Goal: Task Accomplishment & Management: Manage account settings

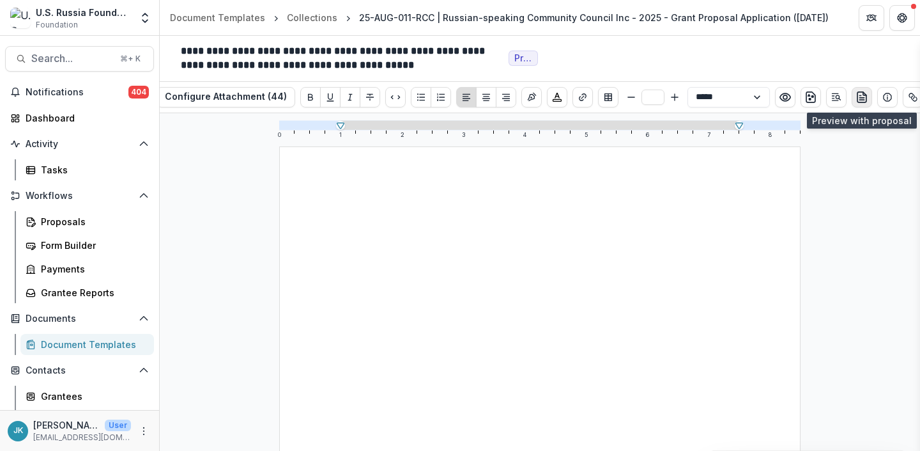
click at [865, 103] on icon "preview-proposal-pdf" at bounding box center [862, 97] width 13 height 13
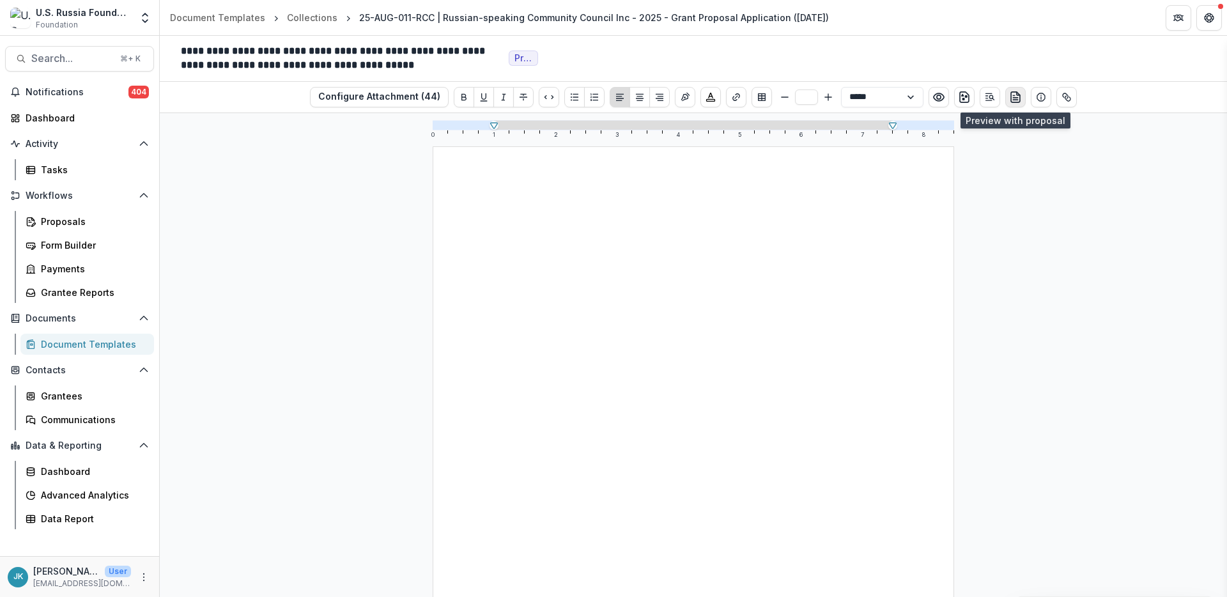
click at [920, 97] on icon "preview-proposal-pdf" at bounding box center [1015, 97] width 13 height 13
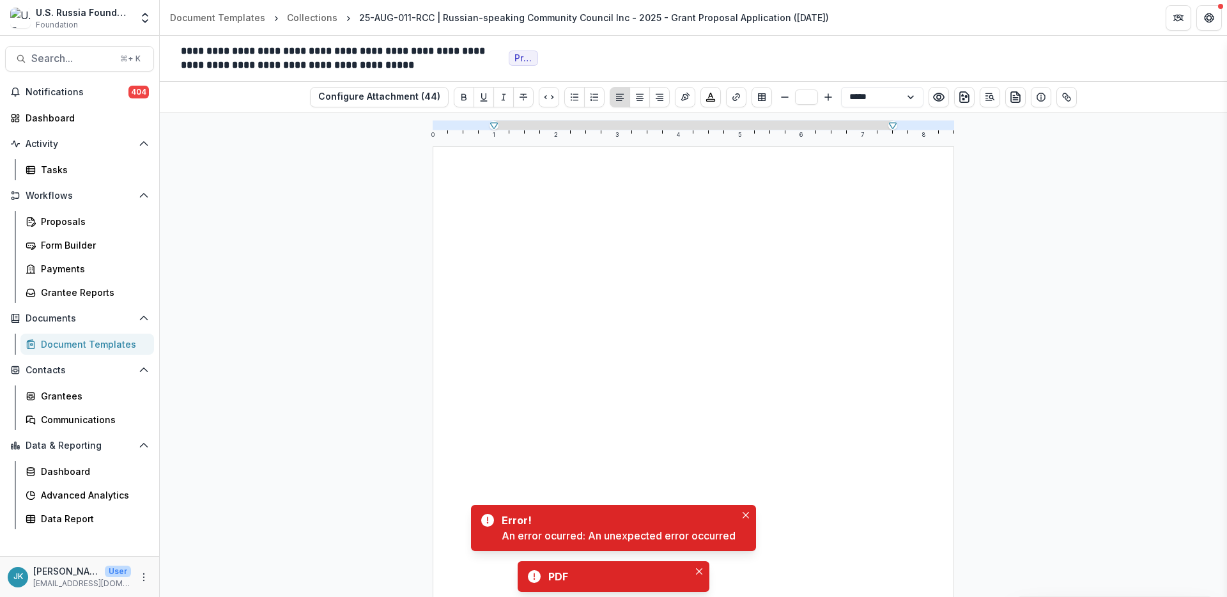
drag, startPoint x: 747, startPoint y: 350, endPoint x: 725, endPoint y: 340, distance: 24.0
click at [747, 350] on div at bounding box center [694, 483] width 398 height 551
click at [307, 22] on div "Collections" at bounding box center [312, 17] width 50 height 13
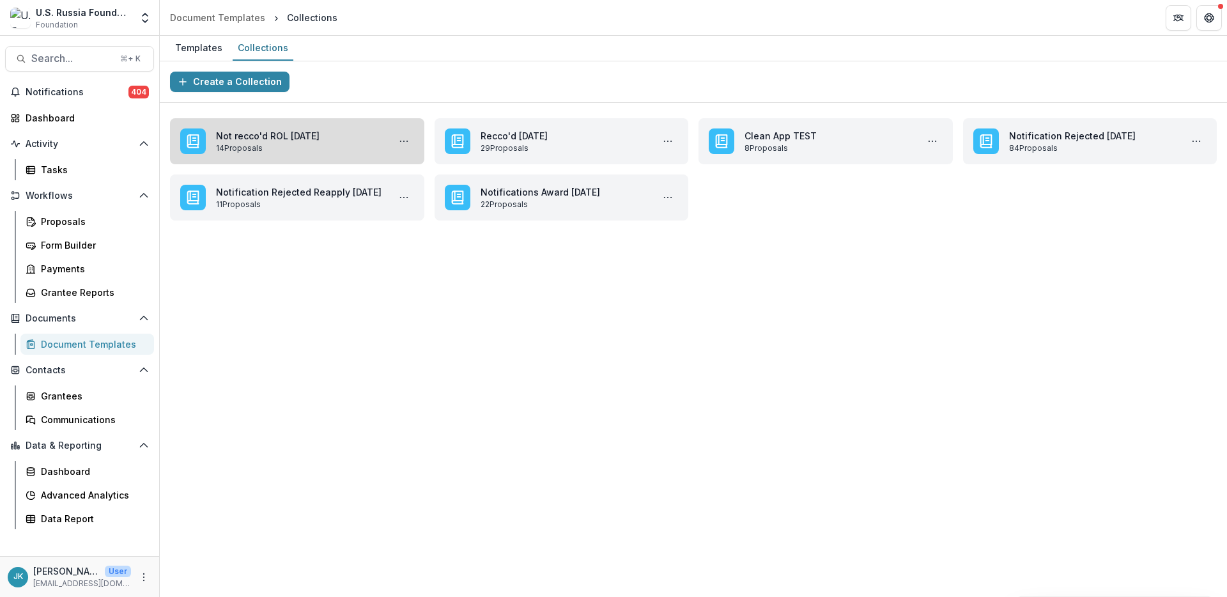
click at [343, 143] on link "Not recco'd ROL October 2025" at bounding box center [299, 135] width 167 height 13
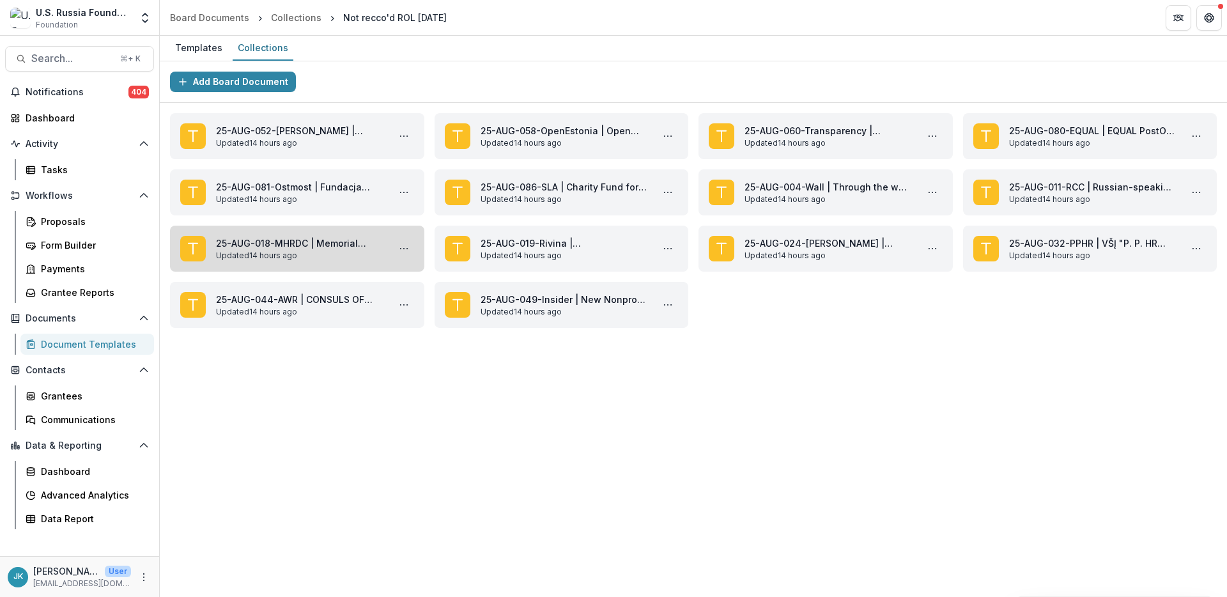
click at [348, 245] on link "25-AUG-018-MHRDC | Memorial Human Rights Defense Centre - 2025 - Grant Proposal…" at bounding box center [299, 242] width 167 height 13
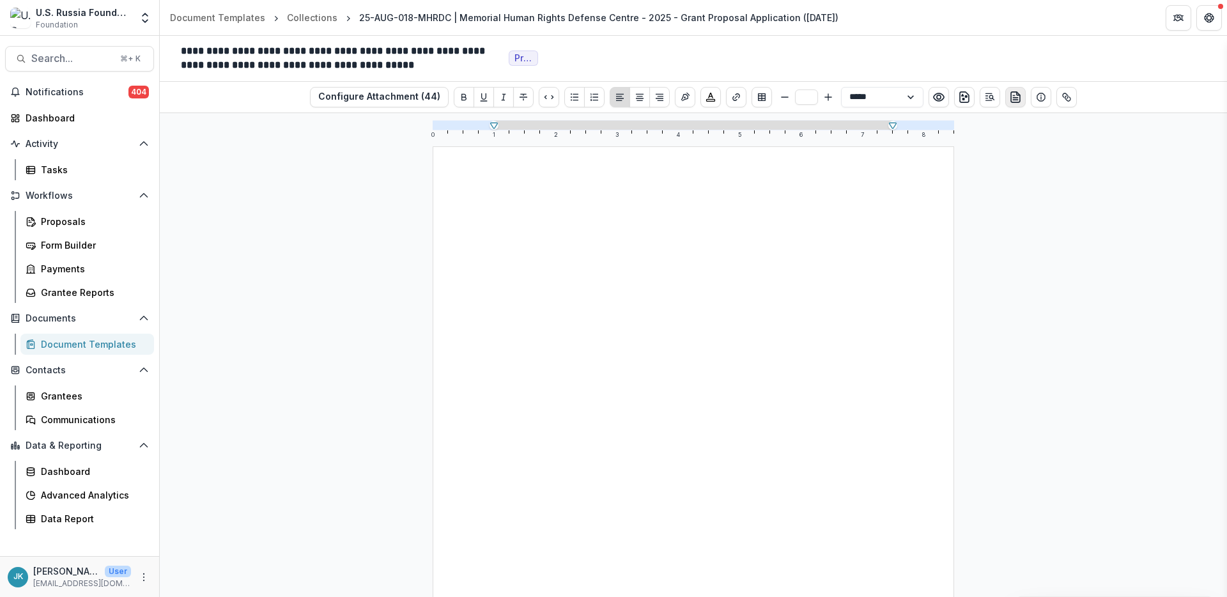
click at [920, 98] on icon "preview-proposal-pdf" at bounding box center [1015, 97] width 13 height 13
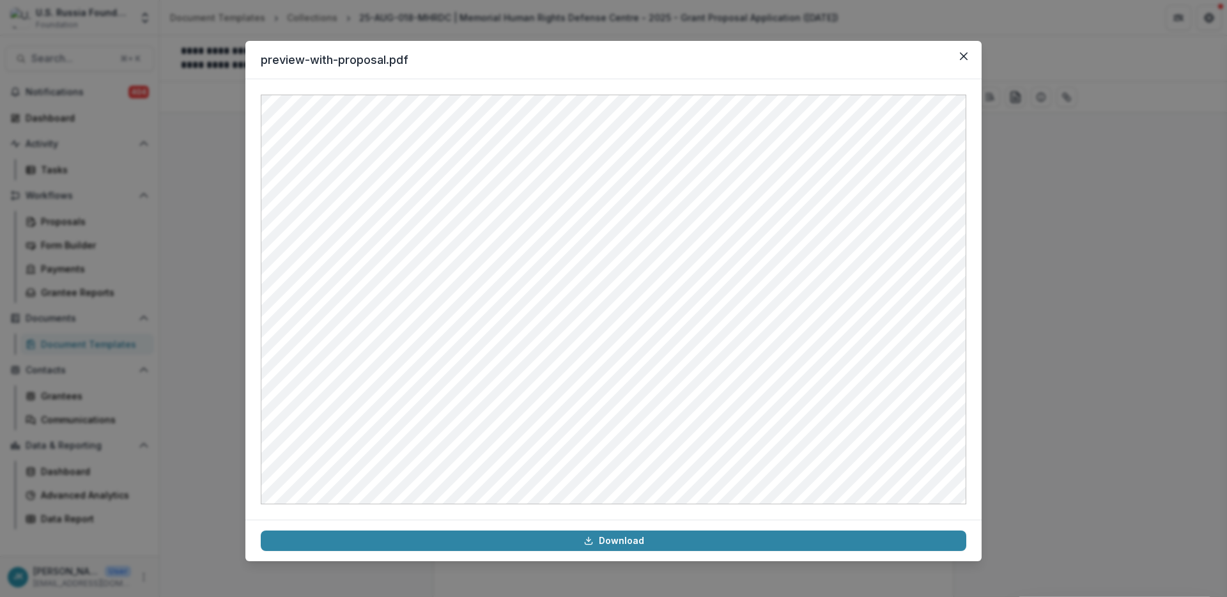
click at [920, 278] on div "preview-with-proposal.pdf Download" at bounding box center [613, 298] width 1227 height 597
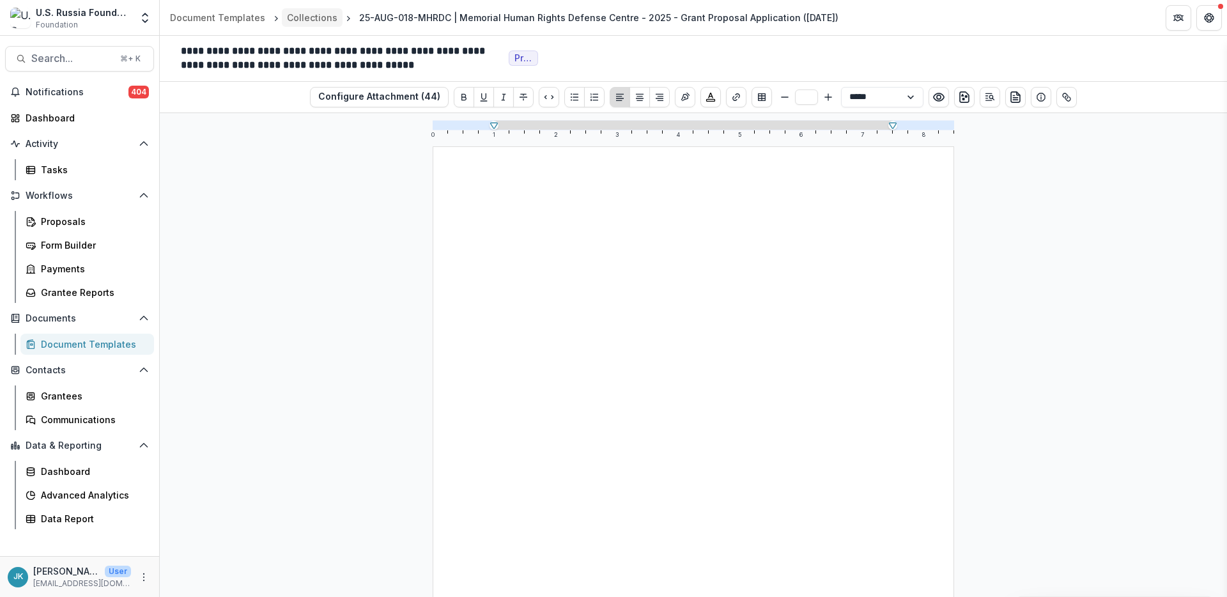
click at [326, 24] on link "Collections" at bounding box center [312, 17] width 61 height 19
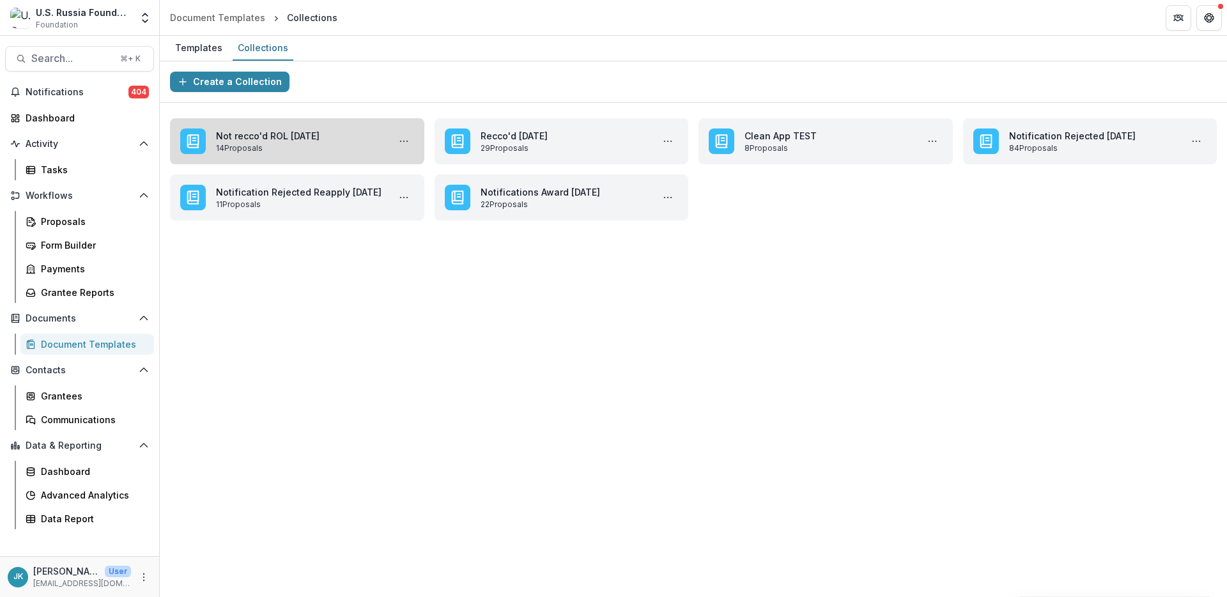
click at [305, 129] on link "Not recco'd ROL October 2025" at bounding box center [299, 135] width 167 height 13
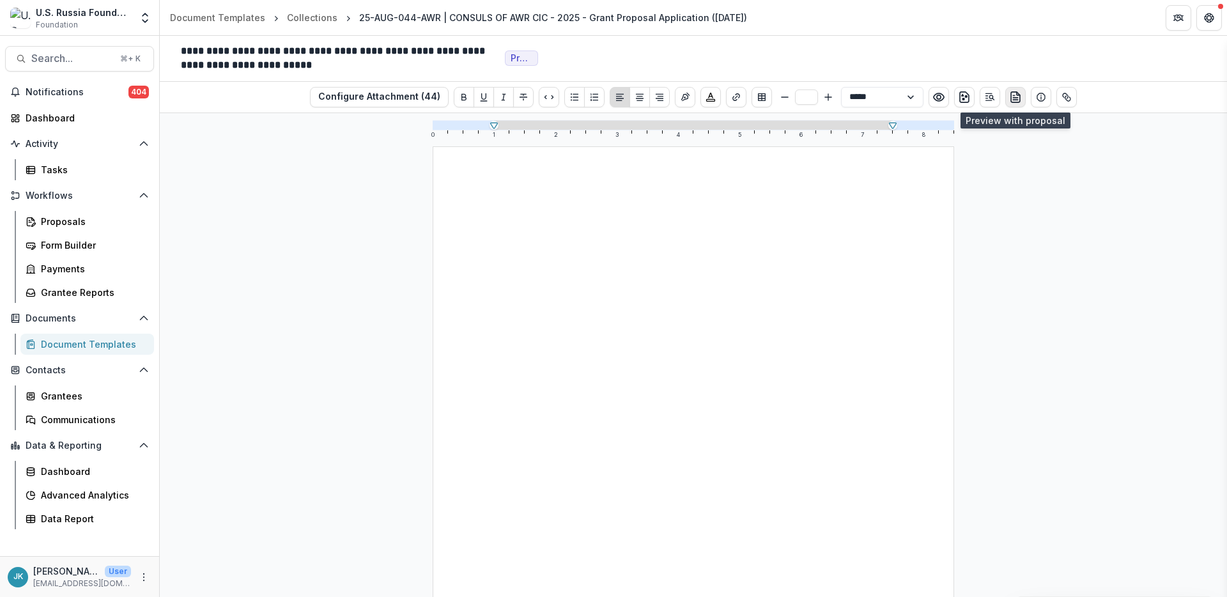
click at [1009, 101] on icon "preview-proposal-pdf" at bounding box center [1015, 97] width 13 height 13
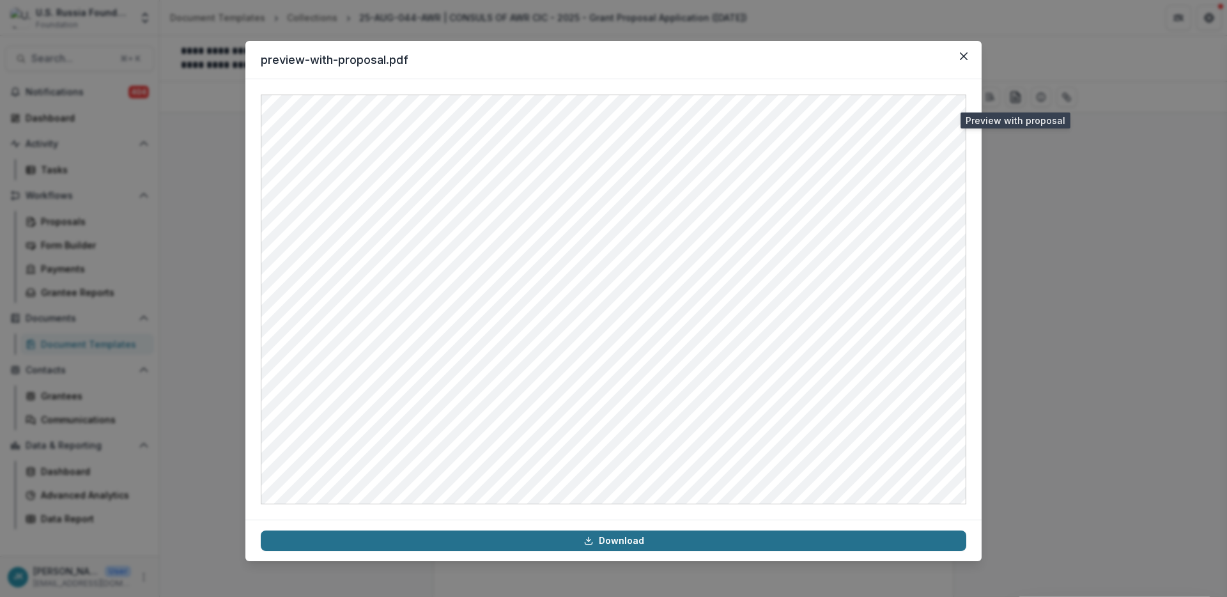
click at [594, 541] on icon at bounding box center [588, 541] width 10 height 10
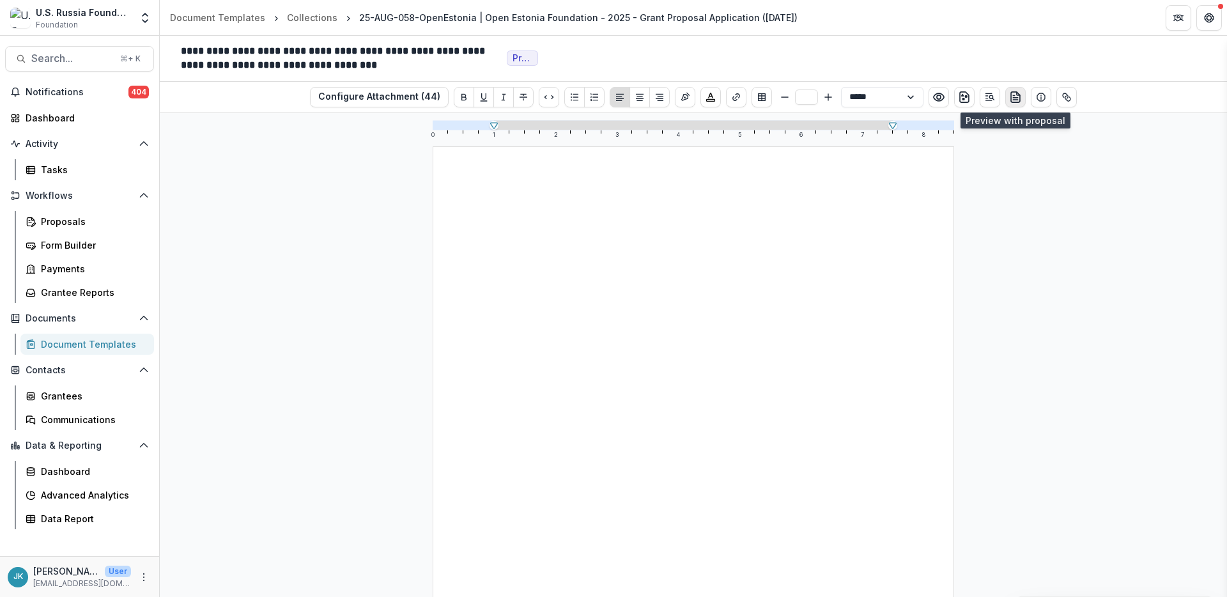
click at [1012, 102] on icon "preview-proposal-pdf" at bounding box center [1015, 97] width 9 height 10
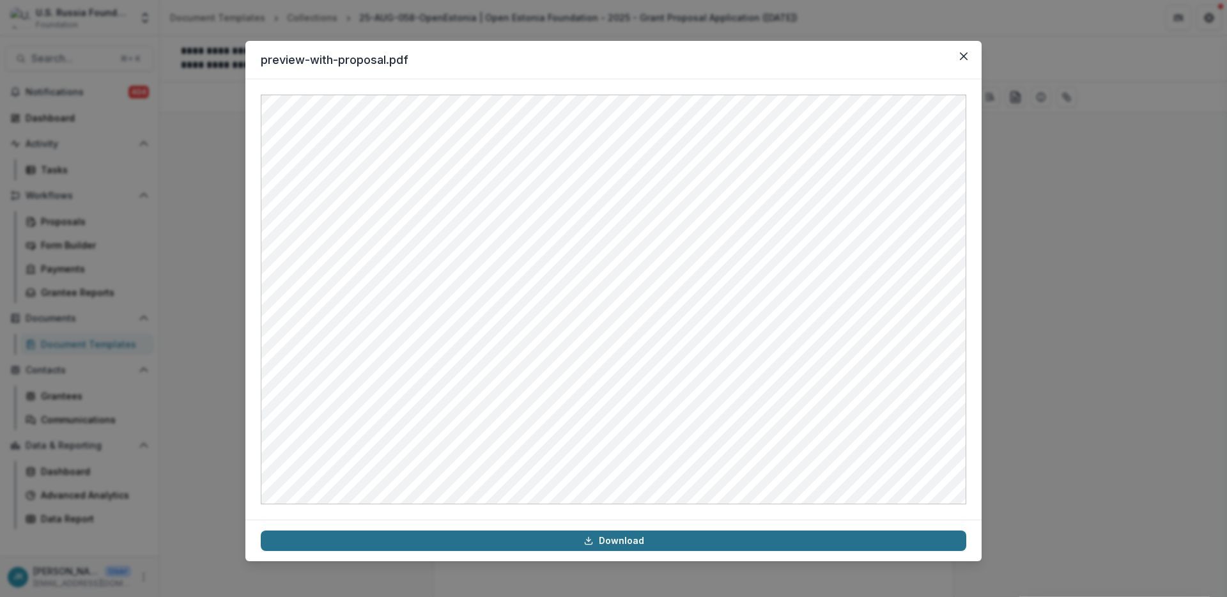
click at [773, 543] on link "Download" at bounding box center [614, 540] width 706 height 20
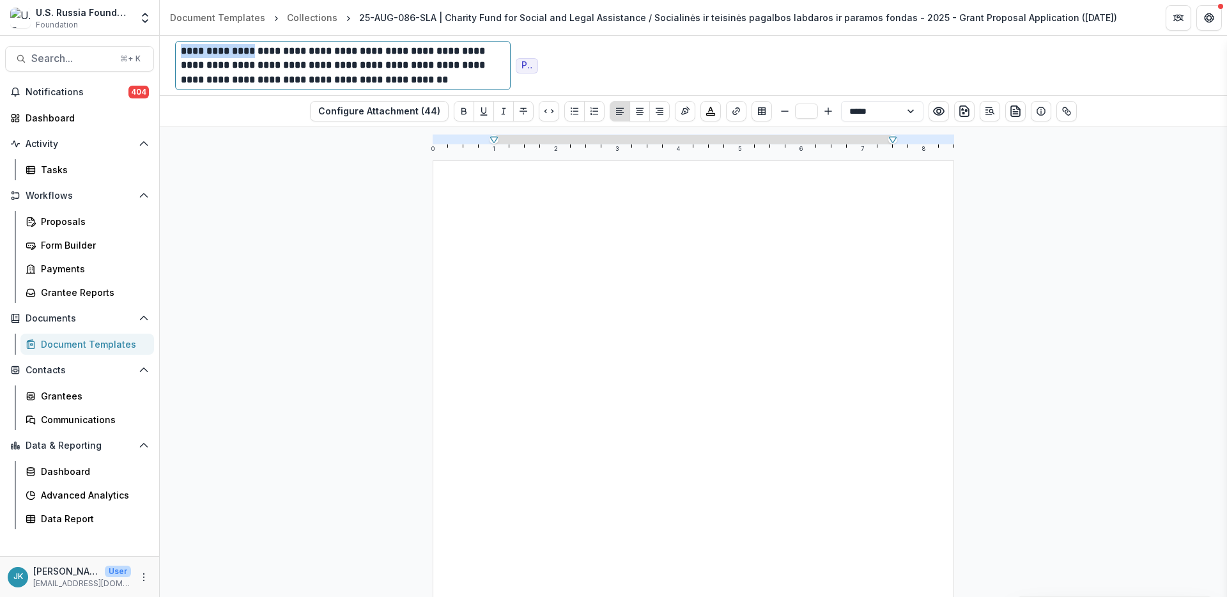
drag, startPoint x: 269, startPoint y: 50, endPoint x: 176, endPoint y: 53, distance: 92.7
click at [176, 52] on div "**********" at bounding box center [343, 65] width 336 height 49
click at [1019, 118] on button "preview-proposal-pdf" at bounding box center [1015, 111] width 20 height 20
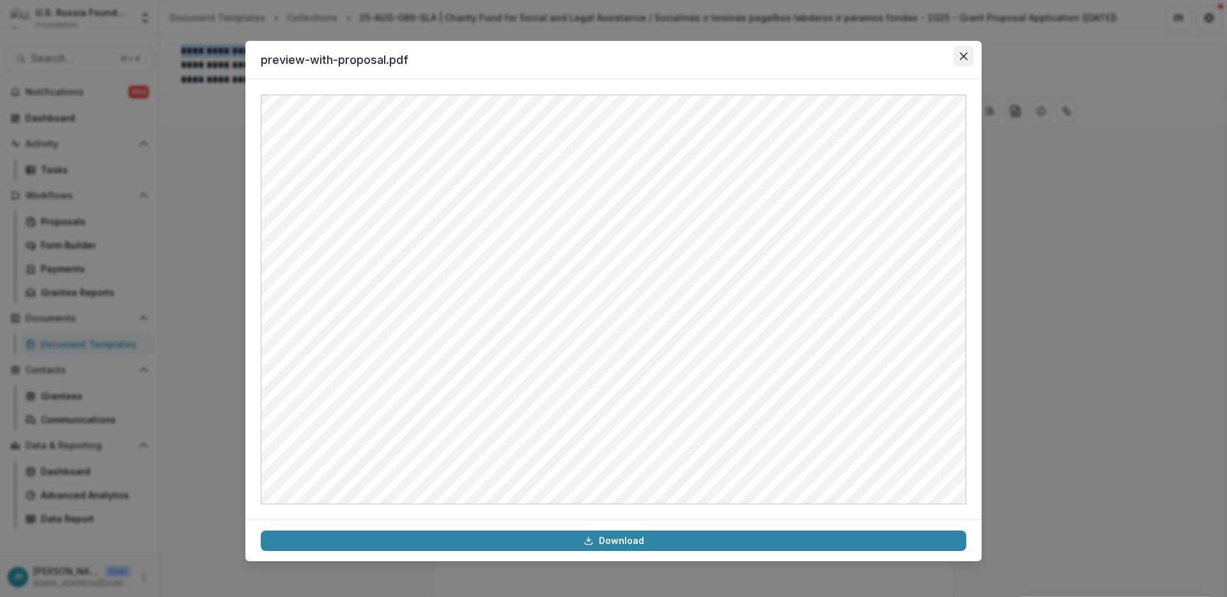
click at [965, 52] on icon "Close" at bounding box center [964, 56] width 8 height 8
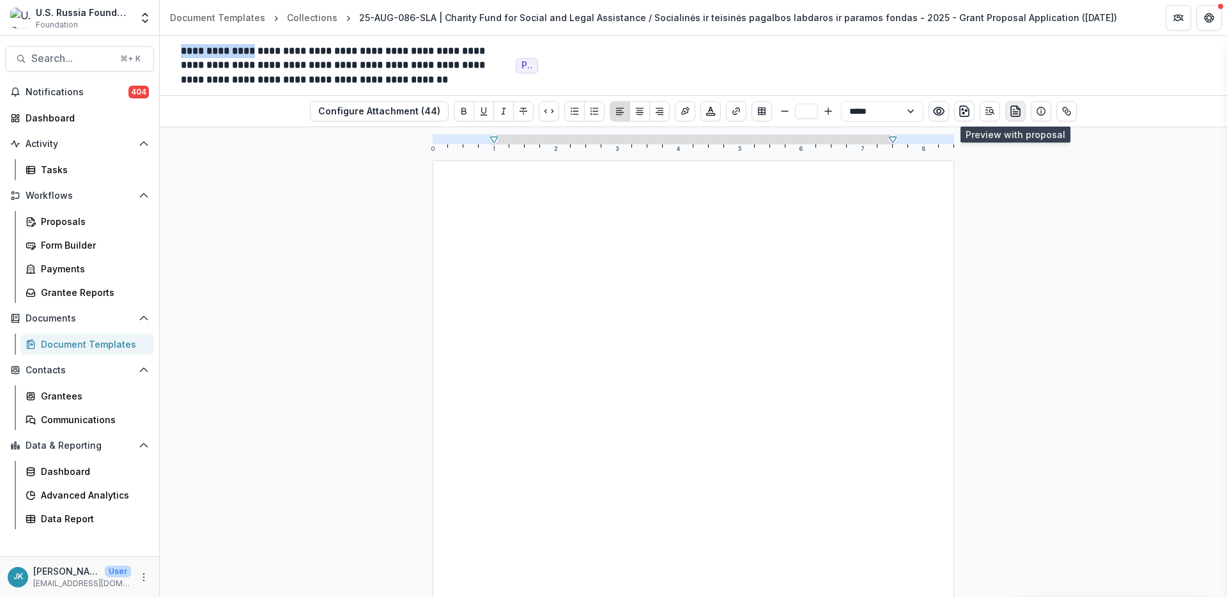
click at [1017, 111] on icon "preview-proposal-pdf" at bounding box center [1015, 111] width 13 height 13
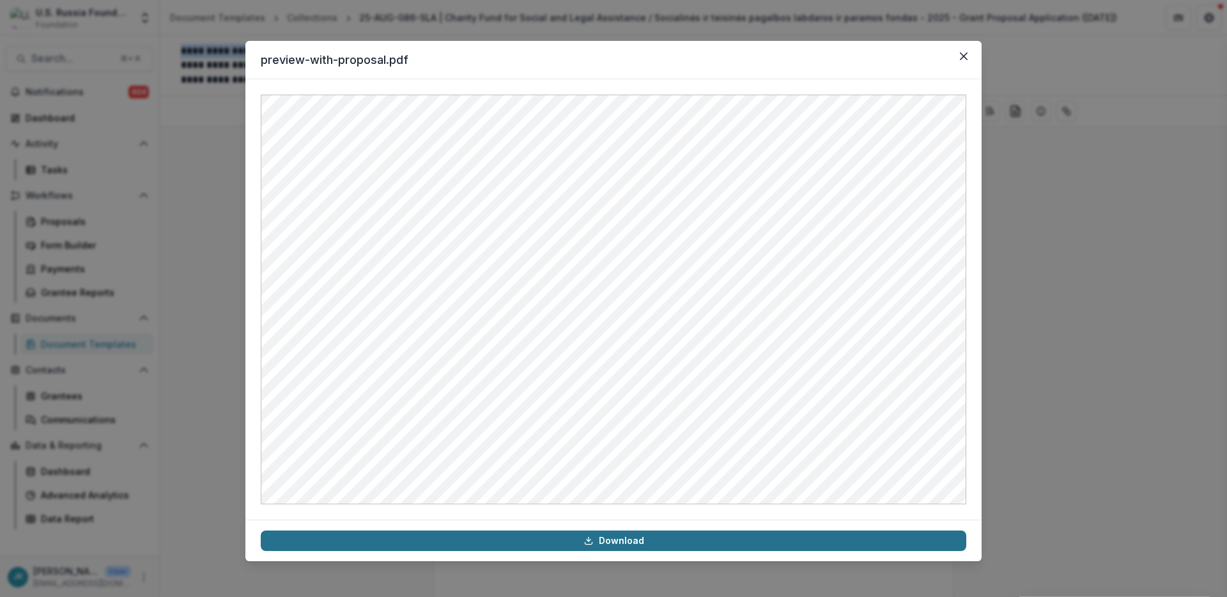
click at [587, 537] on icon at bounding box center [588, 541] width 10 height 10
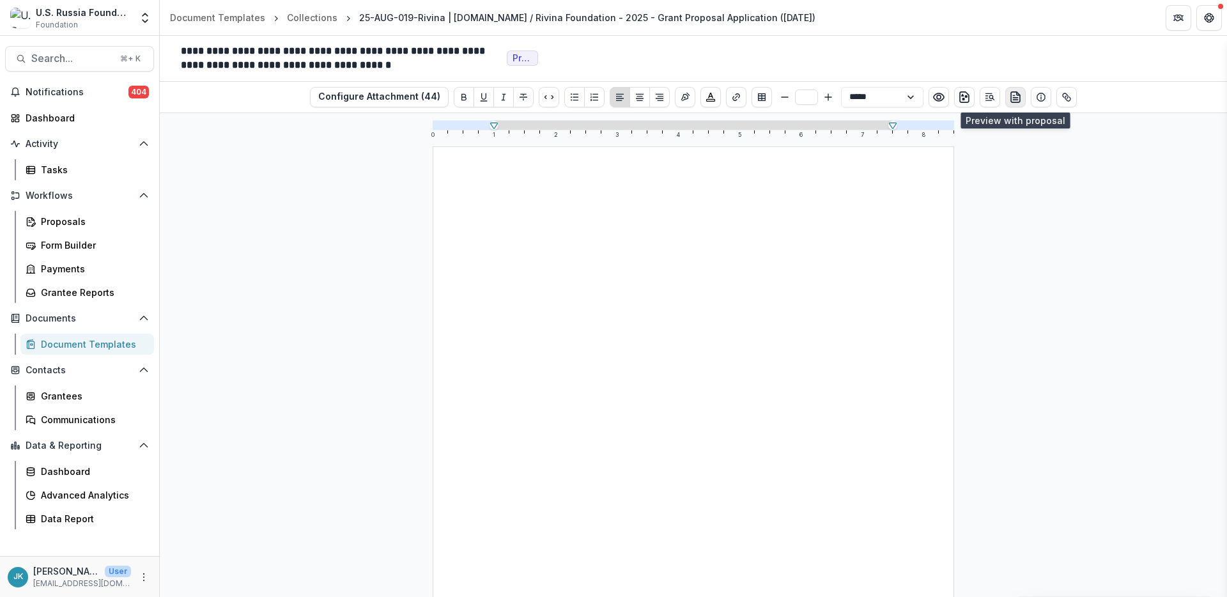
click at [1005, 98] on button "preview-proposal-pdf" at bounding box center [1015, 97] width 20 height 20
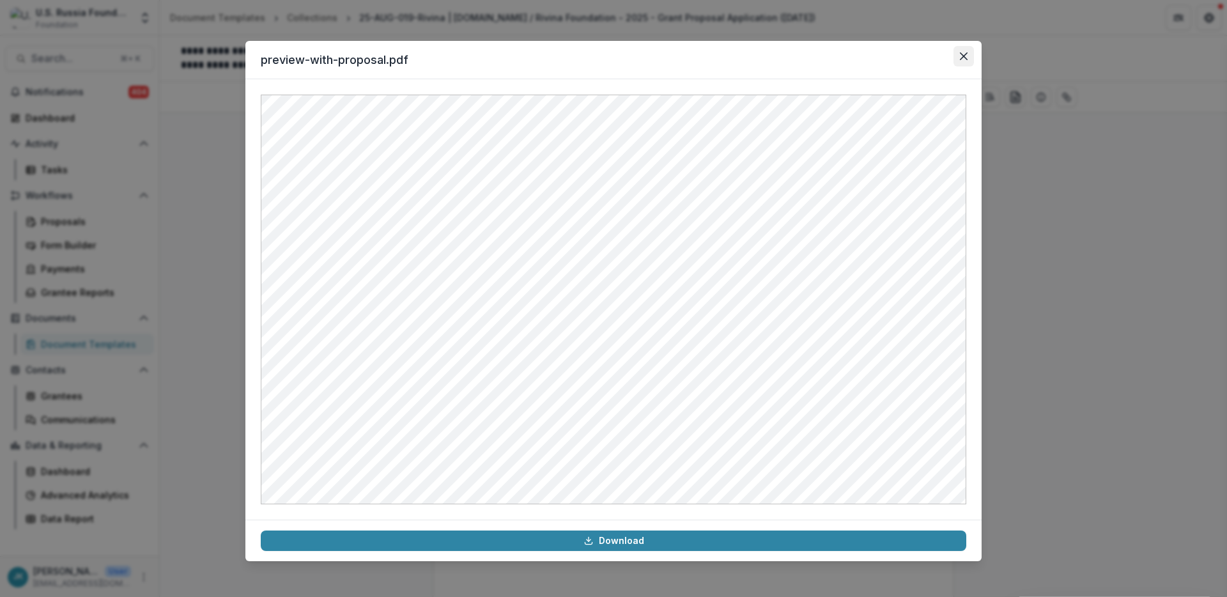
click at [968, 56] on button "Close" at bounding box center [964, 56] width 20 height 20
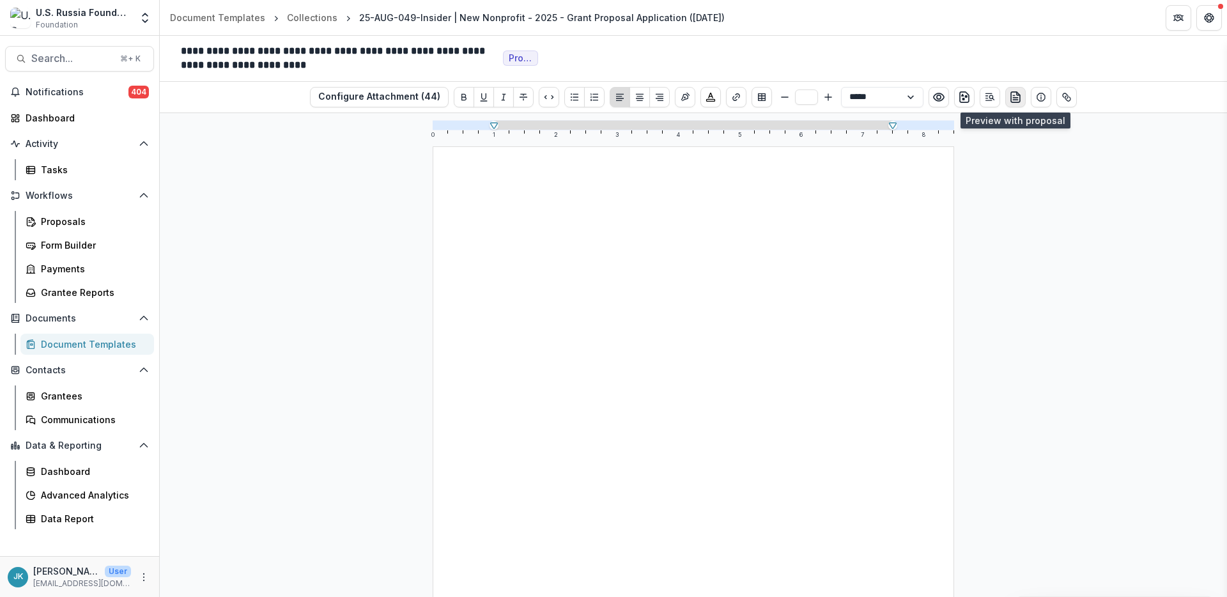
click at [1011, 98] on icon "preview-proposal-pdf" at bounding box center [1015, 97] width 13 height 13
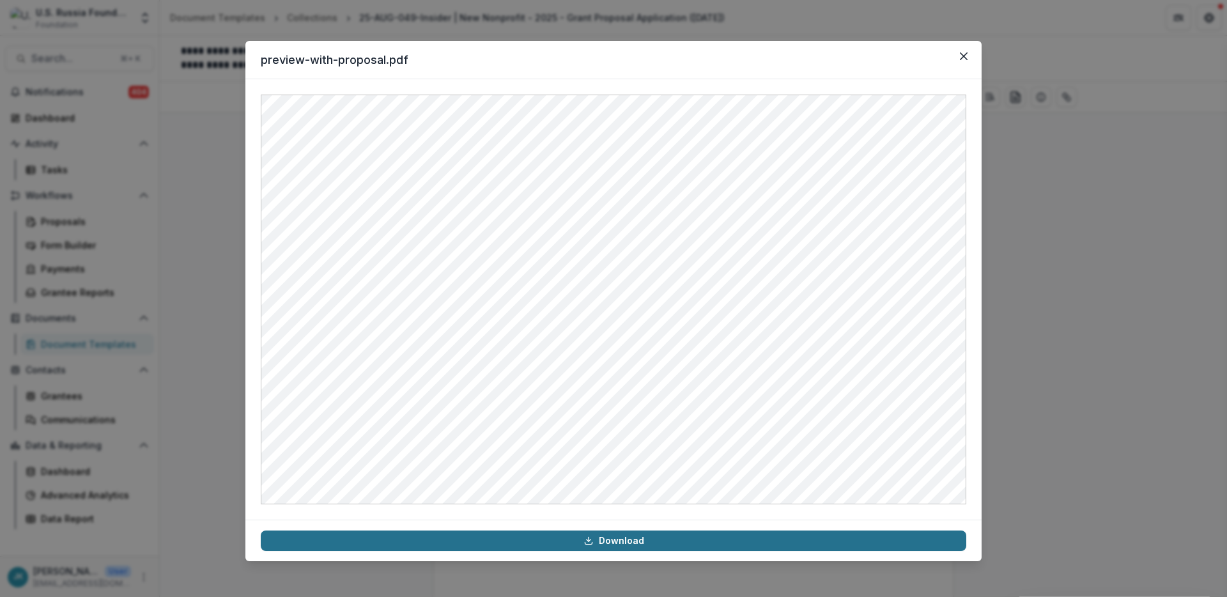
click at [762, 536] on link "Download" at bounding box center [614, 540] width 706 height 20
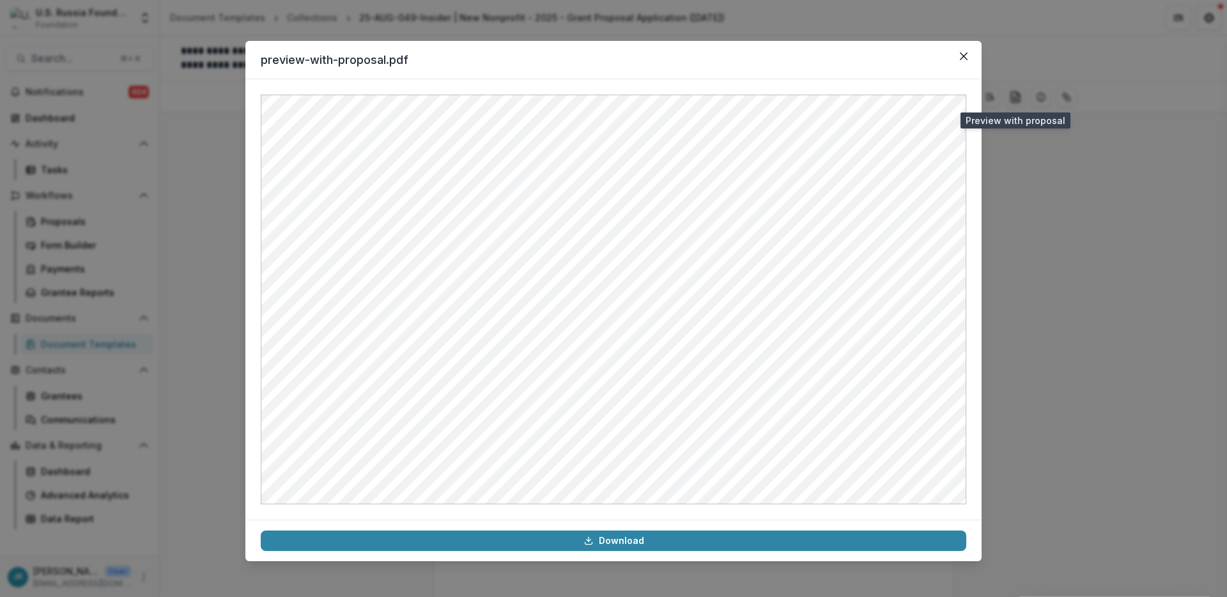
click at [799, 63] on header "preview-with-proposal.pdf" at bounding box center [613, 60] width 736 height 38
click at [967, 58] on icon "Close" at bounding box center [964, 56] width 8 height 8
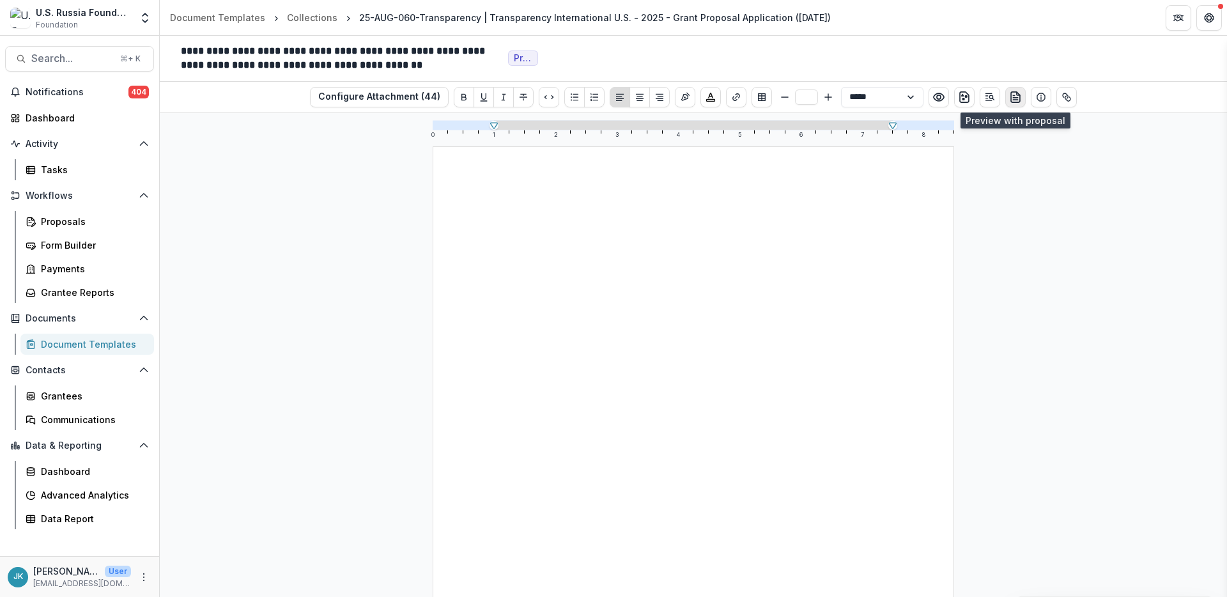
click at [1017, 95] on icon "preview-proposal-pdf" at bounding box center [1018, 93] width 3 height 3
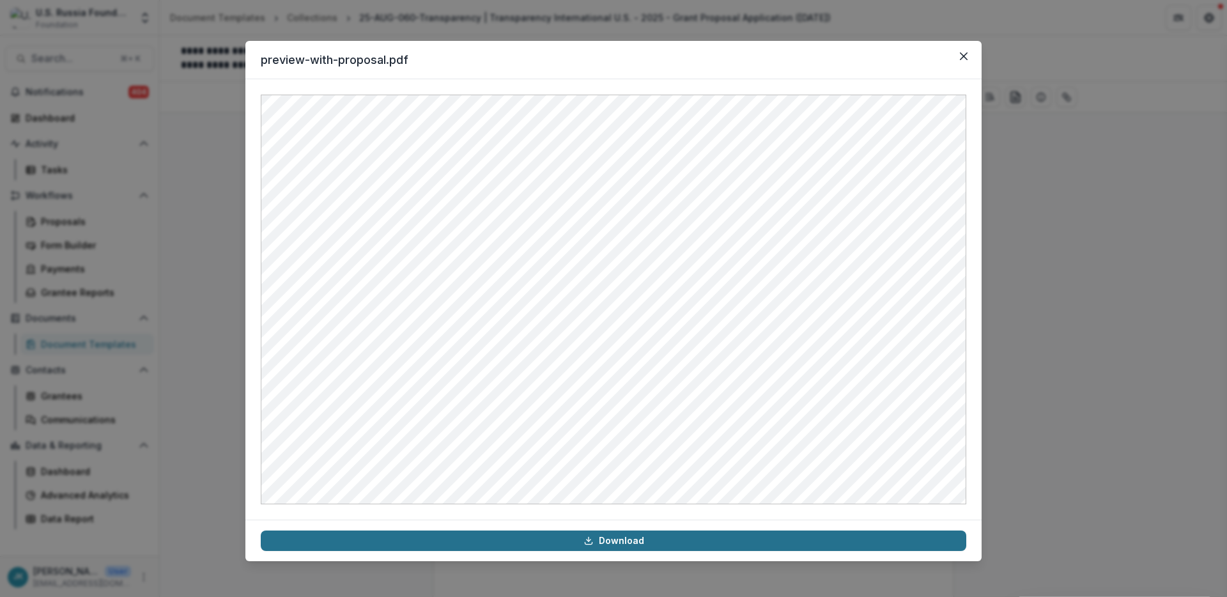
click at [669, 541] on link "Download" at bounding box center [614, 540] width 706 height 20
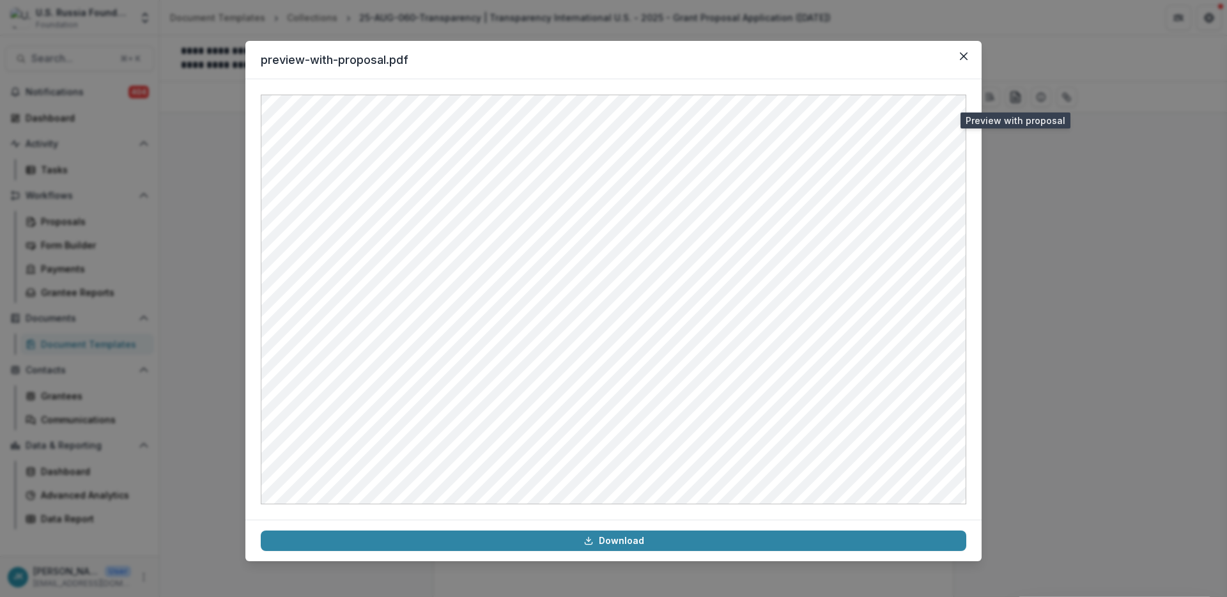
click at [739, 68] on header "preview-with-proposal.pdf" at bounding box center [613, 60] width 736 height 38
click at [964, 59] on icon "Close" at bounding box center [964, 56] width 8 height 8
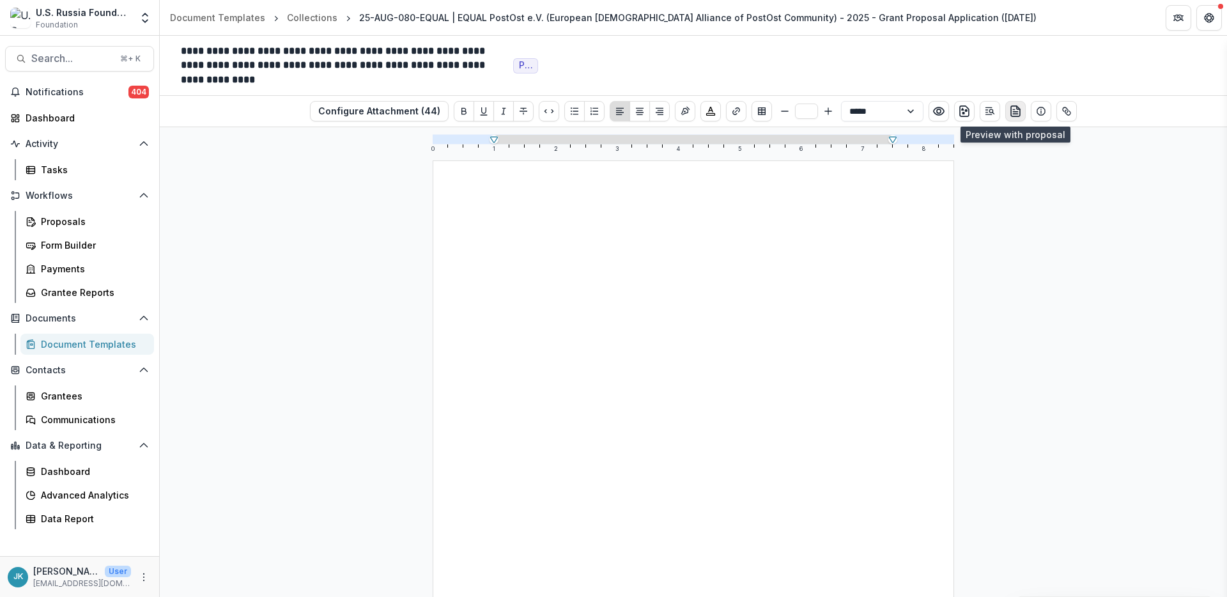
click at [1013, 114] on line "preview-proposal-pdf" at bounding box center [1015, 114] width 4 height 0
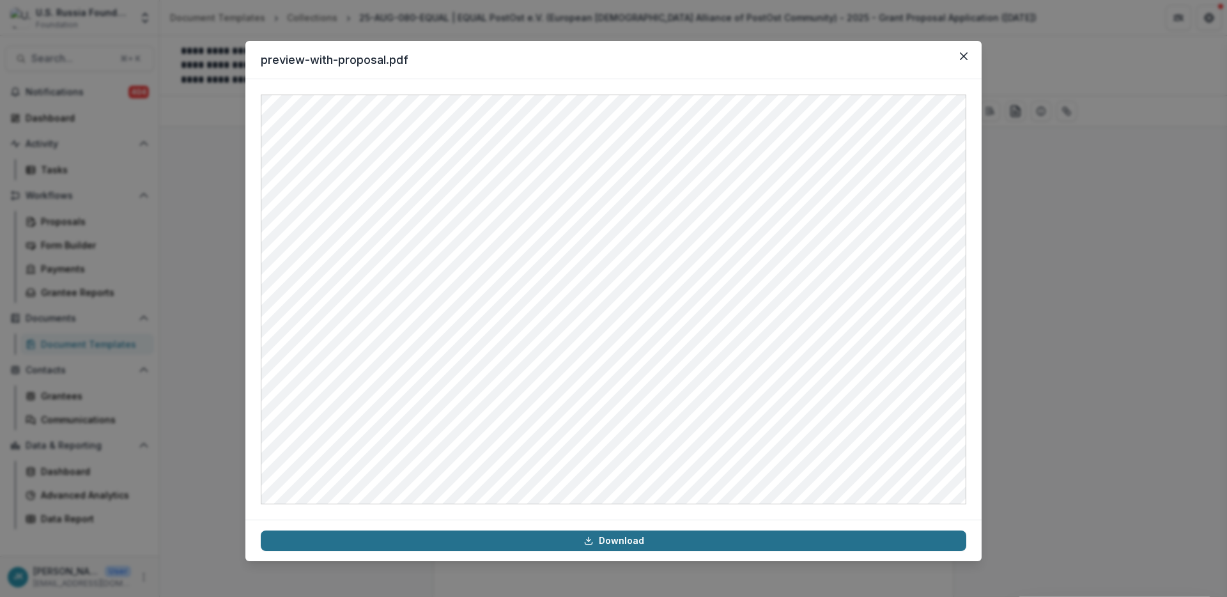
click at [873, 545] on link "Download" at bounding box center [614, 540] width 706 height 20
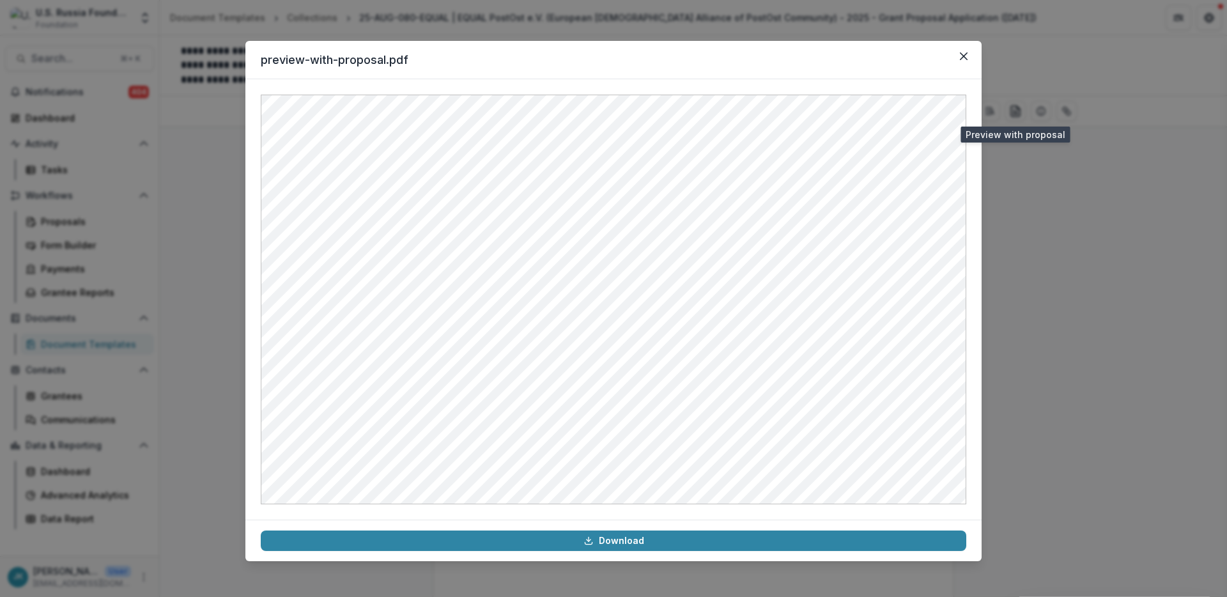
click at [213, 197] on div "preview-with-proposal.pdf Download" at bounding box center [613, 298] width 1227 height 597
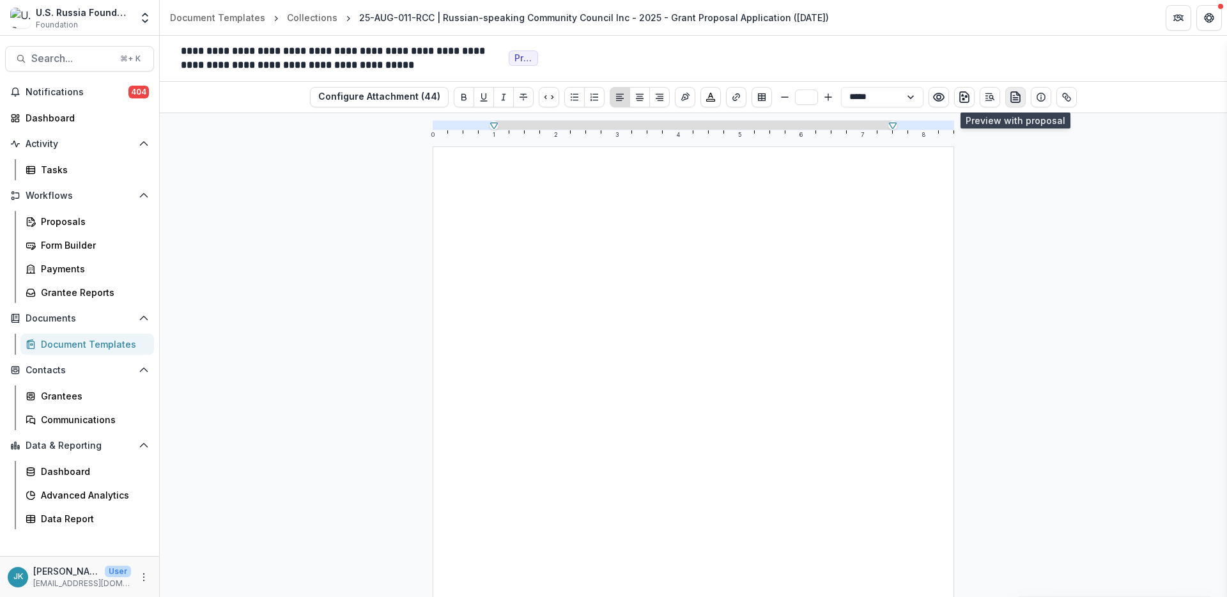
click at [1015, 100] on icon "preview-proposal-pdf" at bounding box center [1015, 97] width 13 height 13
click at [929, 102] on button "Preview preview-doc.pdf" at bounding box center [939, 97] width 20 height 20
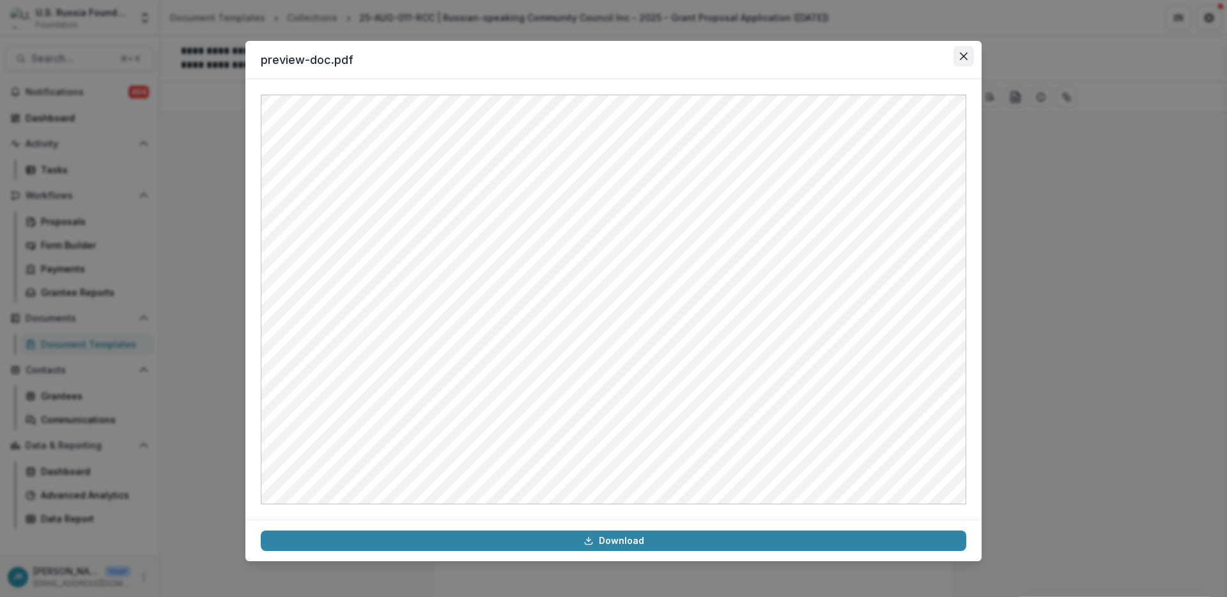
click at [961, 58] on icon "Close" at bounding box center [964, 56] width 8 height 8
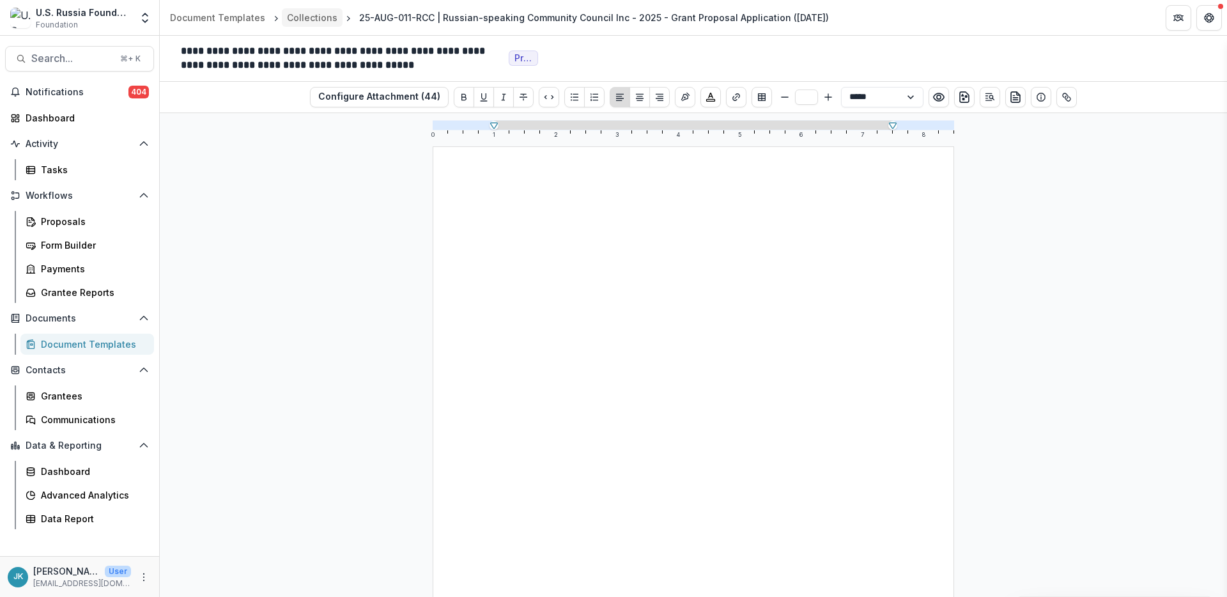
click at [294, 19] on div "Collections" at bounding box center [312, 17] width 50 height 13
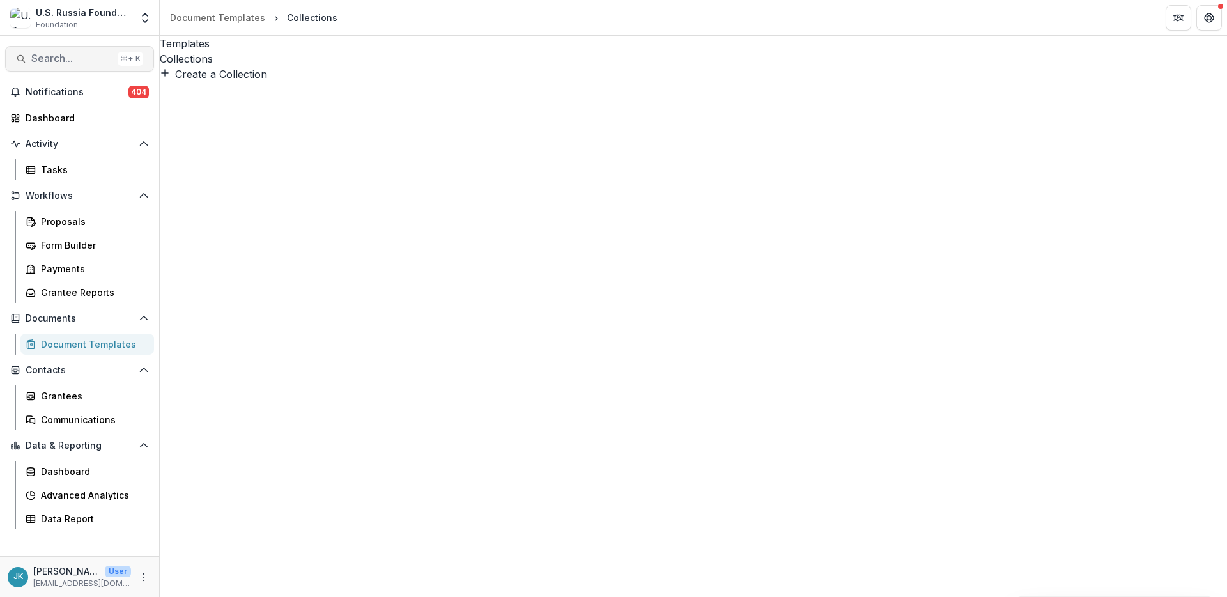
click at [77, 63] on span "Search..." at bounding box center [71, 58] width 81 height 12
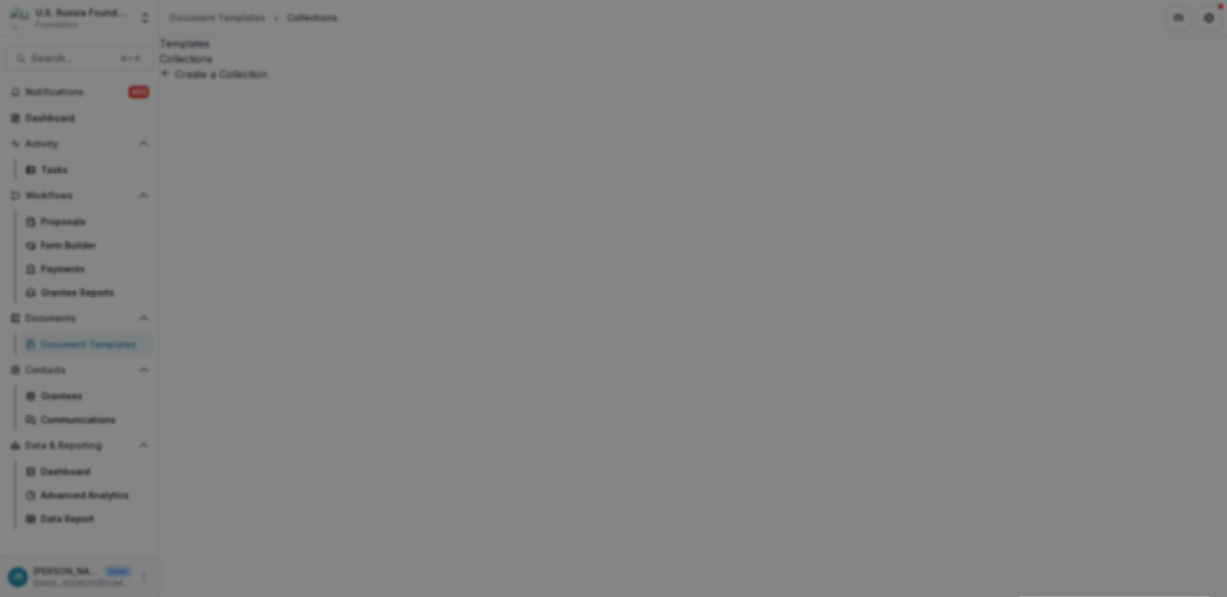
type input "***"
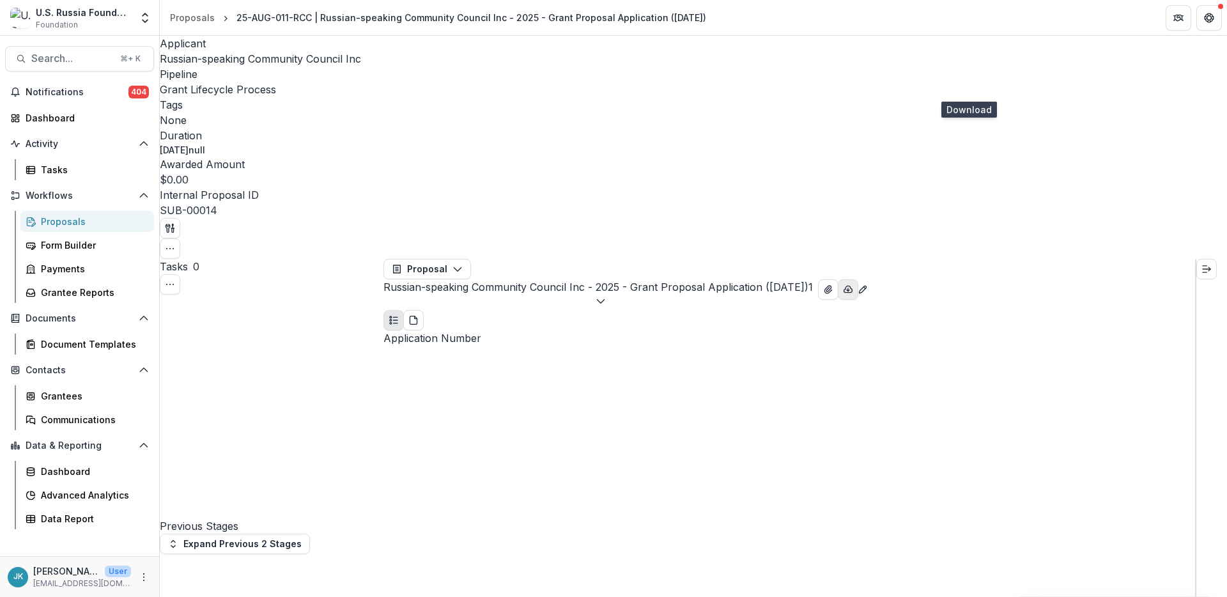
click at [858, 279] on button "button" at bounding box center [848, 289] width 20 height 20
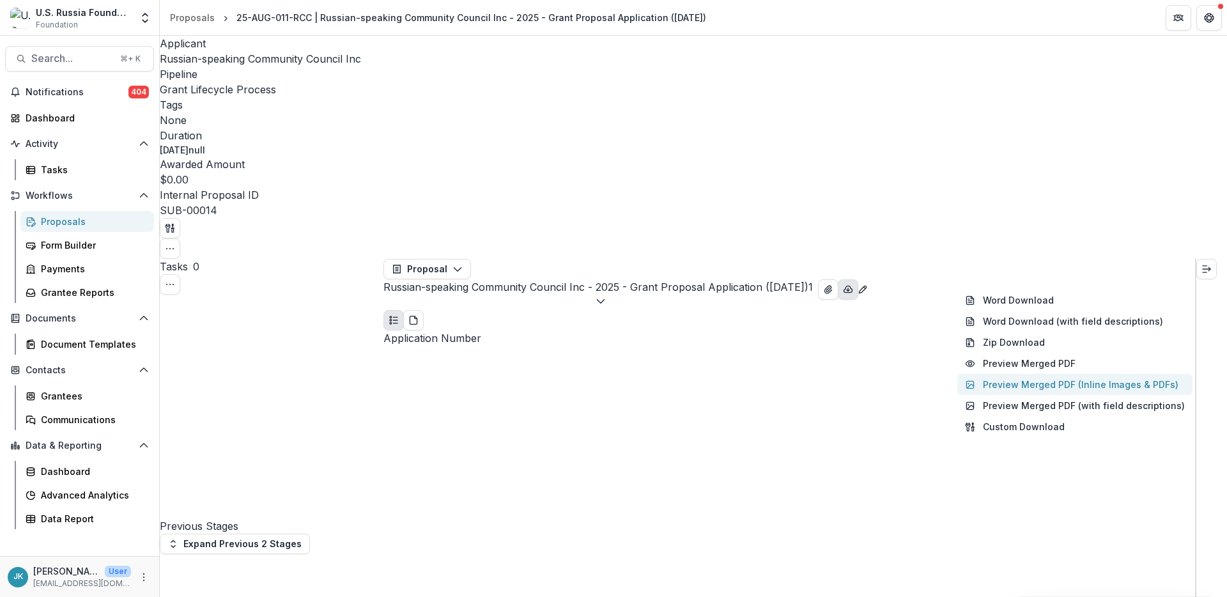
click at [1009, 374] on button "Preview Merged PDF (Inline Images & PDFs)" at bounding box center [1074, 384] width 235 height 21
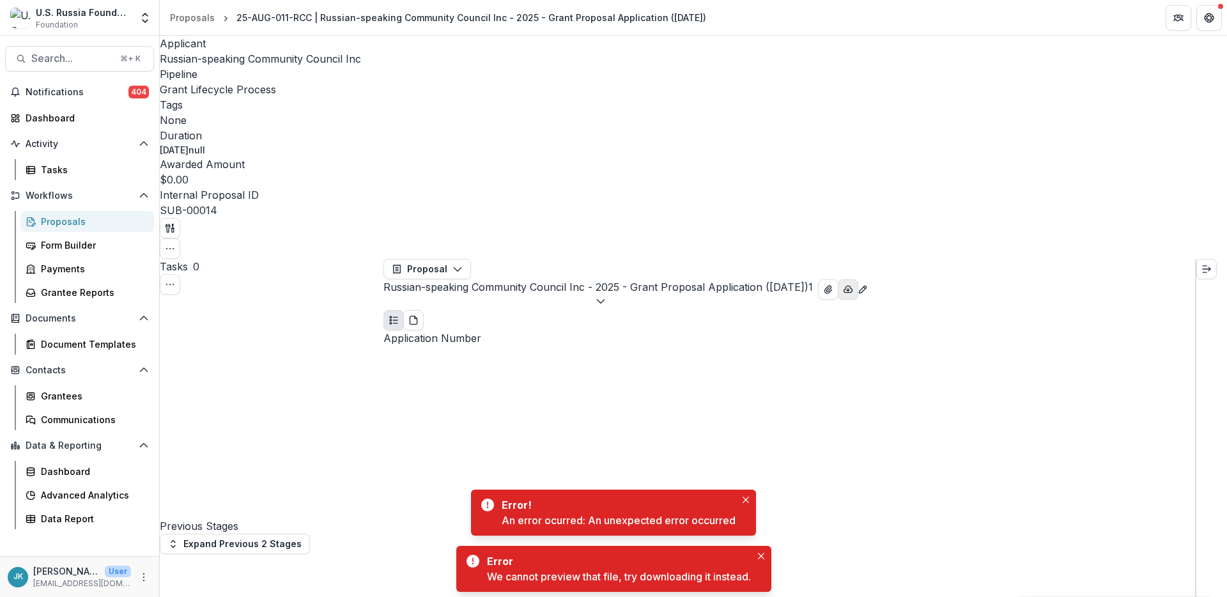
click at [853, 284] on icon "button" at bounding box center [848, 289] width 10 height 10
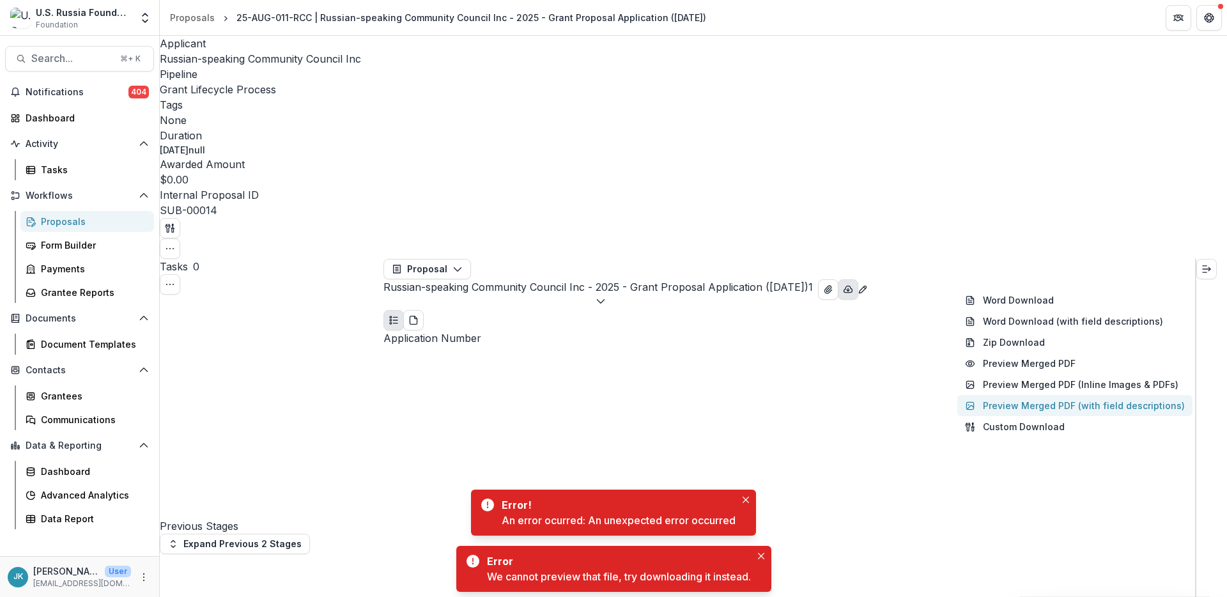
drag, startPoint x: 994, startPoint y: 231, endPoint x: 994, endPoint y: 222, distance: 8.9
click at [994, 290] on div "Word Download Word Download (with field descriptions) Zip Download Preview Merg…" at bounding box center [1074, 364] width 235 height 148
click at [994, 395] on button "Preview Merged PDF (with field descriptions)" at bounding box center [1074, 405] width 235 height 21
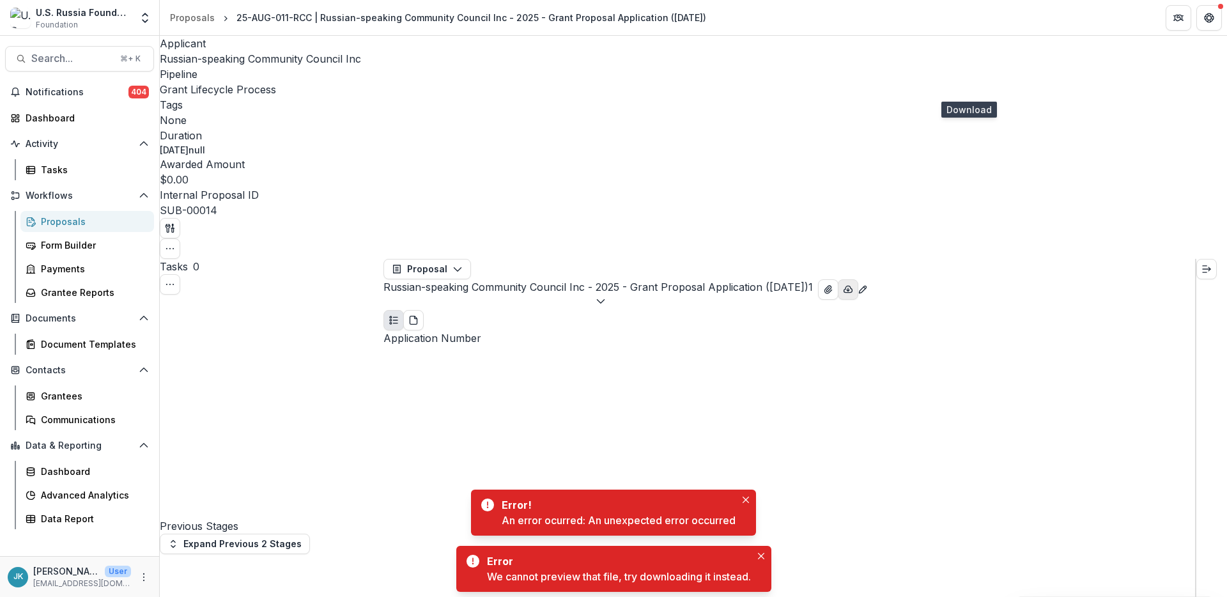
click at [853, 284] on icon "button" at bounding box center [848, 289] width 10 height 10
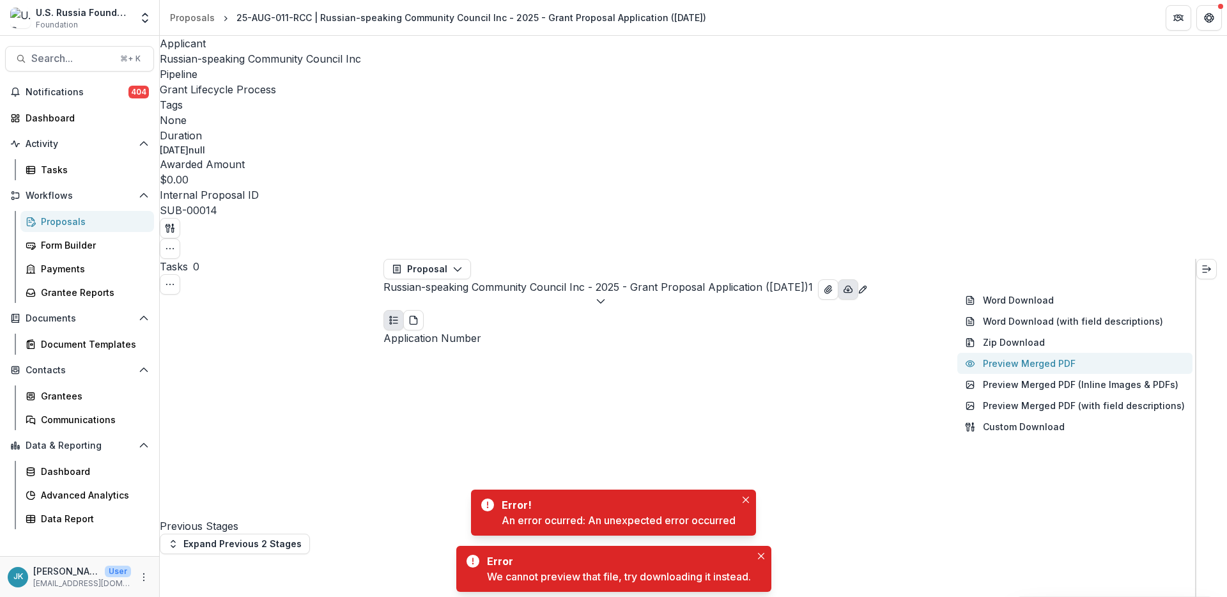
click at [986, 353] on button "Preview Merged PDF" at bounding box center [1074, 363] width 235 height 21
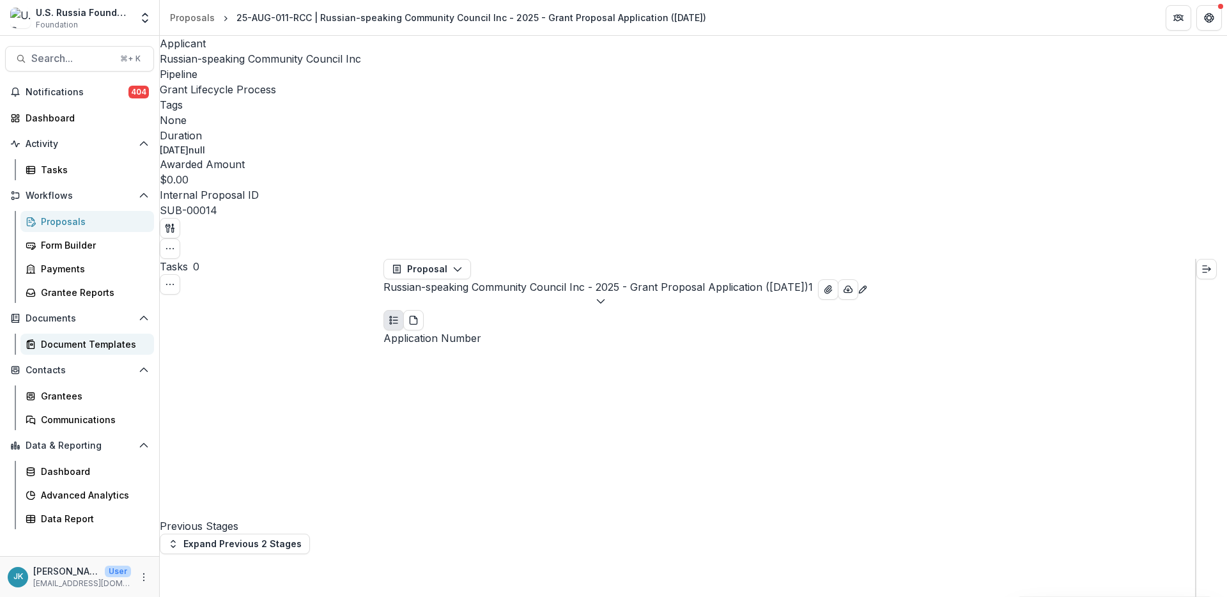
click at [84, 347] on div "Document Templates" at bounding box center [92, 343] width 103 height 13
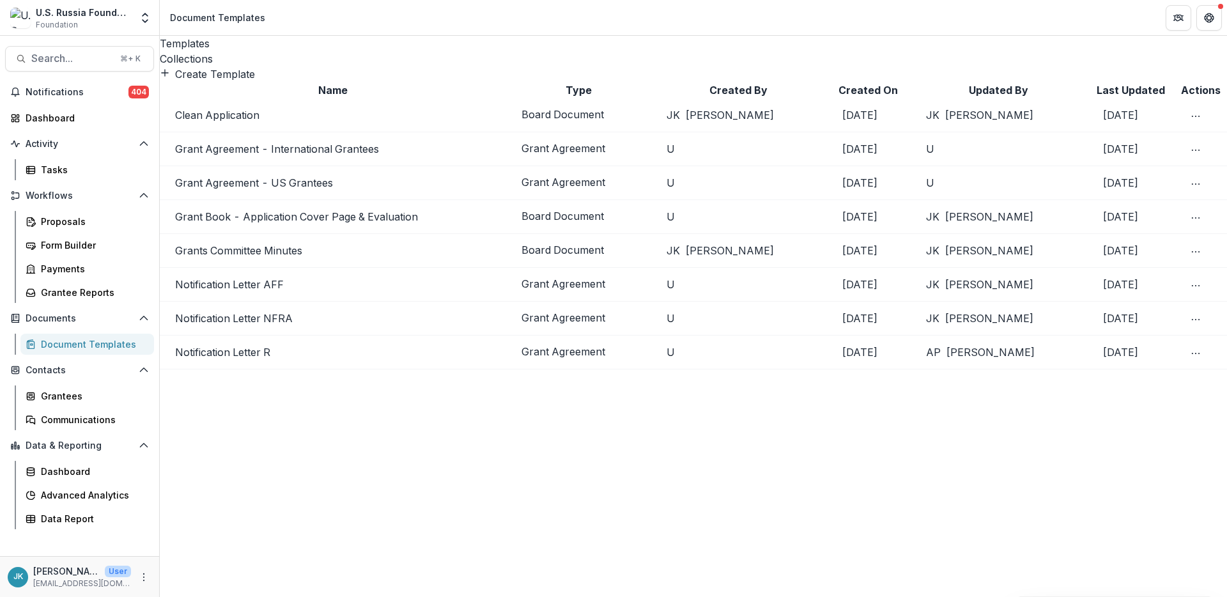
click at [254, 51] on div "Collections" at bounding box center [693, 58] width 1067 height 15
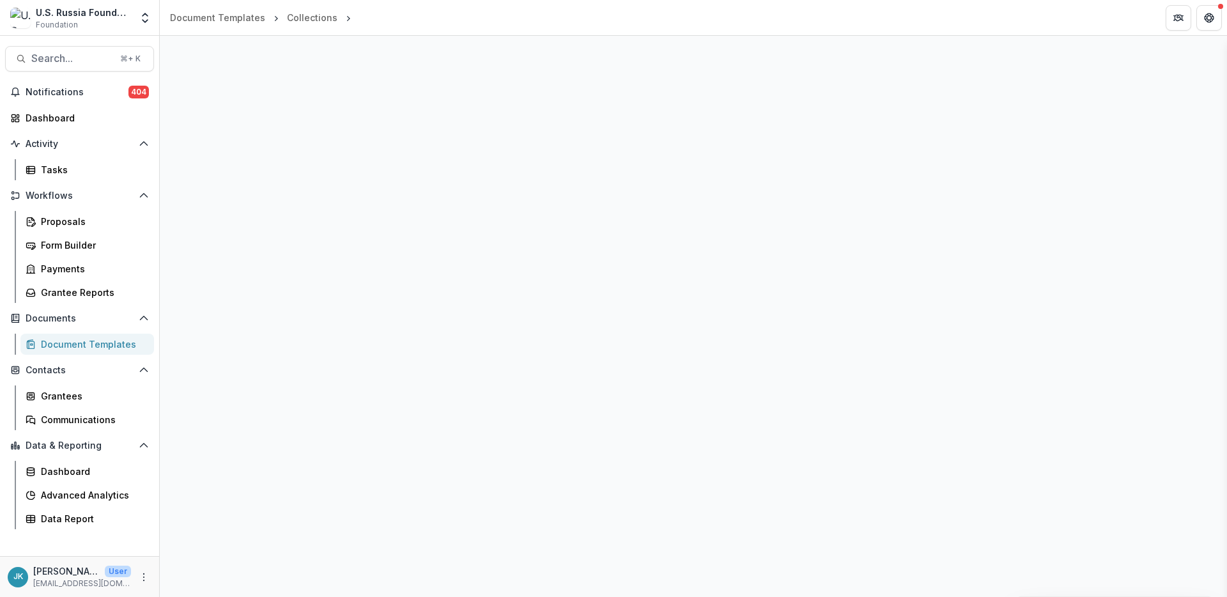
select select "**********"
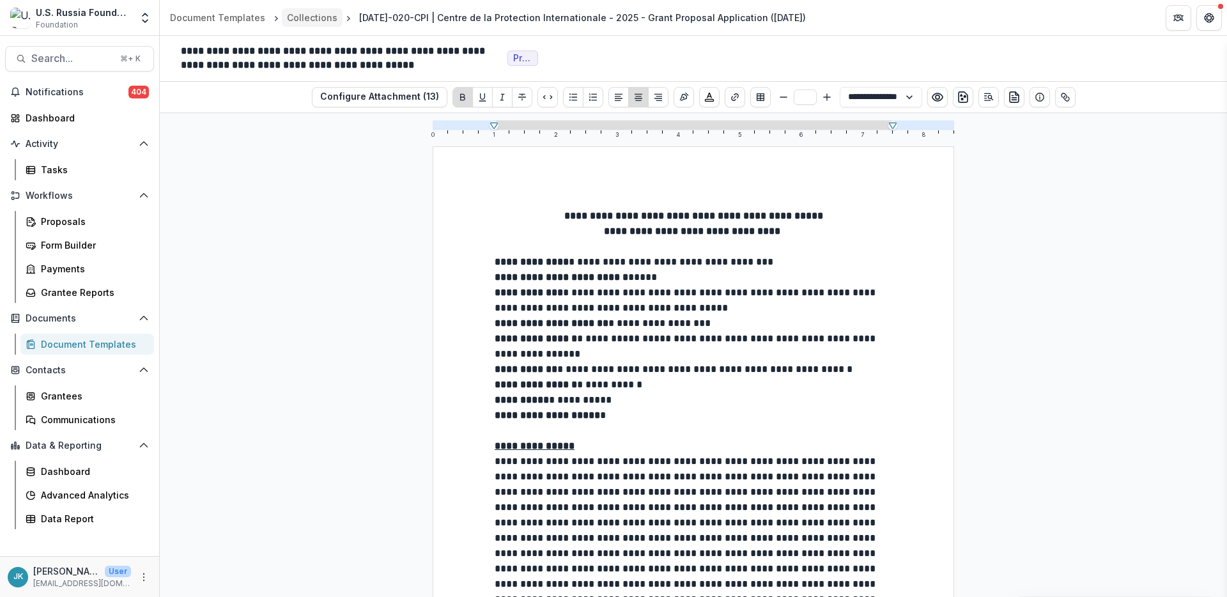
click at [296, 16] on div "Collections" at bounding box center [312, 17] width 50 height 13
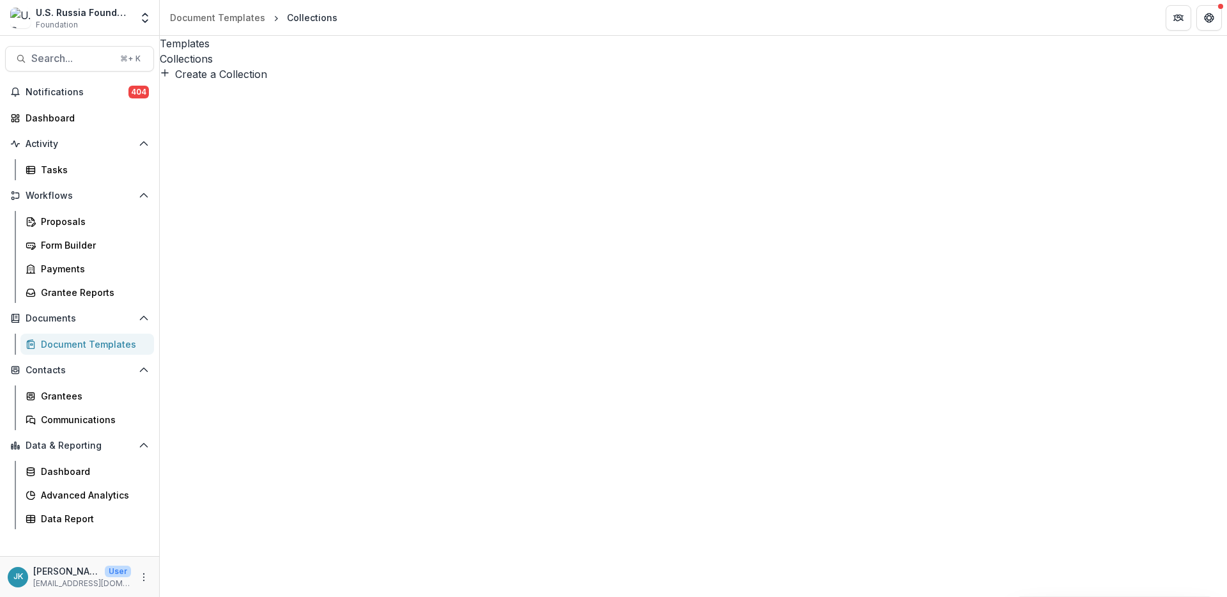
click at [228, 81] on button "Add Board Document" at bounding box center [220, 73] width 121 height 15
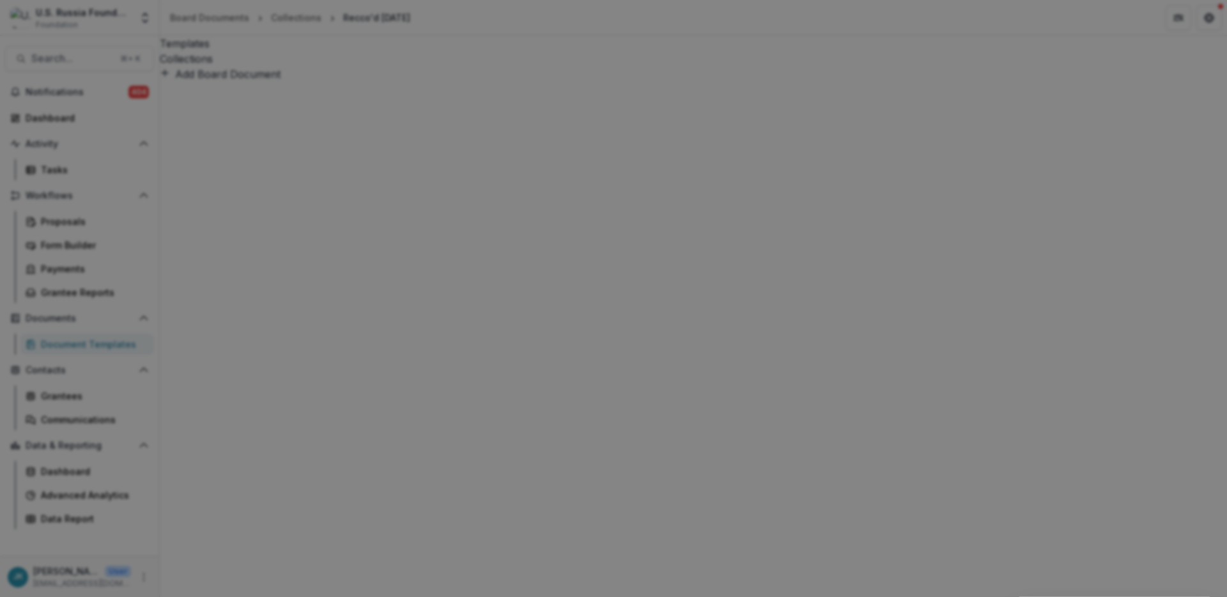
drag, startPoint x: 619, startPoint y: 189, endPoint x: 614, endPoint y: 205, distance: 16.2
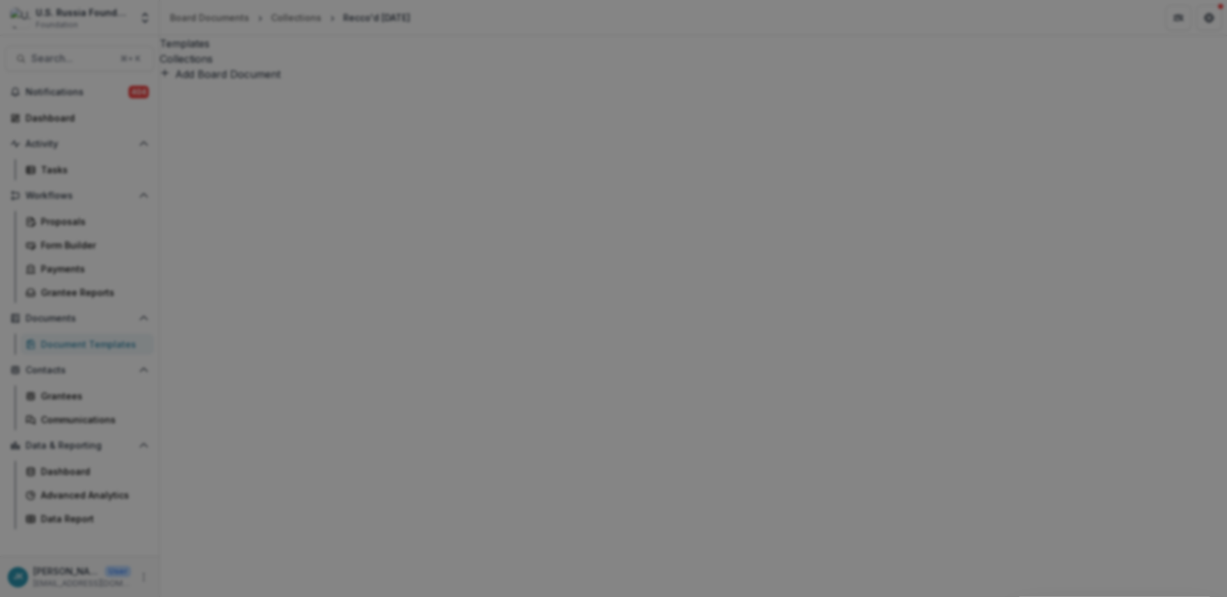
type input "***"
type input "*****"
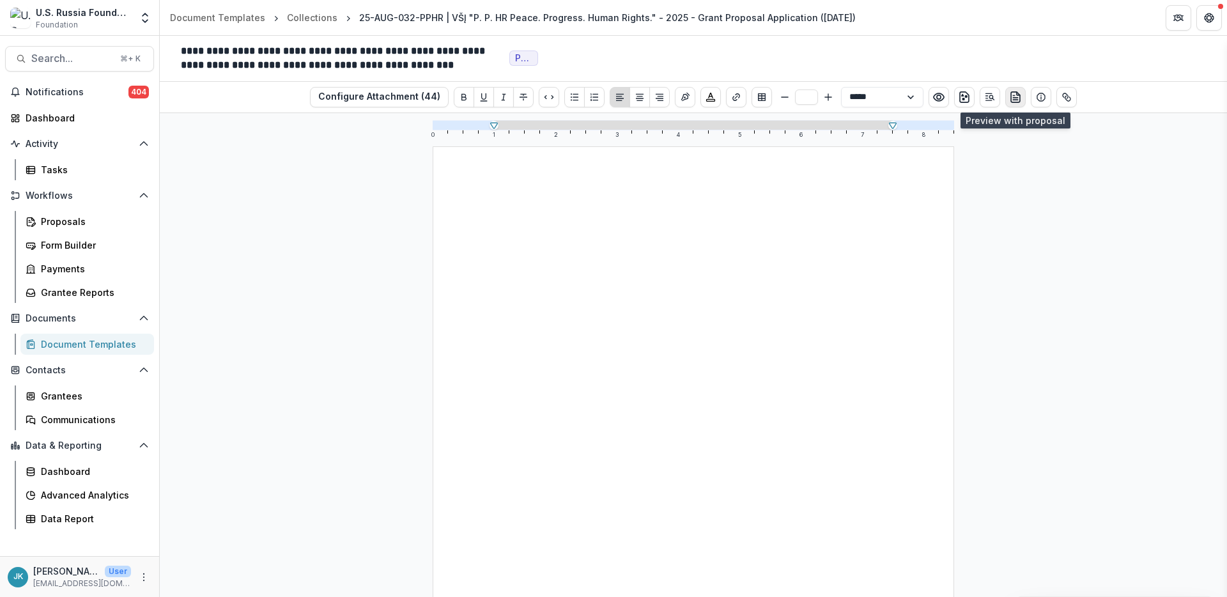
click at [1014, 102] on icon "preview-proposal-pdf" at bounding box center [1015, 97] width 9 height 10
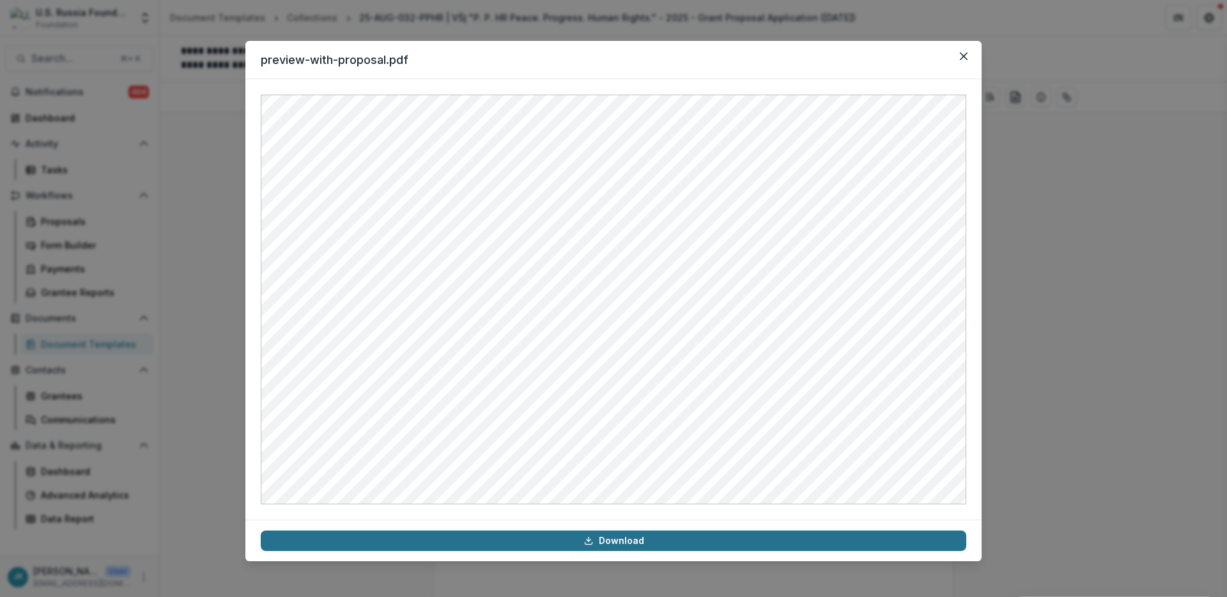
click at [823, 545] on link "Download" at bounding box center [614, 540] width 706 height 20
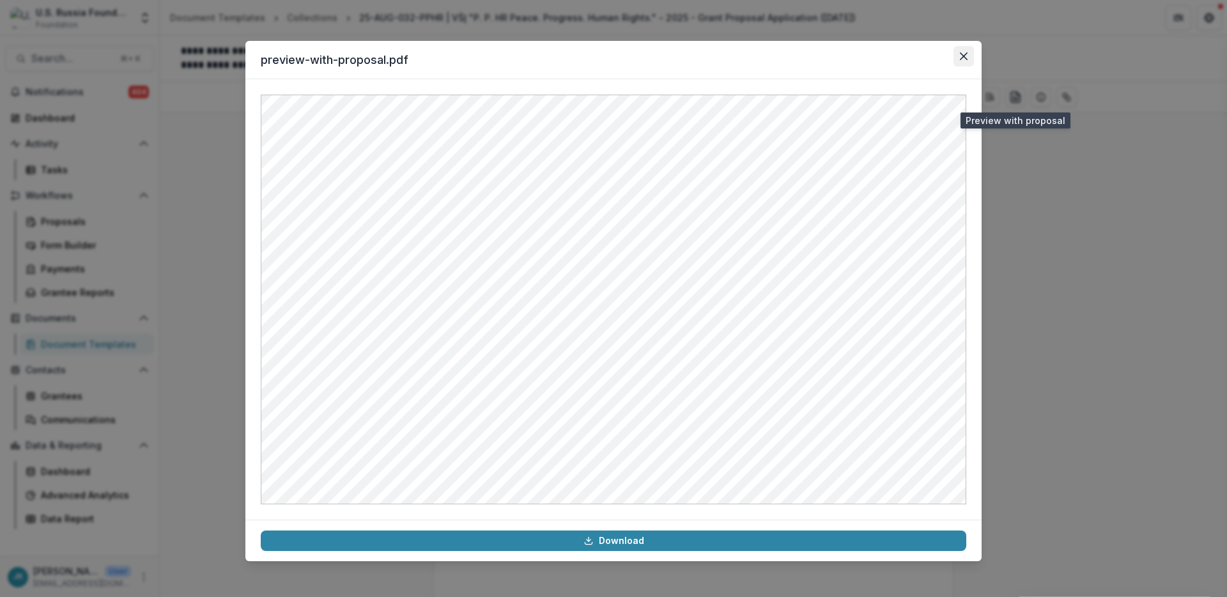
click at [968, 59] on button "Close" at bounding box center [964, 56] width 20 height 20
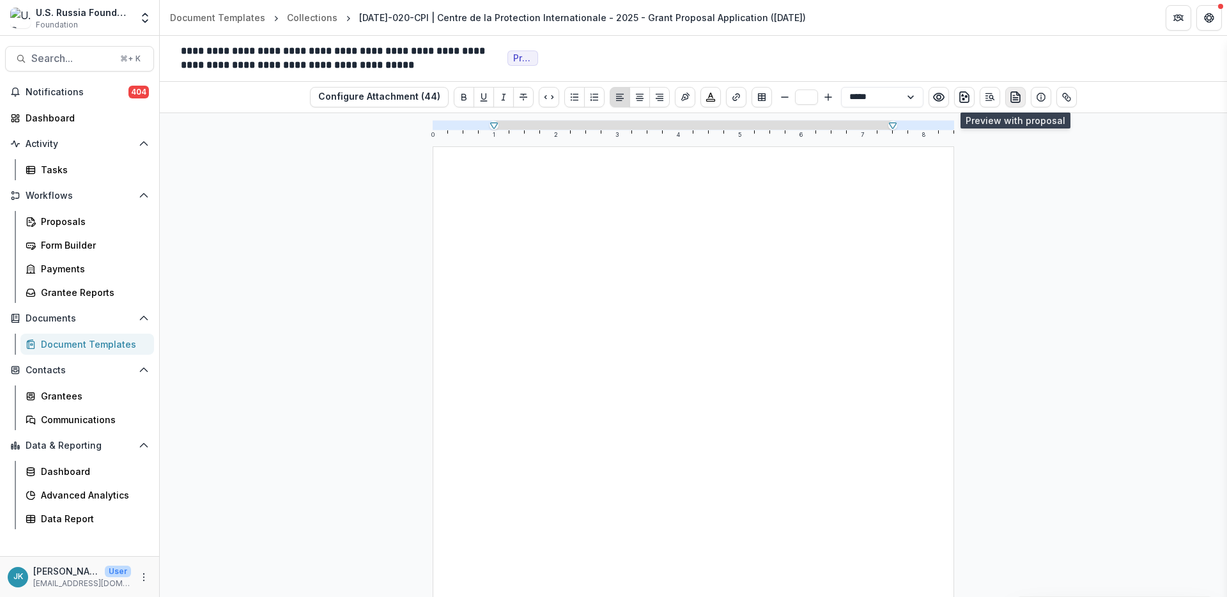
click at [1009, 98] on icon "preview-proposal-pdf" at bounding box center [1015, 97] width 13 height 13
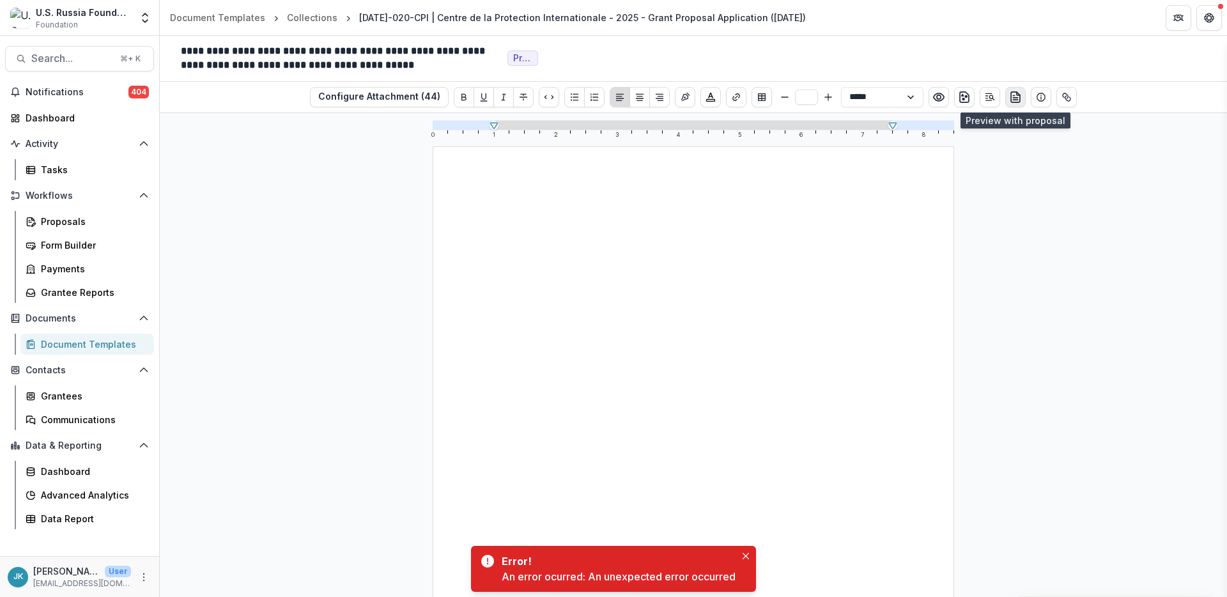
click at [1012, 98] on icon "preview-proposal-pdf" at bounding box center [1015, 97] width 13 height 13
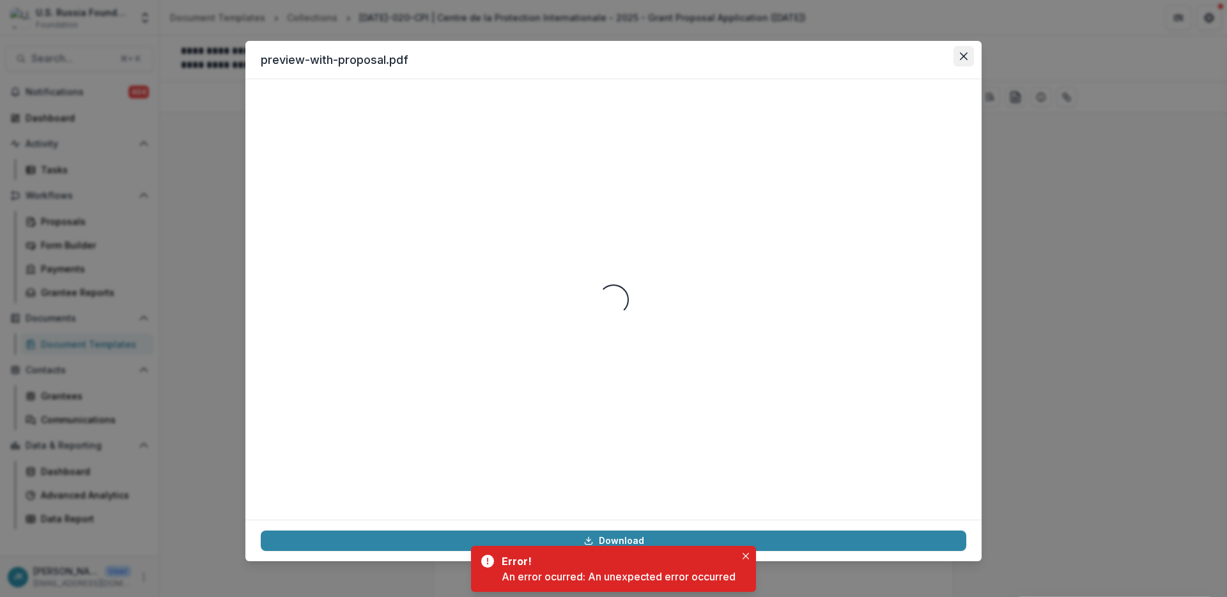
click at [965, 55] on icon "Close" at bounding box center [964, 56] width 8 height 8
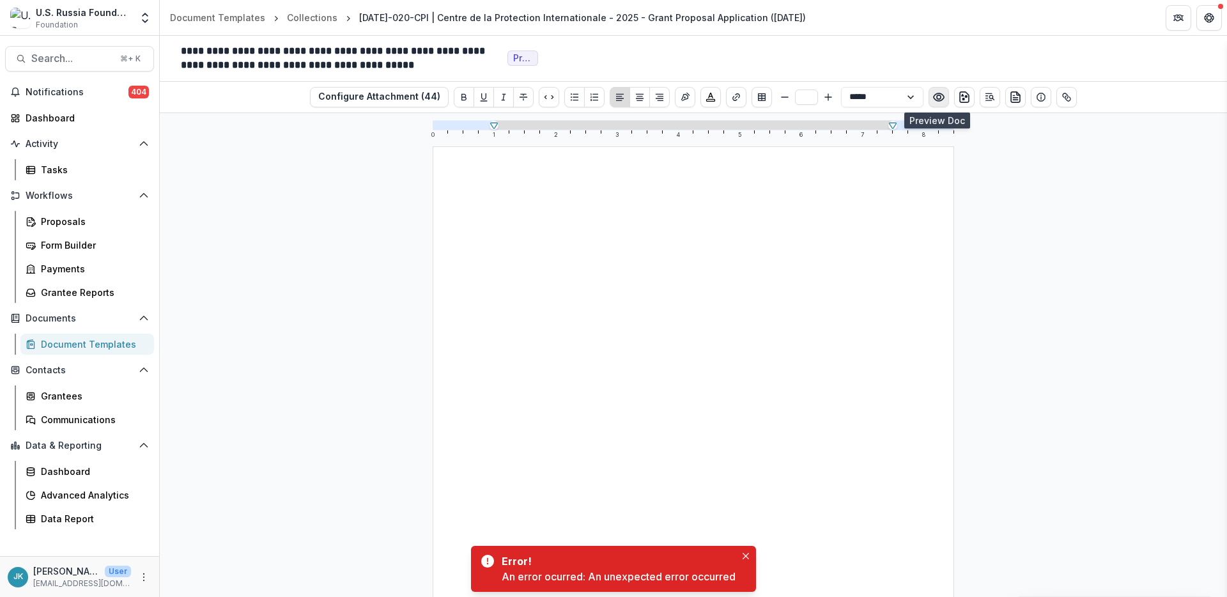
click at [934, 100] on icon "Preview preview-doc.pdf" at bounding box center [939, 97] width 10 height 8
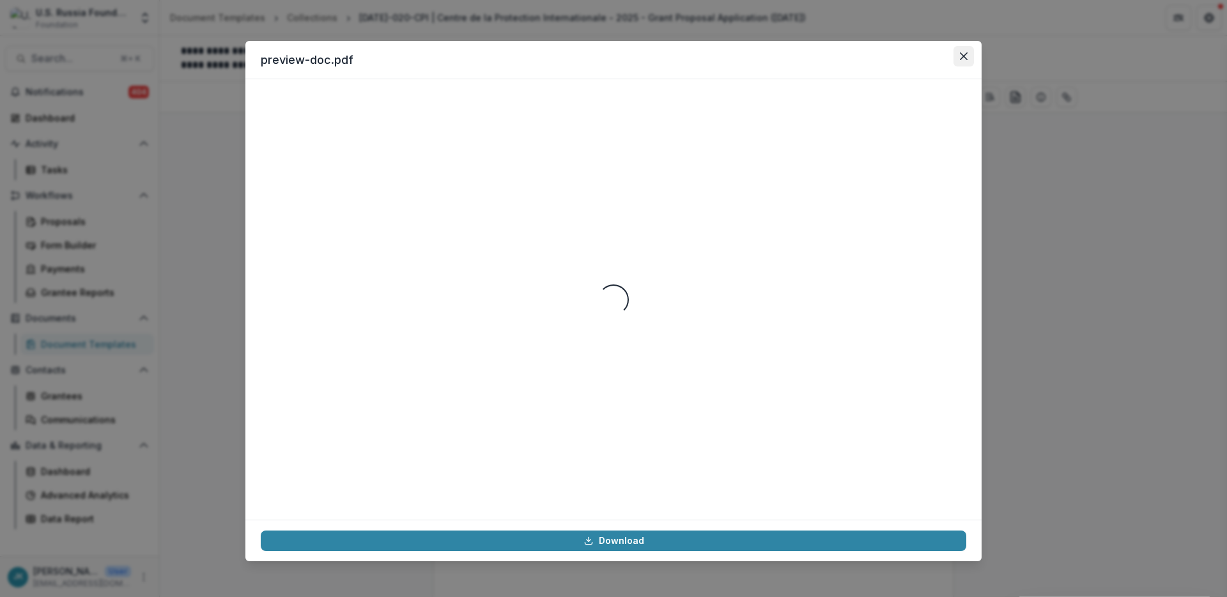
click at [970, 59] on button "Close" at bounding box center [964, 56] width 20 height 20
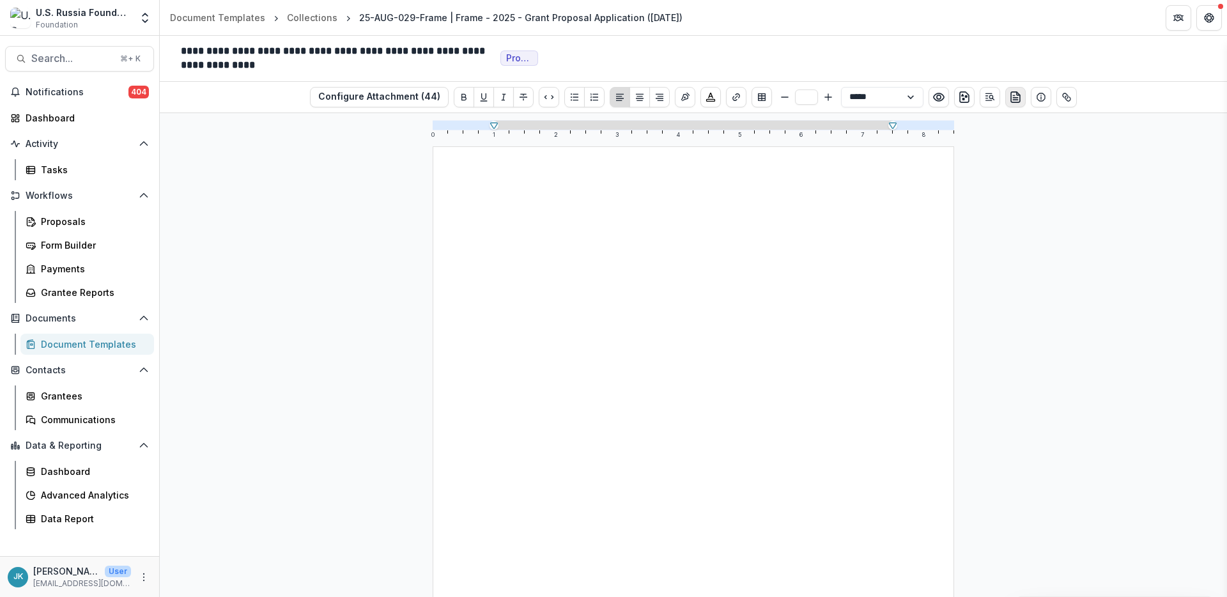
click at [1012, 95] on icon "preview-proposal-pdf" at bounding box center [1015, 97] width 13 height 13
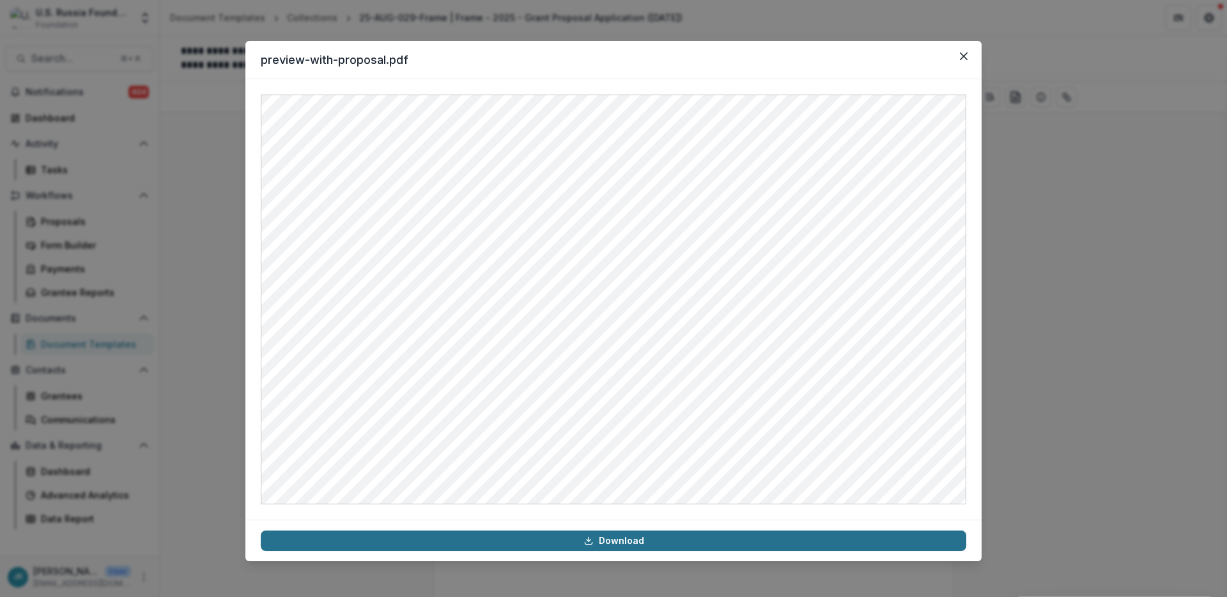
click at [608, 547] on link "Download" at bounding box center [614, 540] width 706 height 20
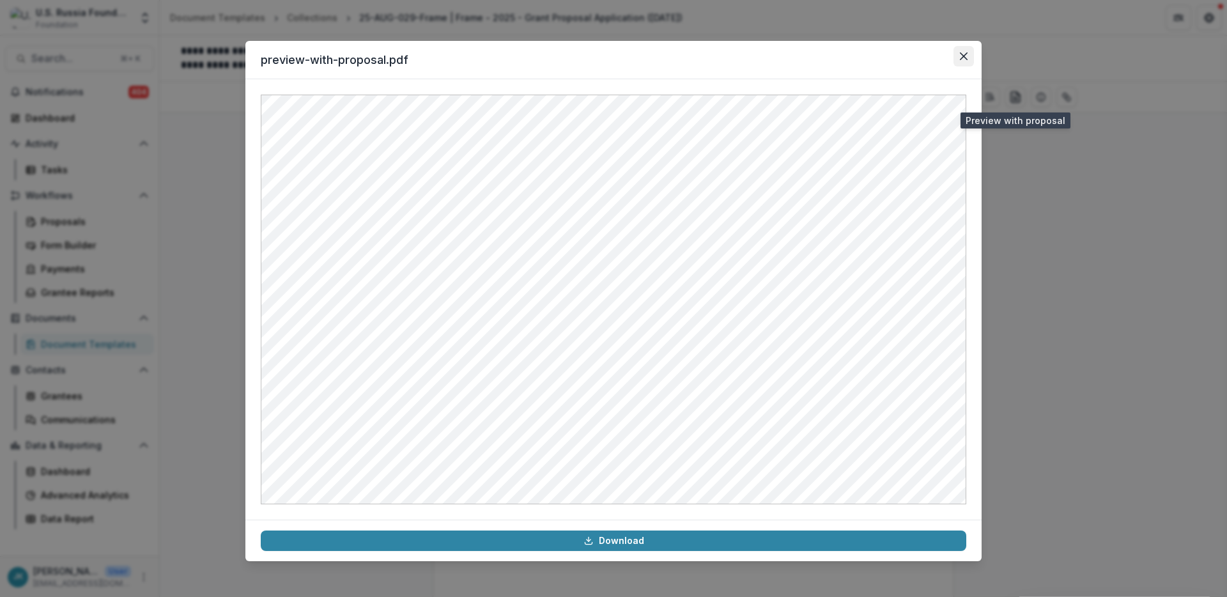
click at [970, 62] on button "Close" at bounding box center [964, 56] width 20 height 20
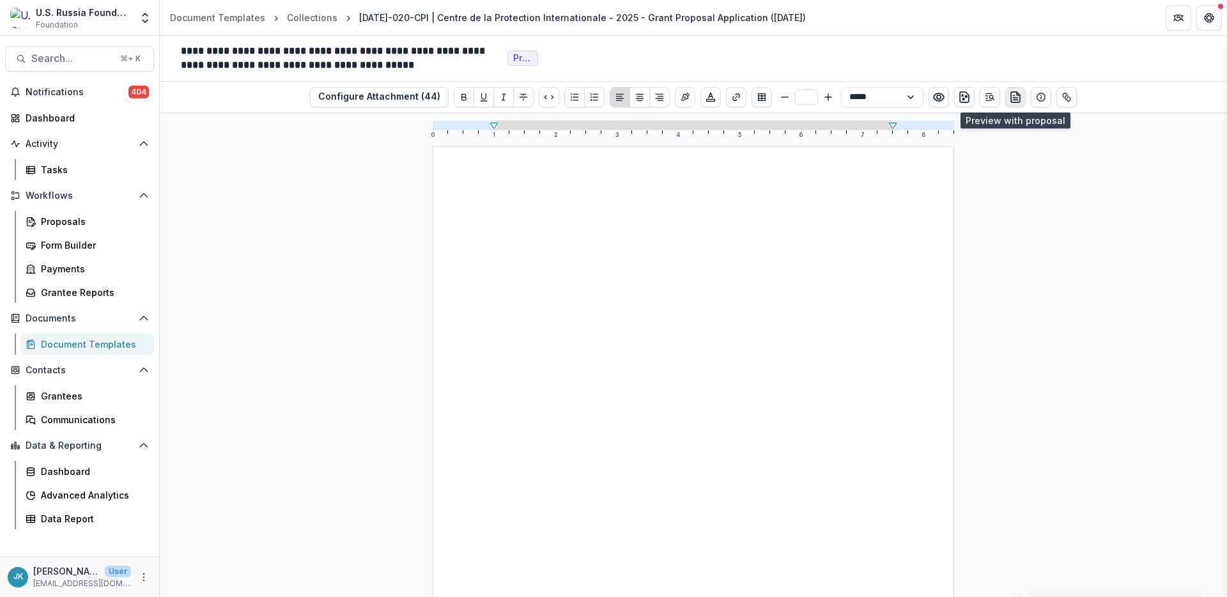
click at [1016, 98] on icon "preview-proposal-pdf" at bounding box center [1015, 97] width 13 height 13
click at [1019, 102] on button "preview-proposal-pdf" at bounding box center [1015, 97] width 20 height 20
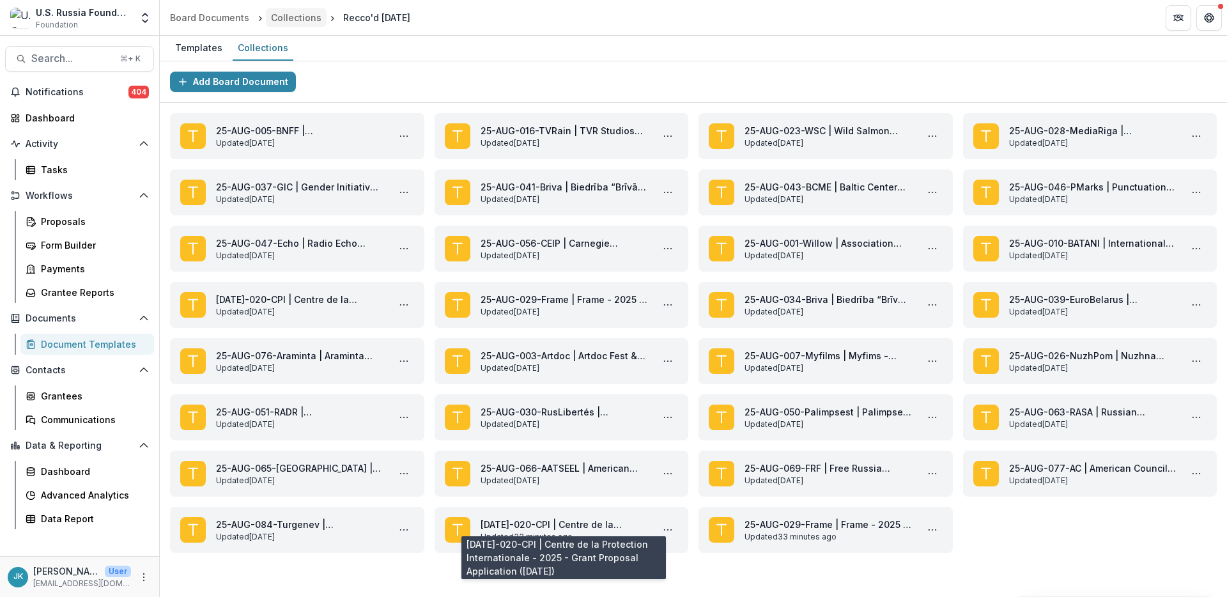
click at [290, 15] on div "Collections" at bounding box center [296, 17] width 50 height 13
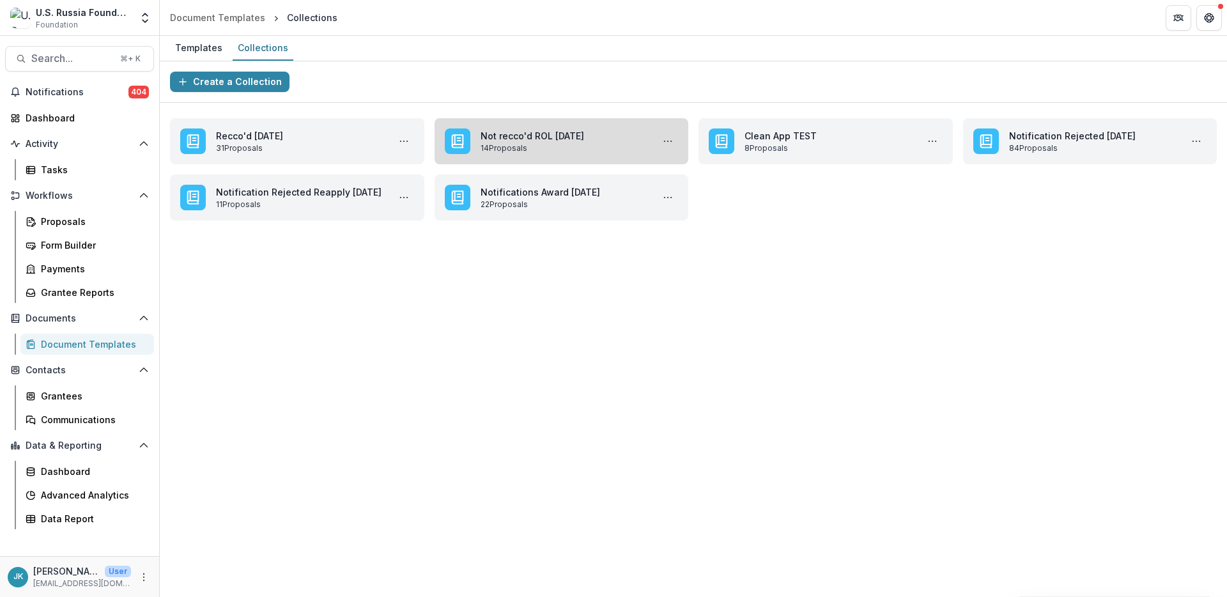
click at [580, 143] on link "Not recco'd ROL October 2025" at bounding box center [564, 135] width 167 height 13
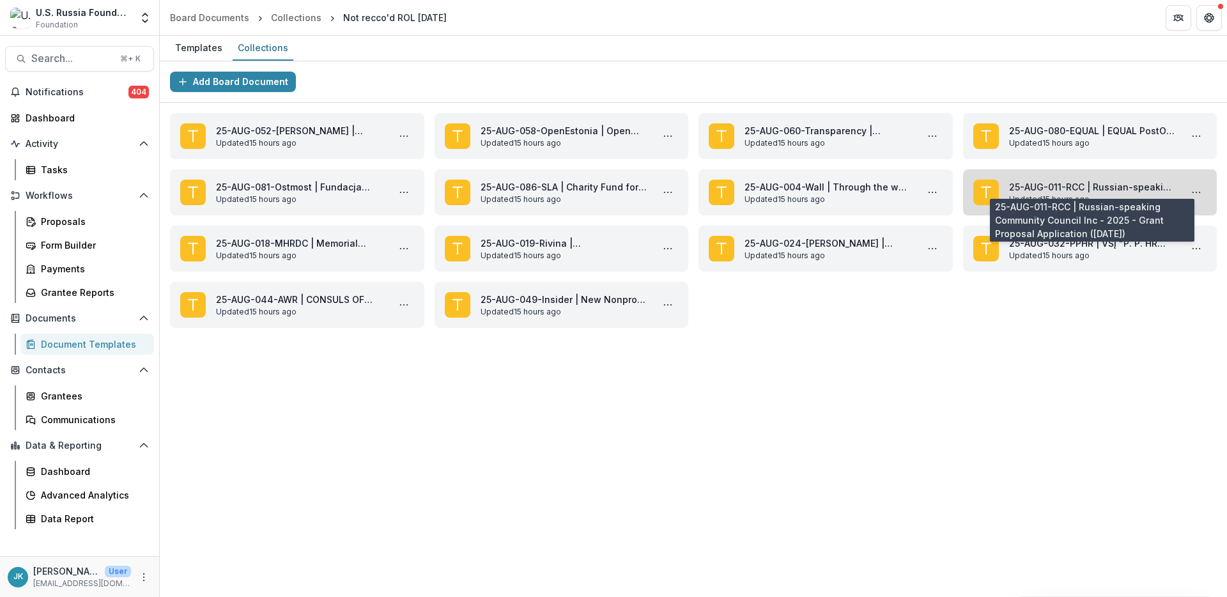
click at [1132, 187] on link "25-AUG-011-RCC | Russian-speaking Community Council Inc - 2025 - Grant Proposal…" at bounding box center [1092, 186] width 167 height 13
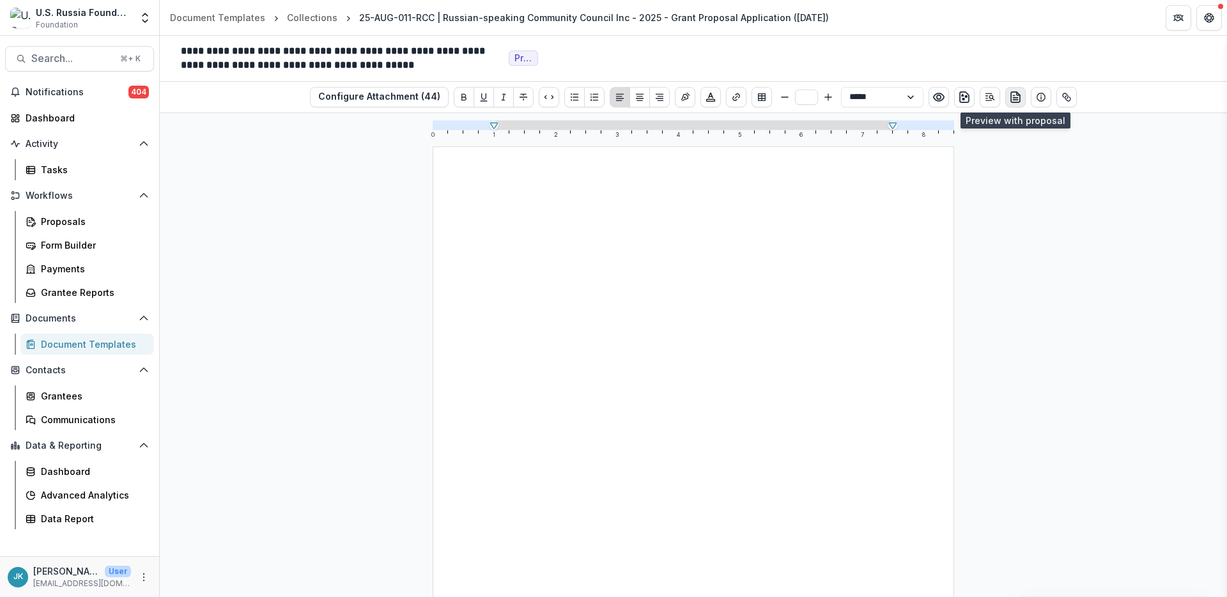
click at [1022, 95] on button "preview-proposal-pdf" at bounding box center [1015, 97] width 20 height 20
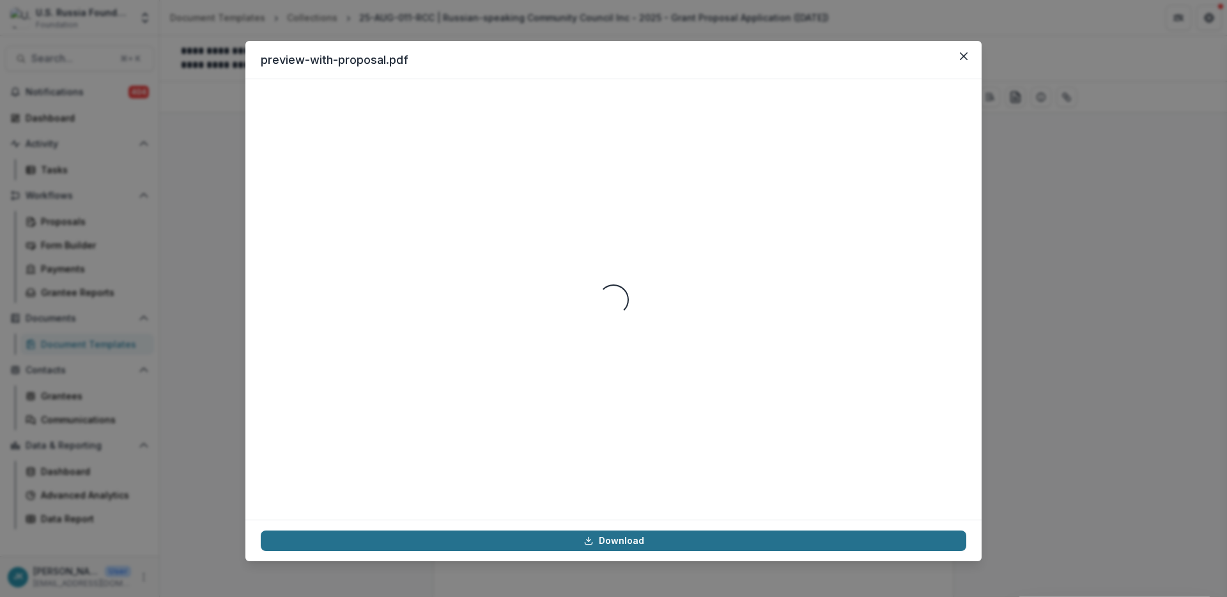
click at [600, 541] on link "Download" at bounding box center [614, 540] width 706 height 20
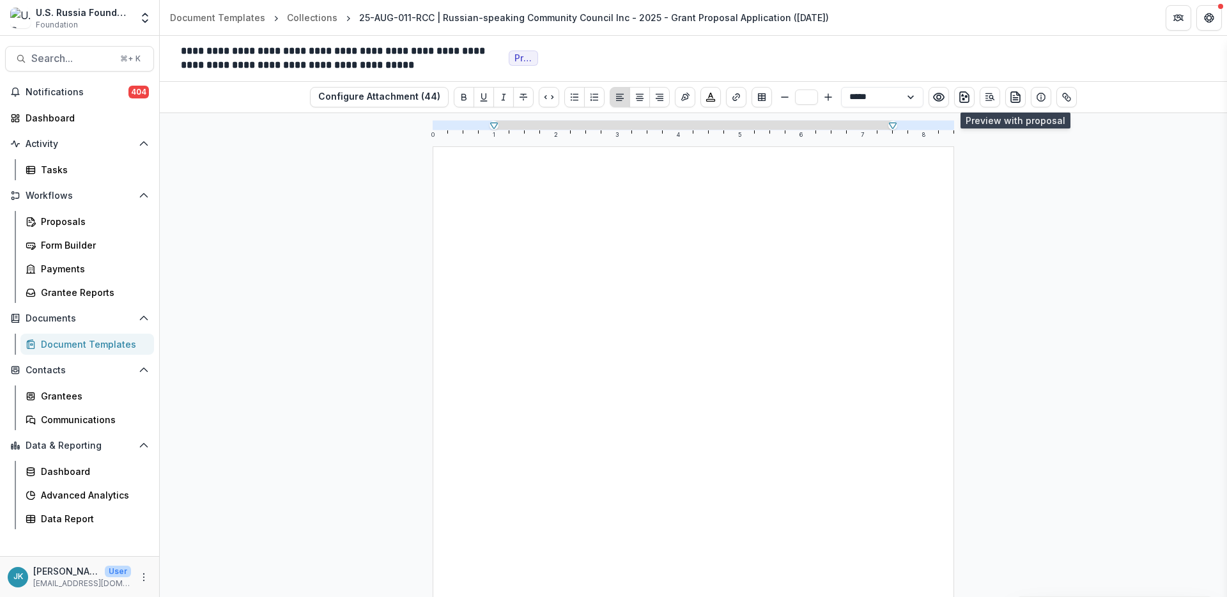
click at [1005, 87] on button "preview-proposal-pdf" at bounding box center [1015, 97] width 20 height 20
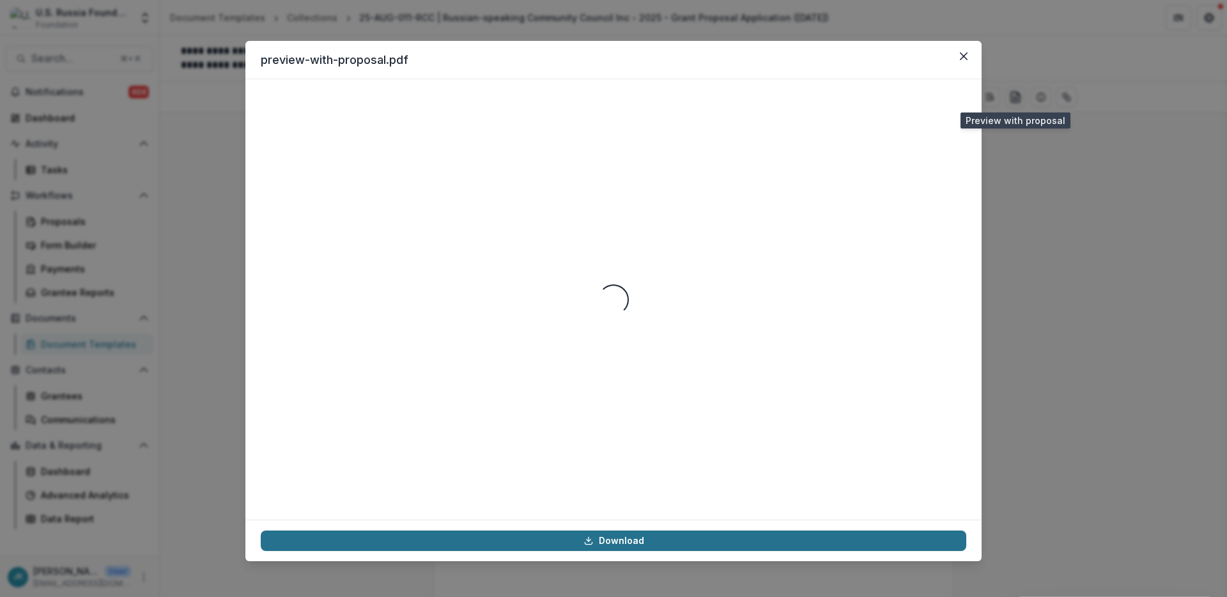
click at [603, 544] on link "Download" at bounding box center [614, 540] width 706 height 20
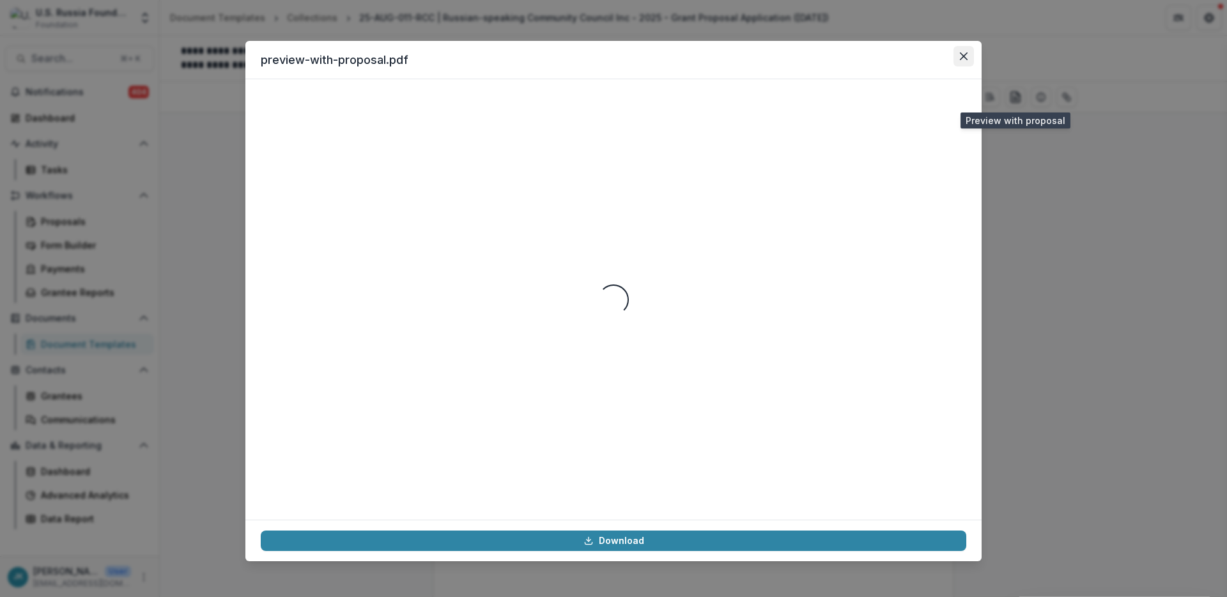
click at [959, 64] on button "Close" at bounding box center [964, 56] width 20 height 20
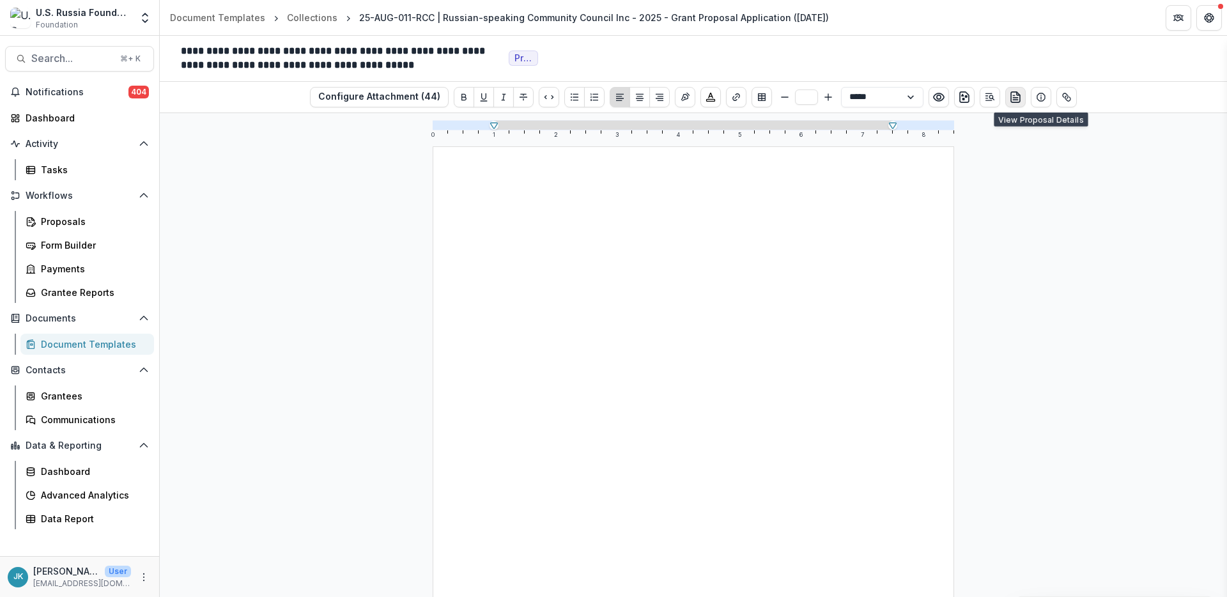
click at [1021, 100] on button "preview-proposal-pdf" at bounding box center [1015, 97] width 20 height 20
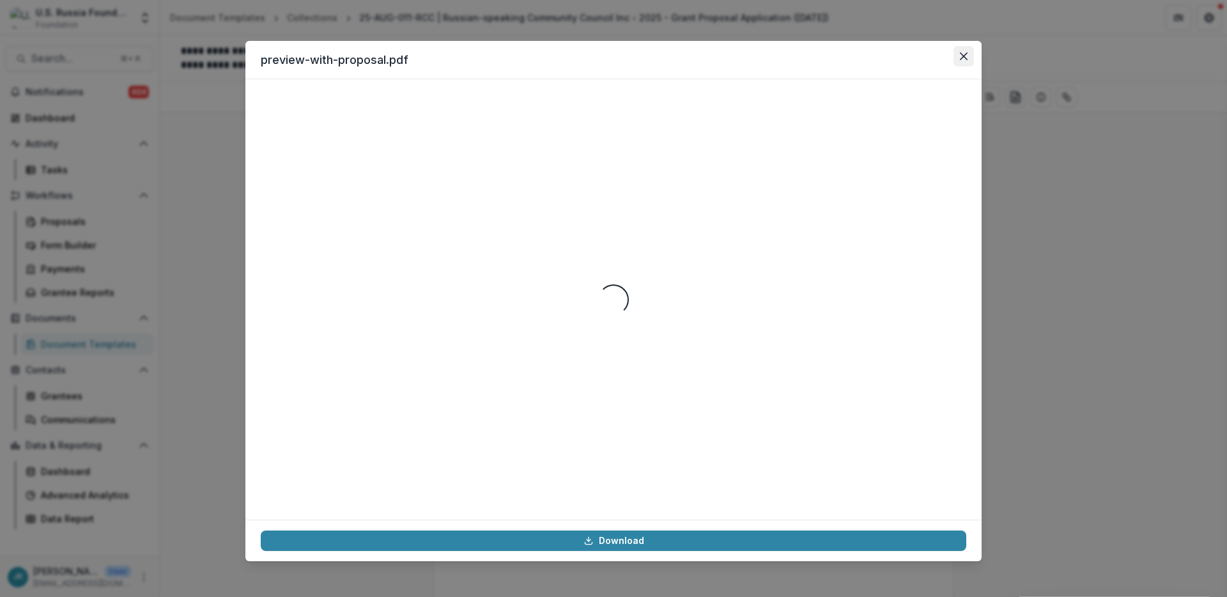
click at [966, 59] on icon "Close" at bounding box center [964, 56] width 8 height 8
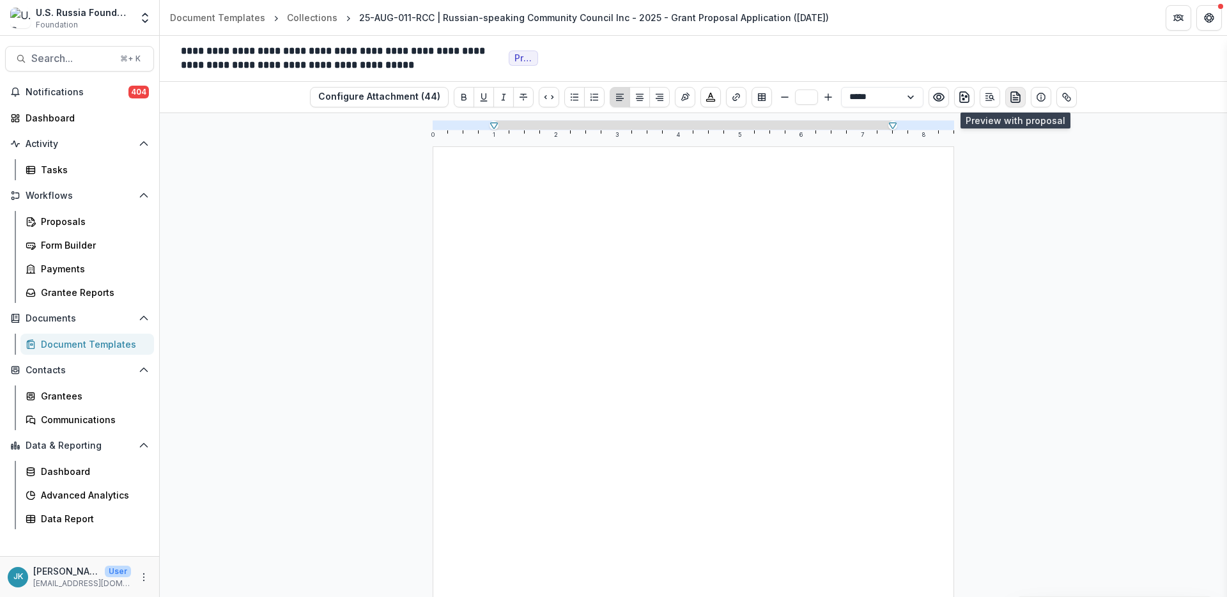
click at [1010, 96] on icon "preview-proposal-pdf" at bounding box center [1015, 97] width 13 height 13
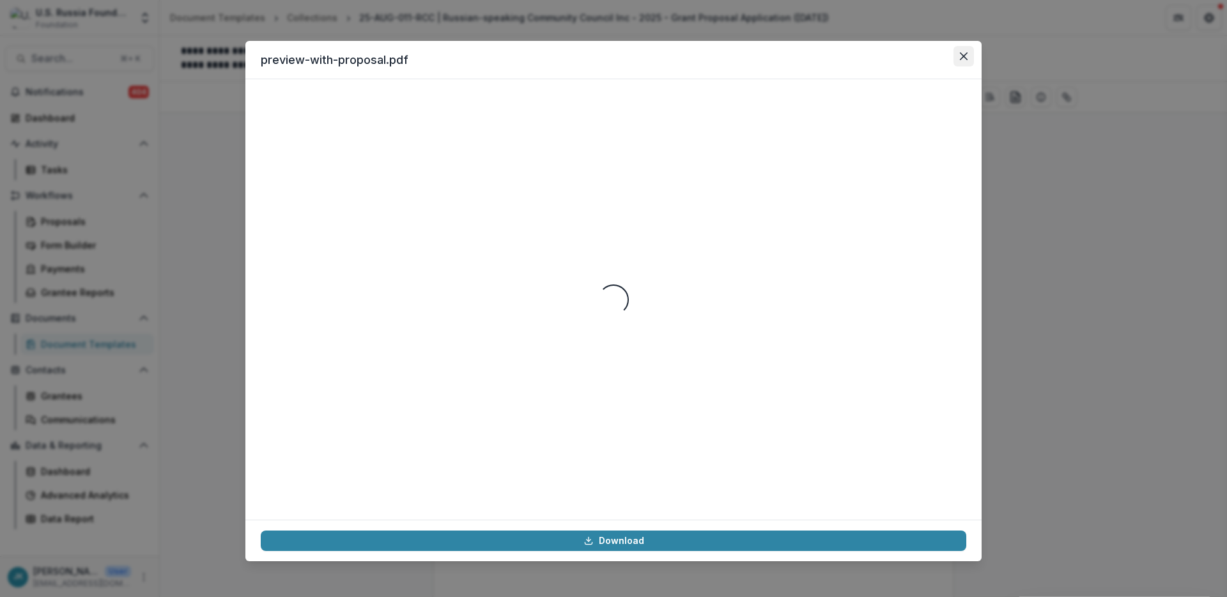
click at [961, 54] on icon "Close" at bounding box center [964, 56] width 8 height 8
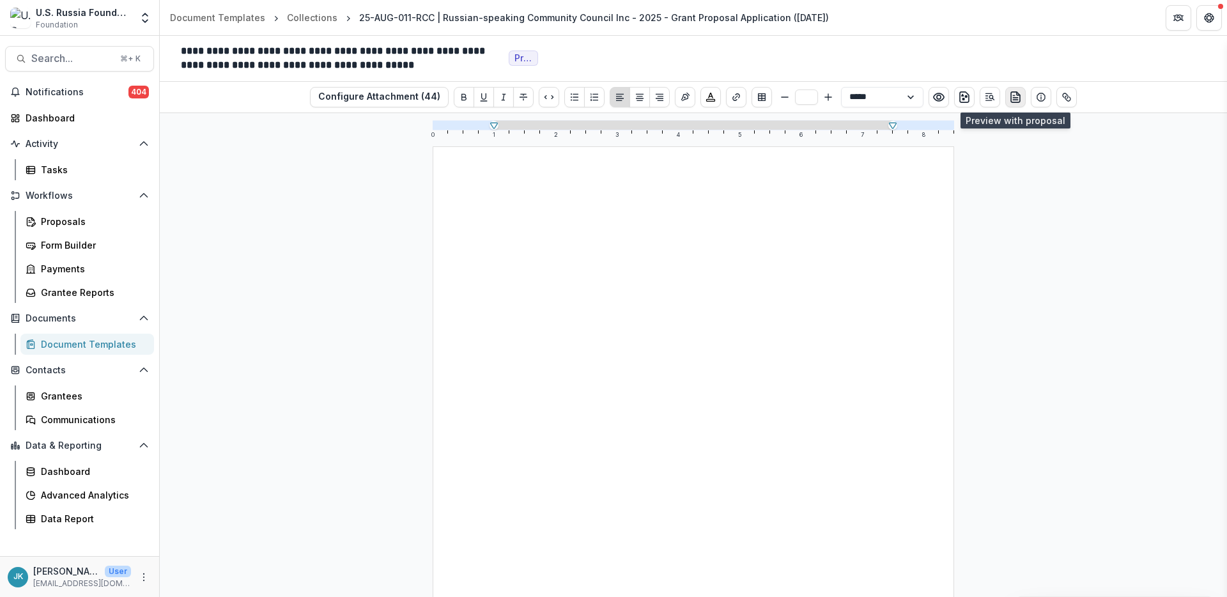
click at [1014, 104] on button "preview-proposal-pdf" at bounding box center [1015, 97] width 20 height 20
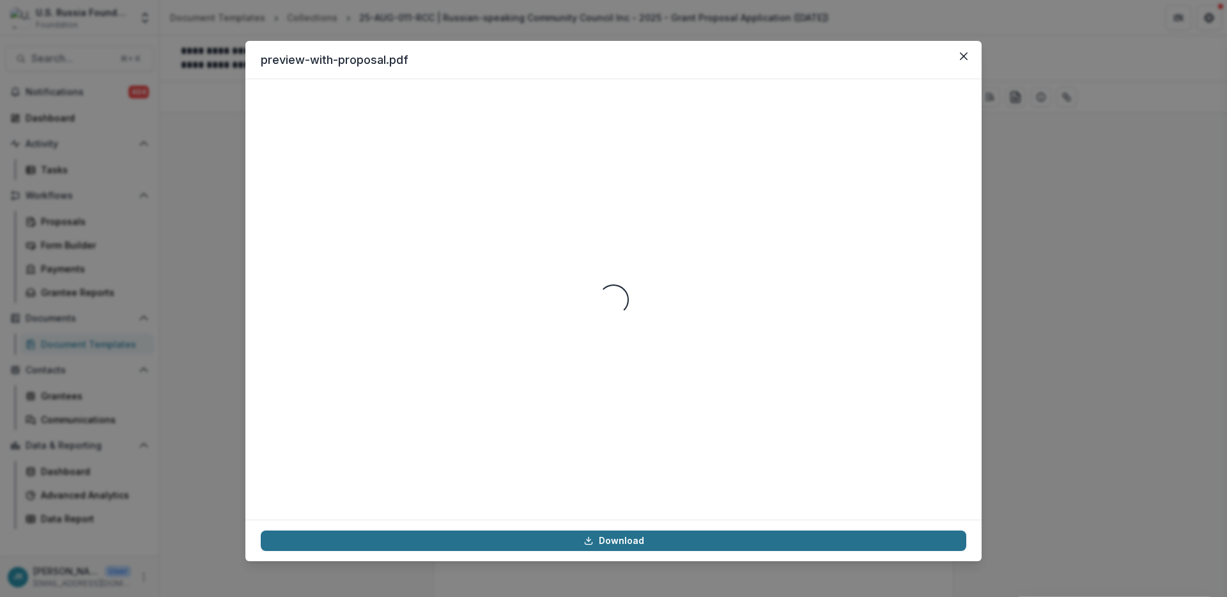
click at [583, 545] on icon at bounding box center [588, 541] width 10 height 10
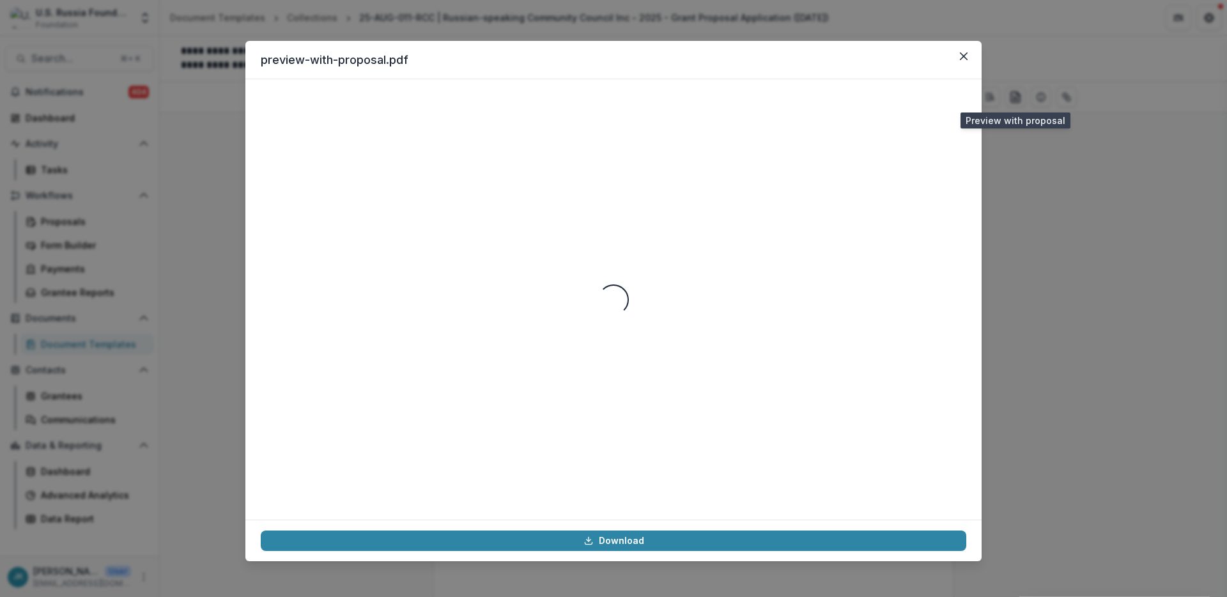
click at [1044, 300] on div "preview-with-proposal.pdf Loading... Download" at bounding box center [613, 298] width 1227 height 597
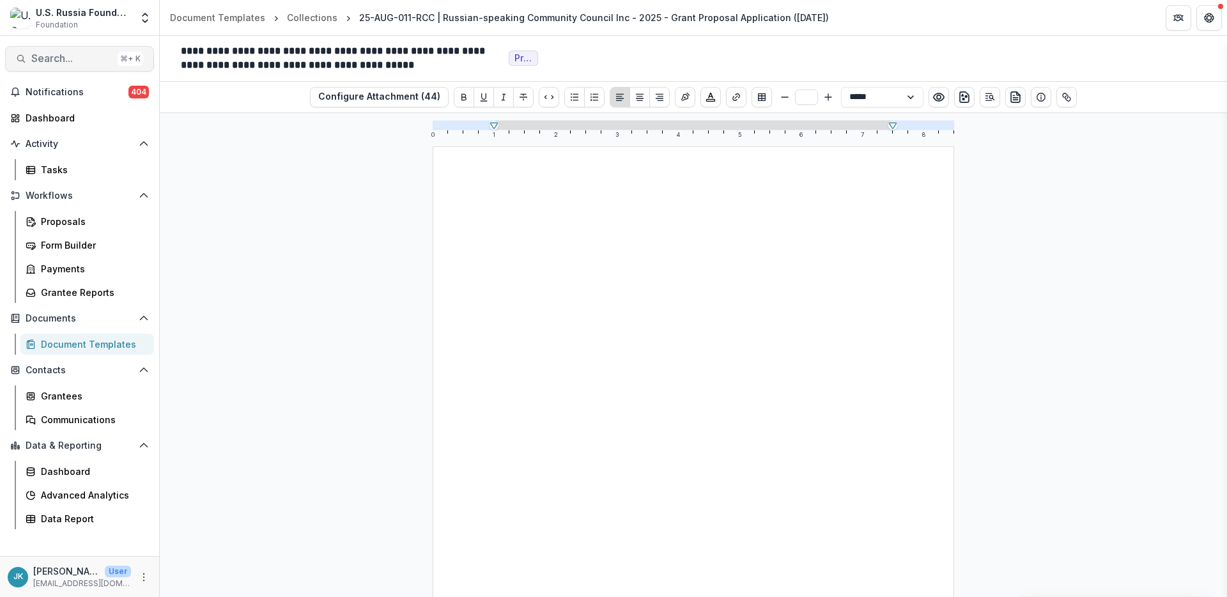
click at [65, 54] on span "Search..." at bounding box center [71, 58] width 81 height 12
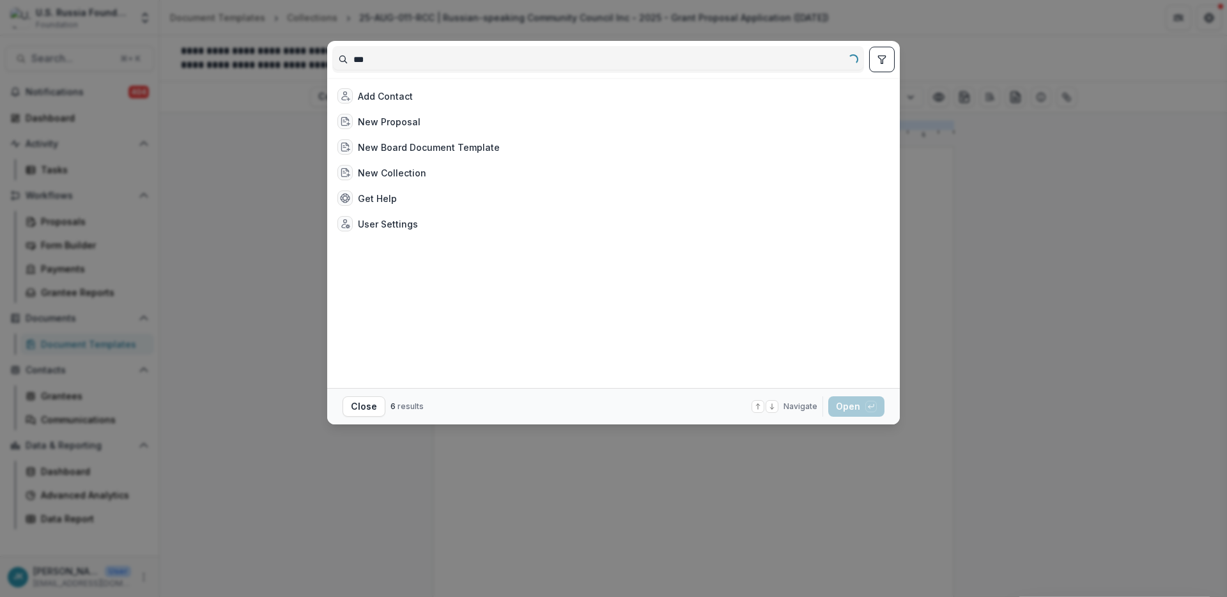
type input "****"
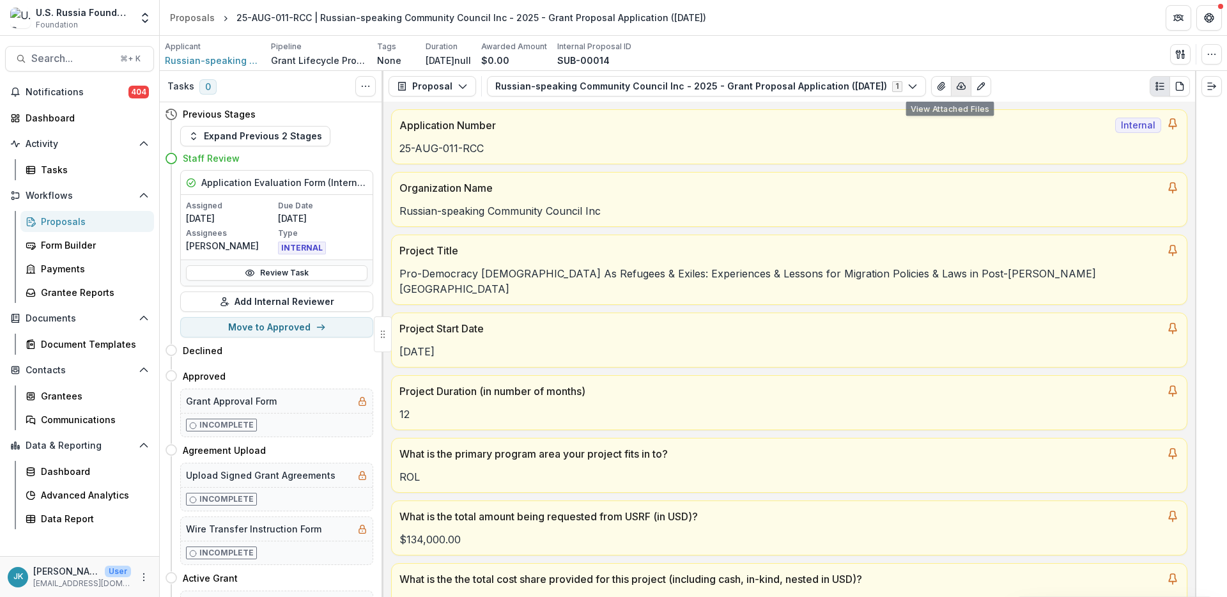
click at [962, 90] on icon "button" at bounding box center [961, 86] width 10 height 10
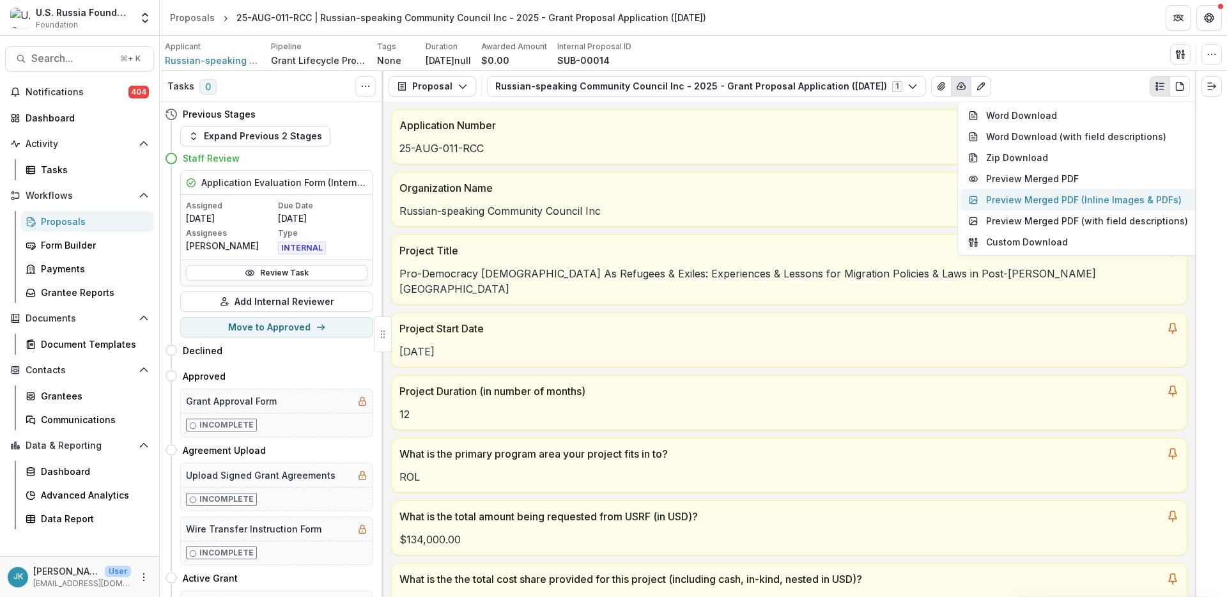
click at [993, 198] on button "Preview Merged PDF (Inline Images & PDFs)" at bounding box center [1078, 199] width 235 height 21
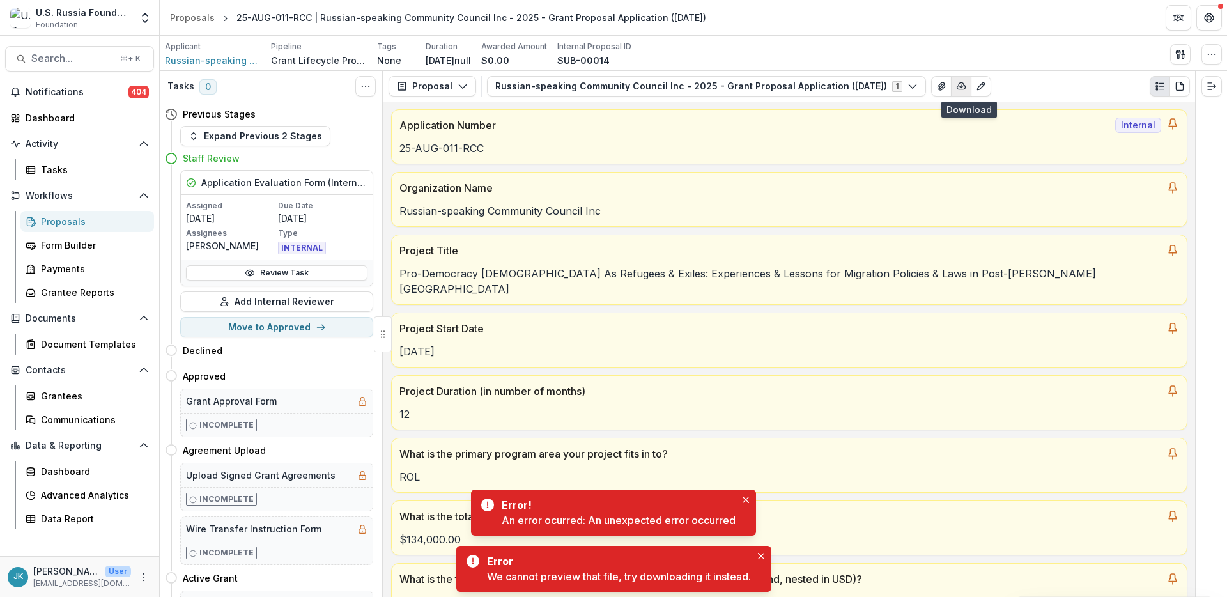
click at [966, 87] on icon "button" at bounding box center [961, 86] width 10 height 10
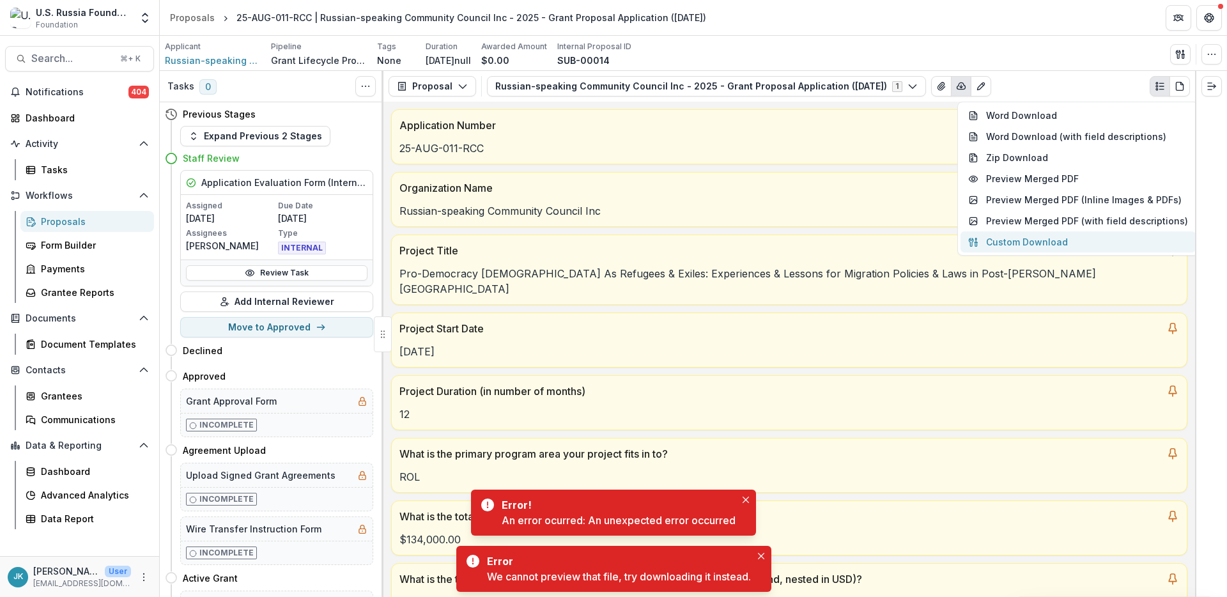
click at [1003, 233] on button "Custom Download" at bounding box center [1078, 241] width 235 height 21
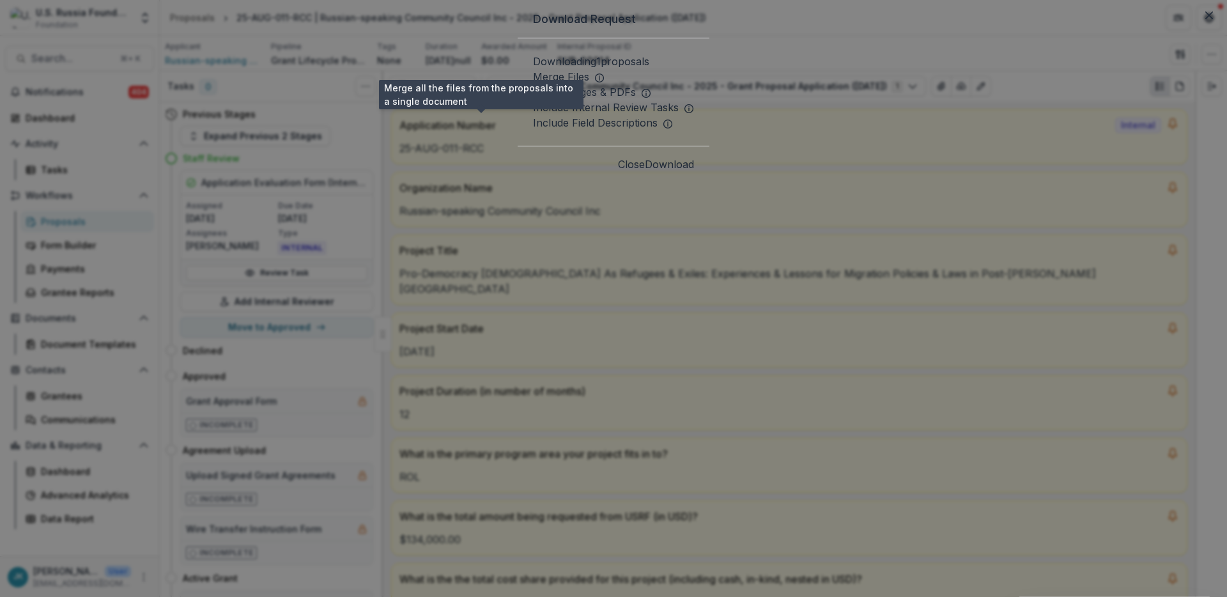
click at [599, 80] on line at bounding box center [599, 78] width 0 height 3
click at [694, 172] on button "Download" at bounding box center [669, 164] width 49 height 15
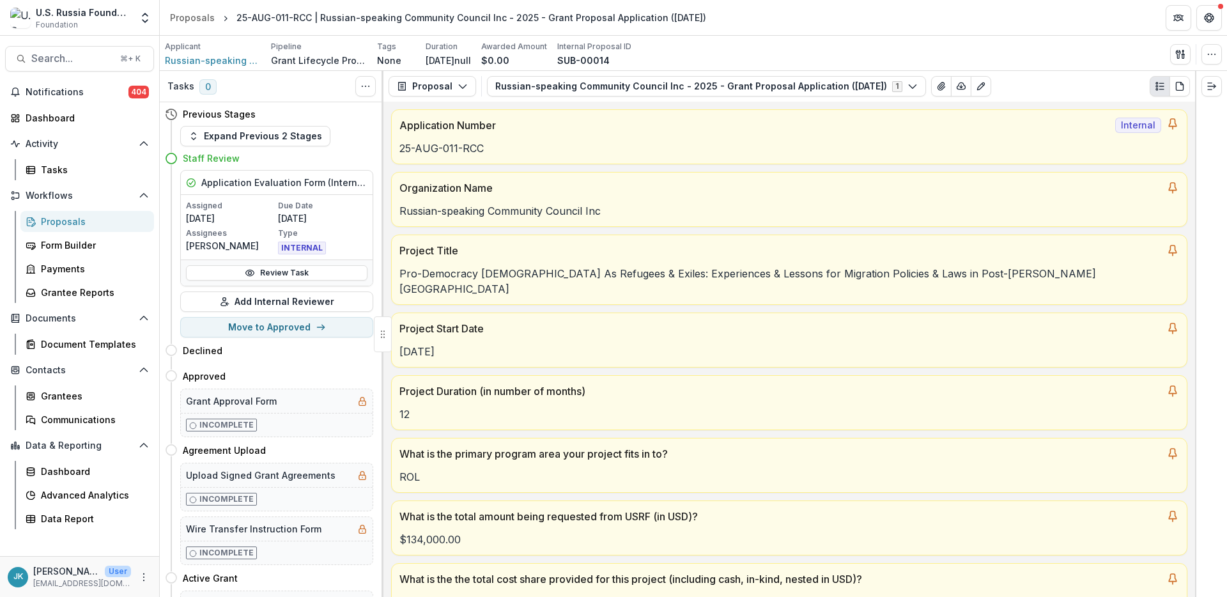
click at [1191, 89] on div "Proposal Proposal Payments Reports Grant Agreements Board Summaries Bank Detail…" at bounding box center [789, 86] width 812 height 31
click at [1188, 89] on button "PDF view" at bounding box center [1180, 86] width 20 height 20
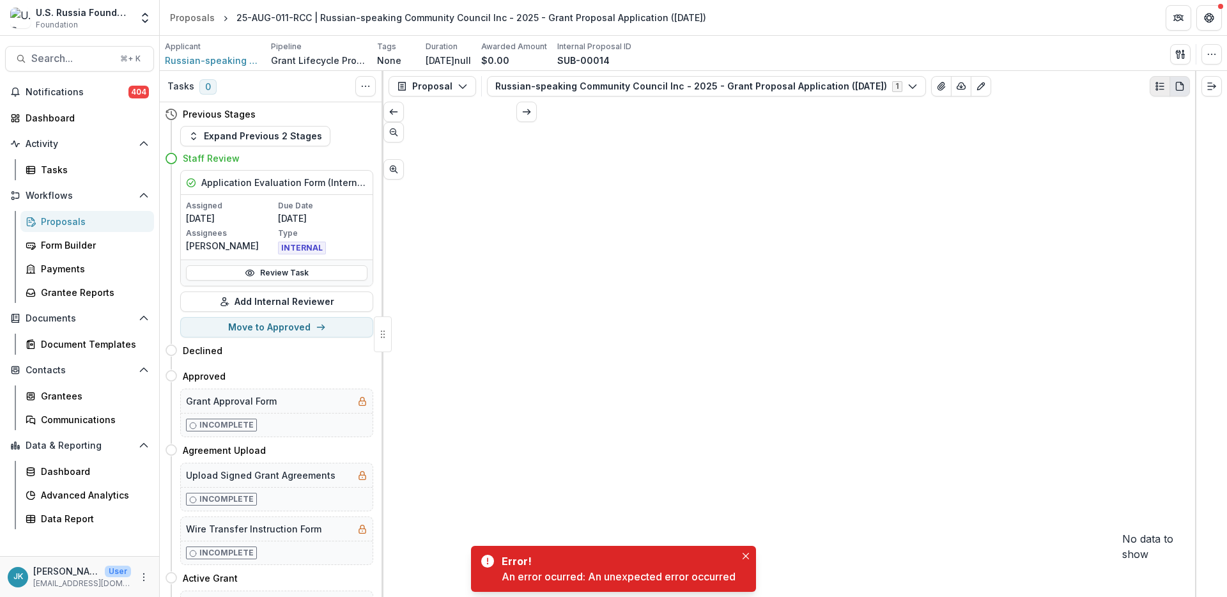
click at [1150, 87] on button "Plaintext view" at bounding box center [1160, 86] width 20 height 20
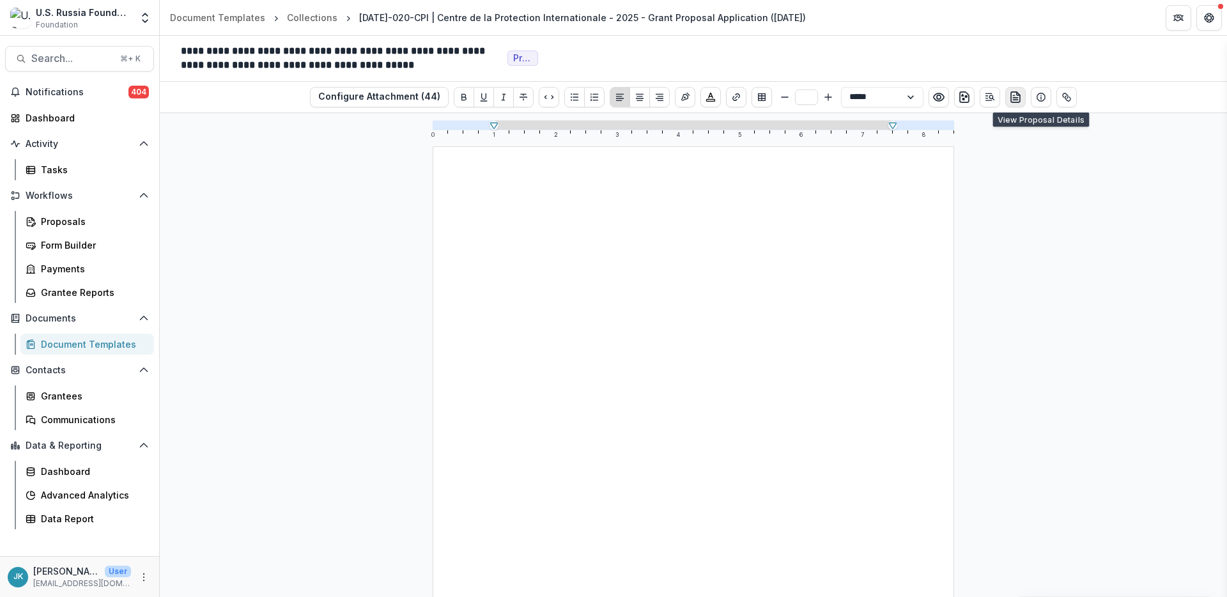
click at [1012, 98] on icon "preview-proposal-pdf" at bounding box center [1015, 97] width 13 height 13
click at [1016, 101] on icon "preview-proposal-pdf" at bounding box center [1015, 97] width 13 height 13
click at [937, 98] on circle "Preview preview-doc.pdf" at bounding box center [939, 97] width 4 height 4
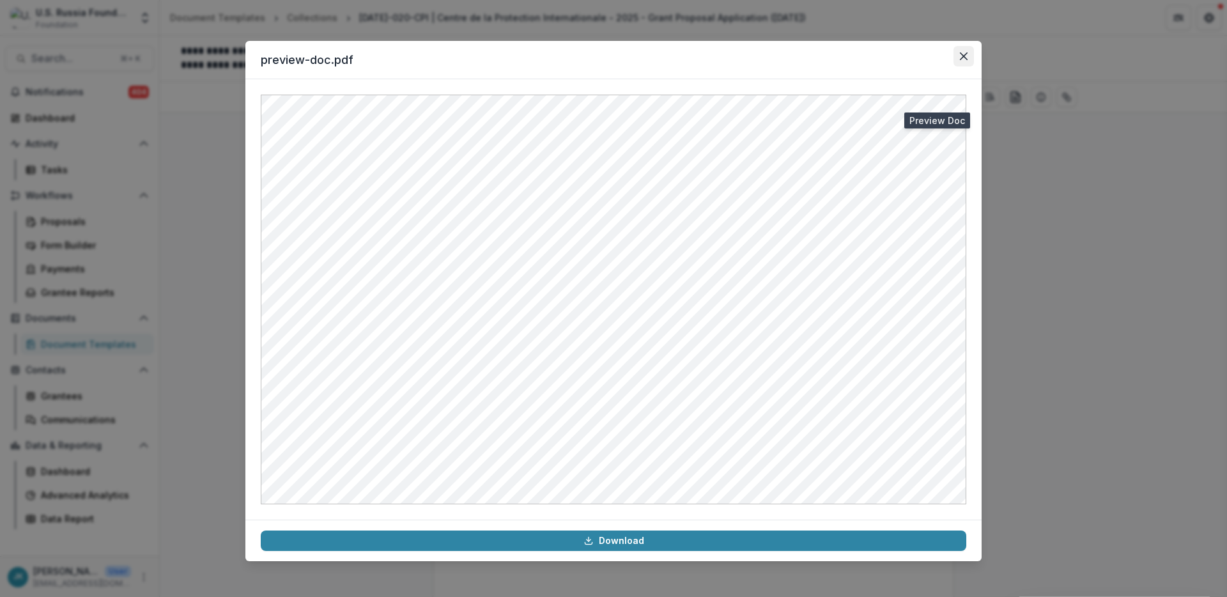
click at [958, 61] on button "Close" at bounding box center [964, 56] width 20 height 20
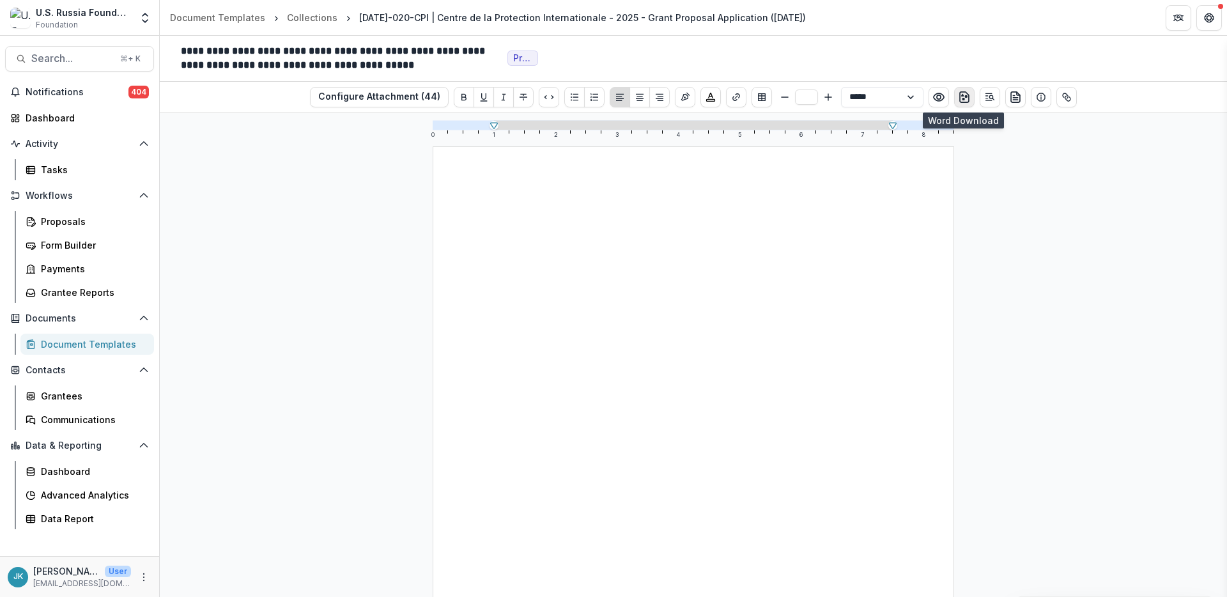
click at [958, 95] on icon "download-word" at bounding box center [964, 97] width 13 height 13
click at [989, 98] on circle "Open Editor Sidebar" at bounding box center [990, 96] width 3 height 3
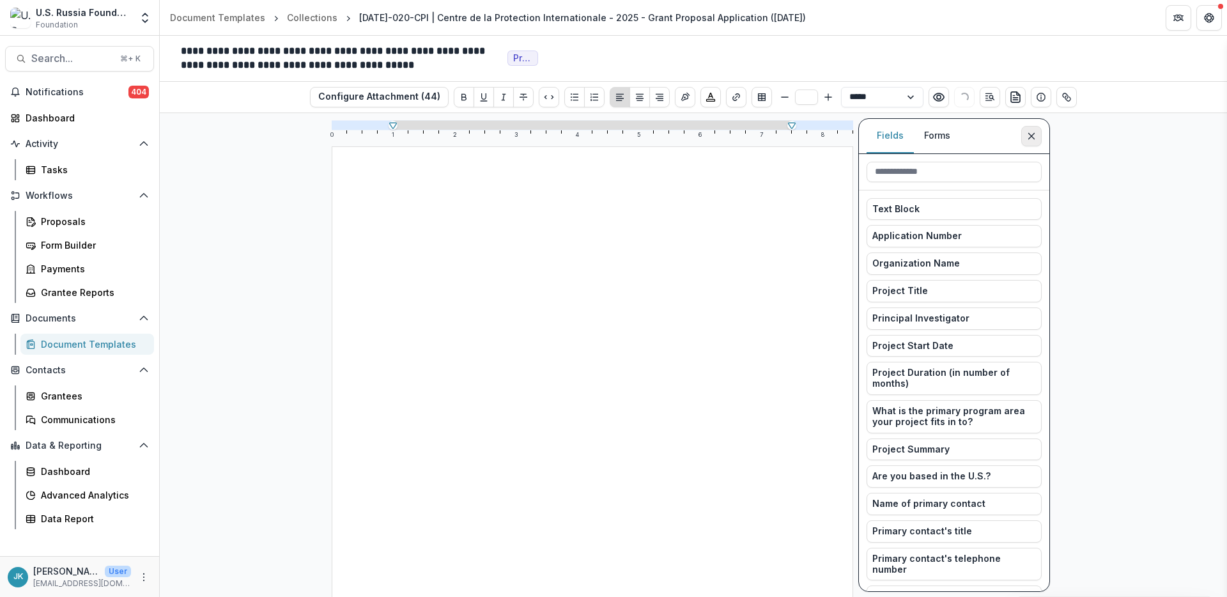
click at [1034, 132] on icon "Close sidebar" at bounding box center [1031, 136] width 10 height 10
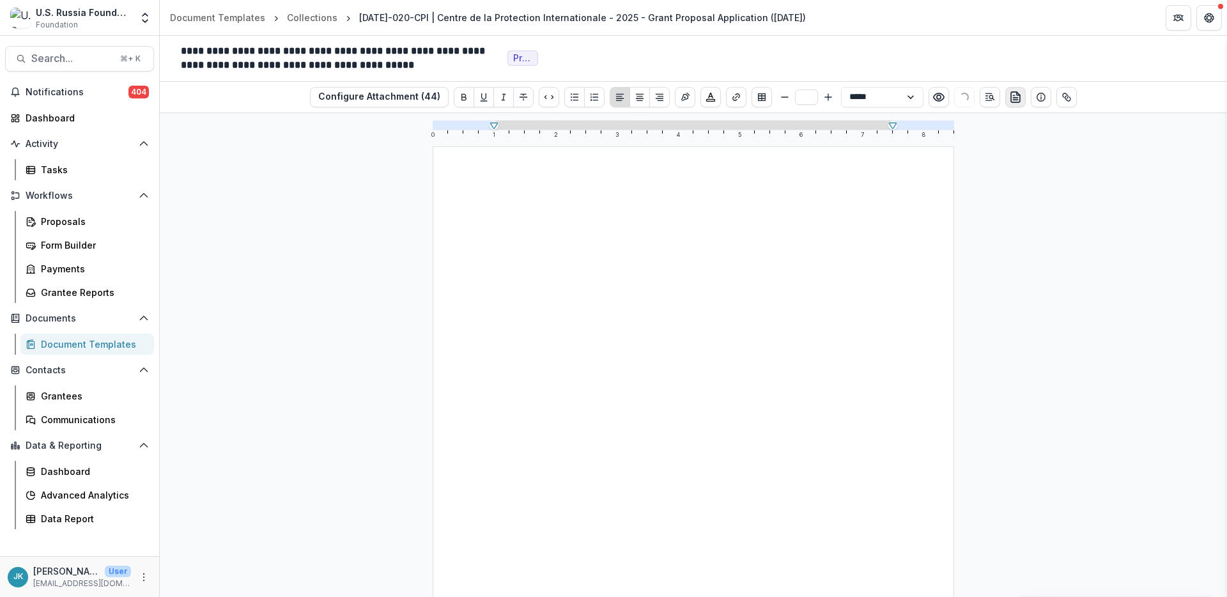
click at [1014, 106] on button "preview-proposal-pdf" at bounding box center [1015, 97] width 20 height 20
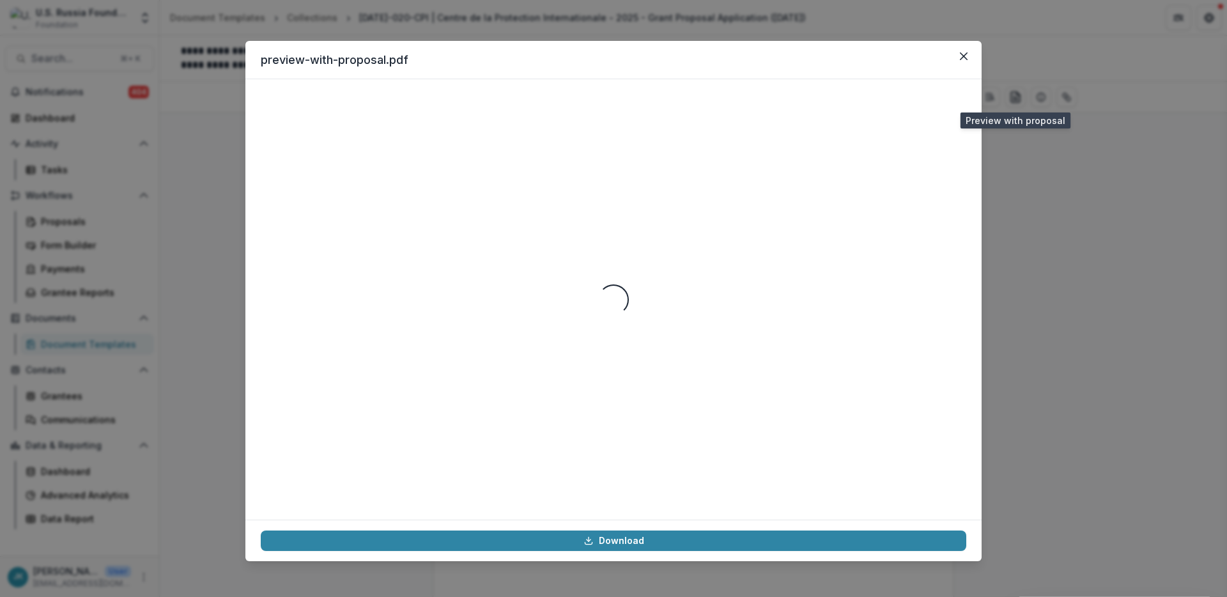
click at [793, 59] on header "preview-with-proposal.pdf" at bounding box center [613, 60] width 736 height 38
click at [959, 48] on button "Close" at bounding box center [964, 56] width 20 height 20
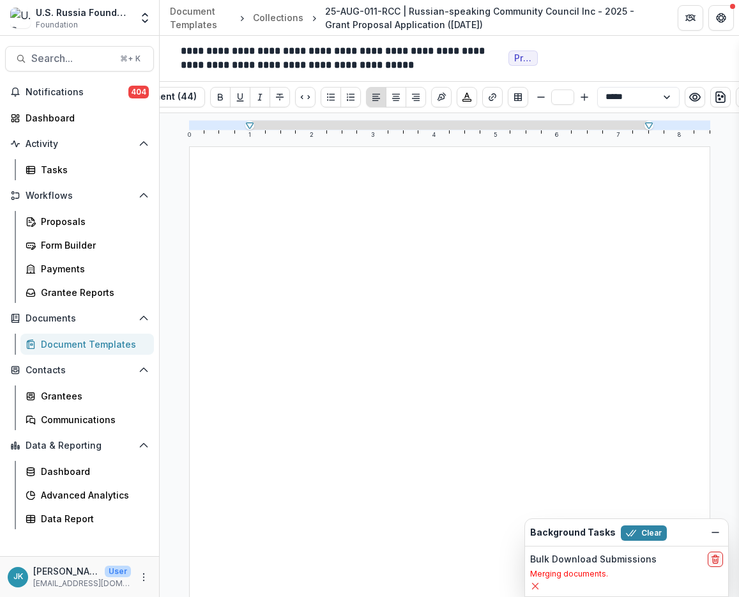
drag, startPoint x: 589, startPoint y: 50, endPoint x: 665, endPoint y: 53, distance: 75.5
click at [624, 61] on div "**********" at bounding box center [450, 59] width 580 height 46
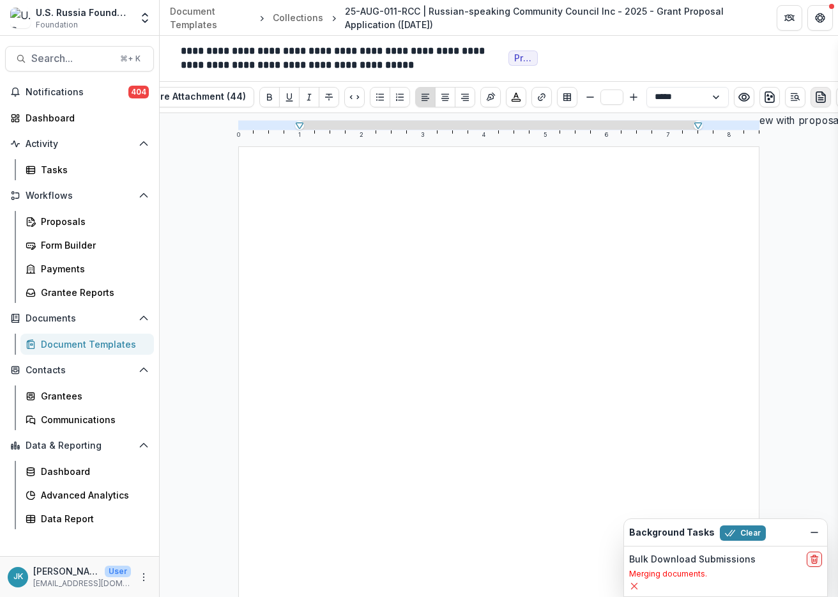
click at [821, 100] on line "preview-proposal-pdf" at bounding box center [821, 100] width 4 height 0
click at [819, 100] on line "preview-proposal-pdf" at bounding box center [821, 100] width 4 height 0
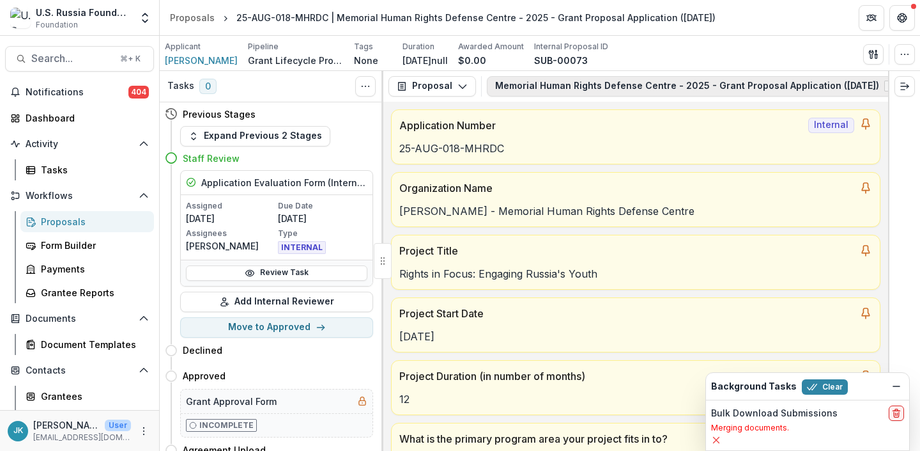
click at [558, 91] on button "Memorial Human Rights Defense Centre - 2025 - Grant Proposal Application (Augus…" at bounding box center [702, 86] width 431 height 20
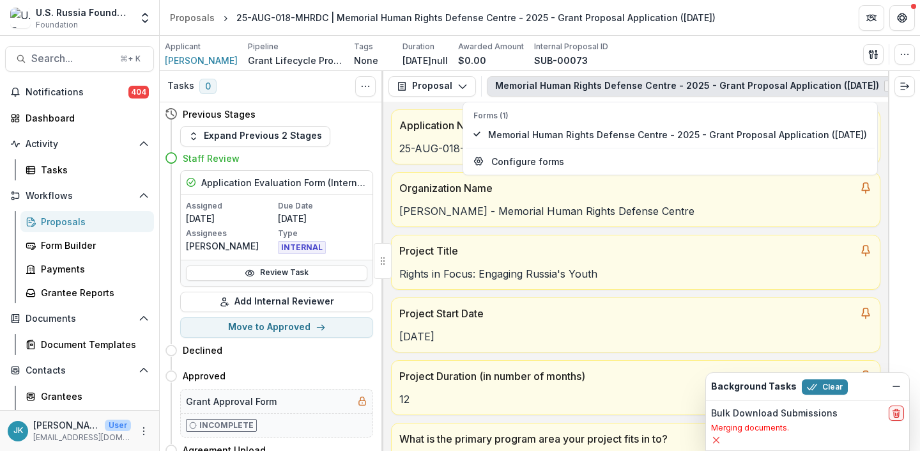
click at [672, 58] on div "Applicant NATALIA Pipeline Grant Lifecycle Process Tags None All tags Duration …" at bounding box center [540, 54] width 750 height 26
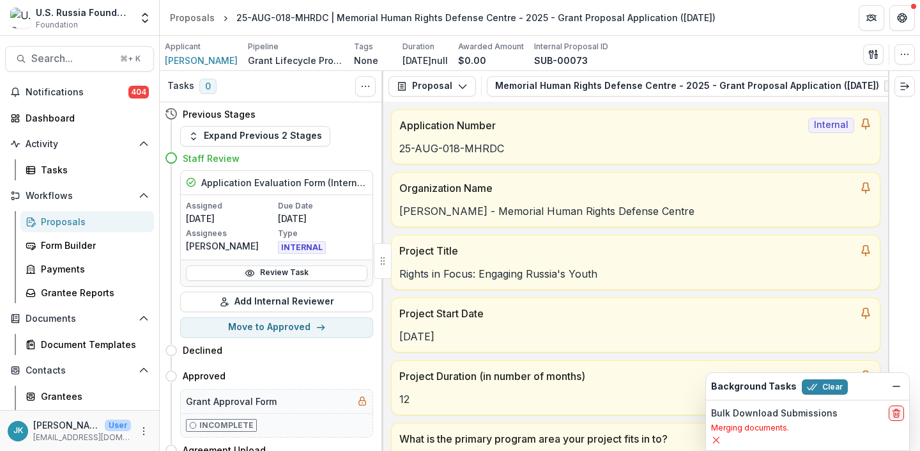
drag, startPoint x: 739, startPoint y: 104, endPoint x: 840, endPoint y: 109, distance: 101.7
click at [840, 109] on div "**********" at bounding box center [635, 261] width 505 height 380
click at [793, 84] on icon "View Attached Files" at bounding box center [788, 86] width 10 height 10
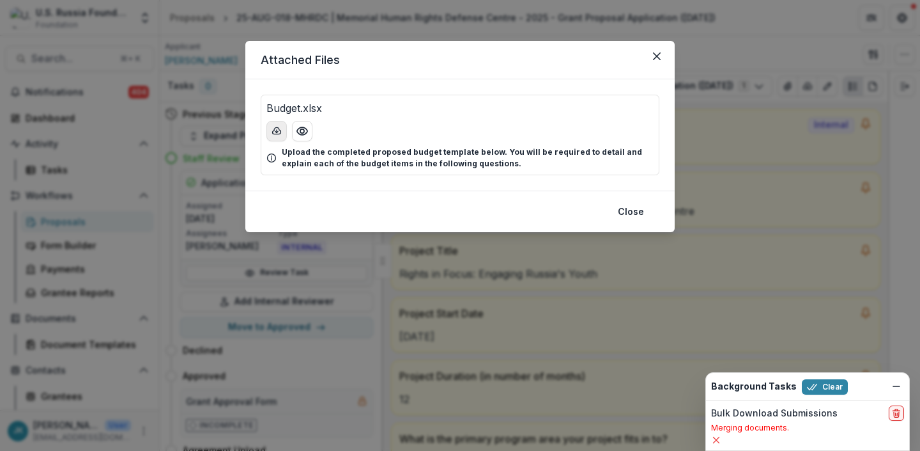
click at [277, 130] on icon "download-button" at bounding box center [277, 131] width 10 height 10
click at [236, 247] on div "Attached Files Budget.xlsx Upload the completed proposed budget template below.…" at bounding box center [460, 225] width 920 height 451
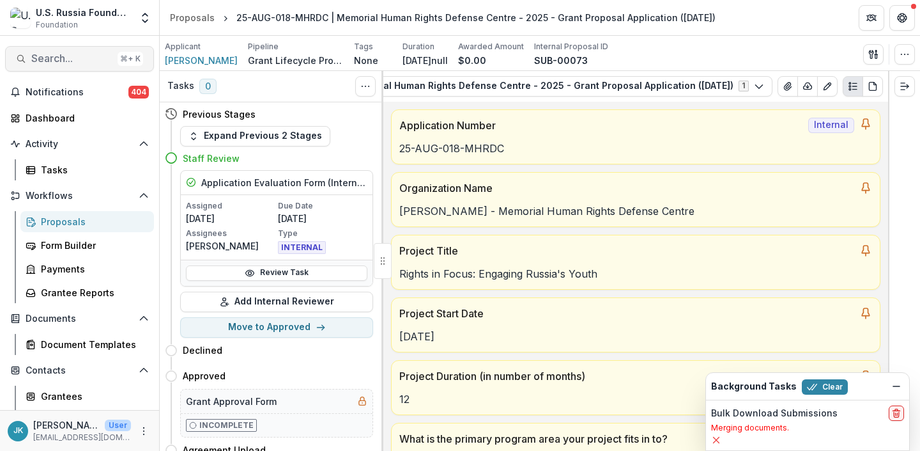
click at [63, 60] on span "Search..." at bounding box center [71, 58] width 81 height 12
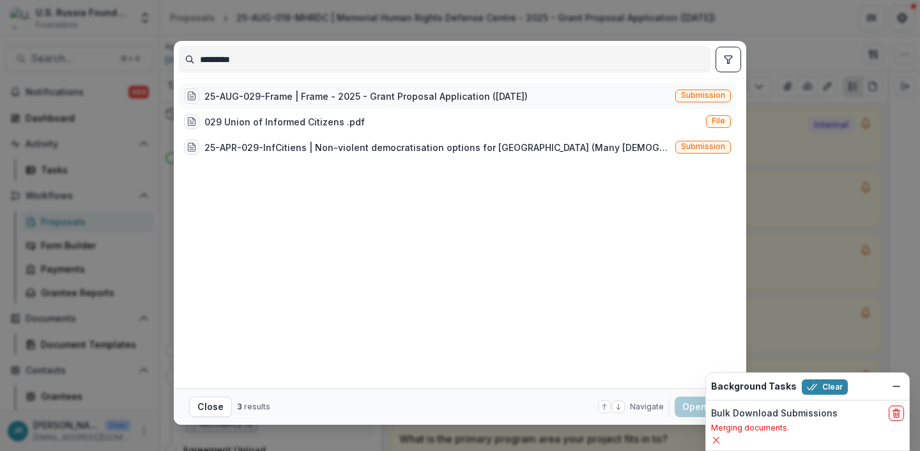
type input "*********"
click at [309, 99] on div "25-AUG-029-Frame | Frame - 2025 - Grant Proposal Application (August 2025)" at bounding box center [366, 95] width 323 height 13
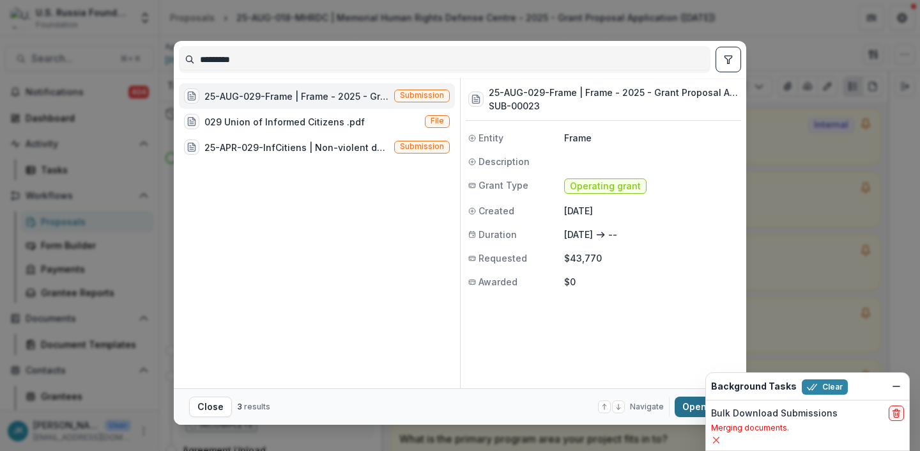
click at [701, 404] on button "Open with enter key" at bounding box center [703, 406] width 56 height 20
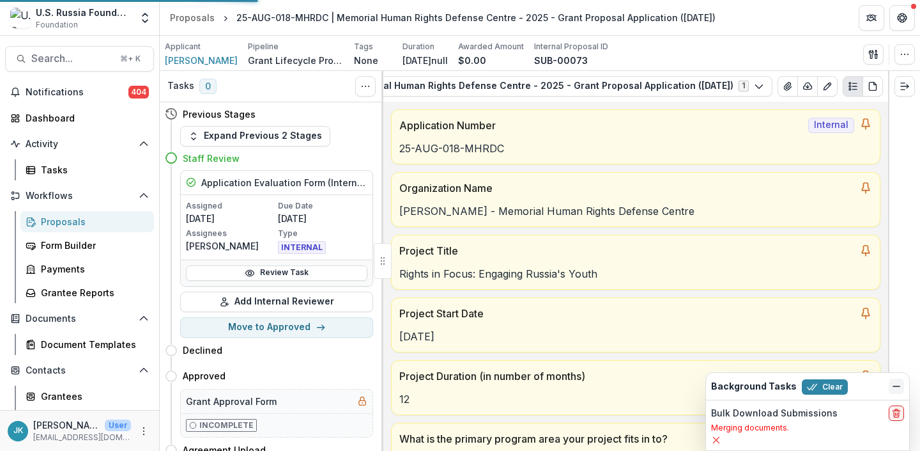
click at [895, 389] on icon "Dismiss" at bounding box center [897, 386] width 10 height 10
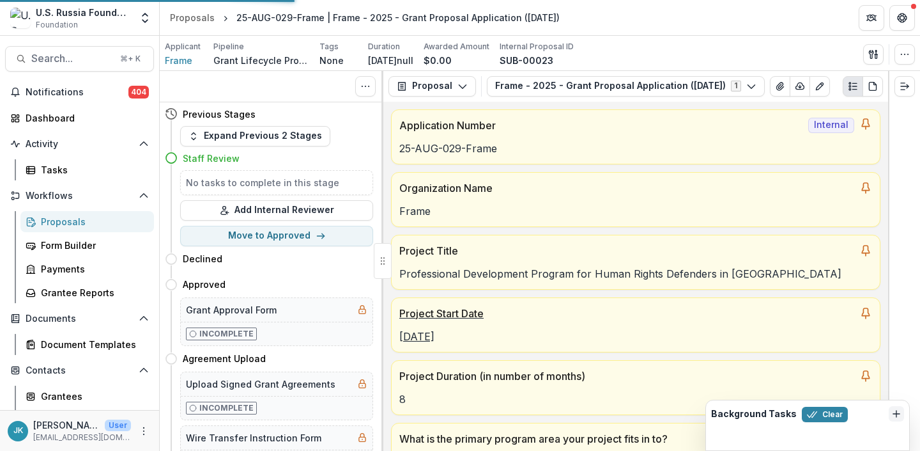
scroll to position [0, 6]
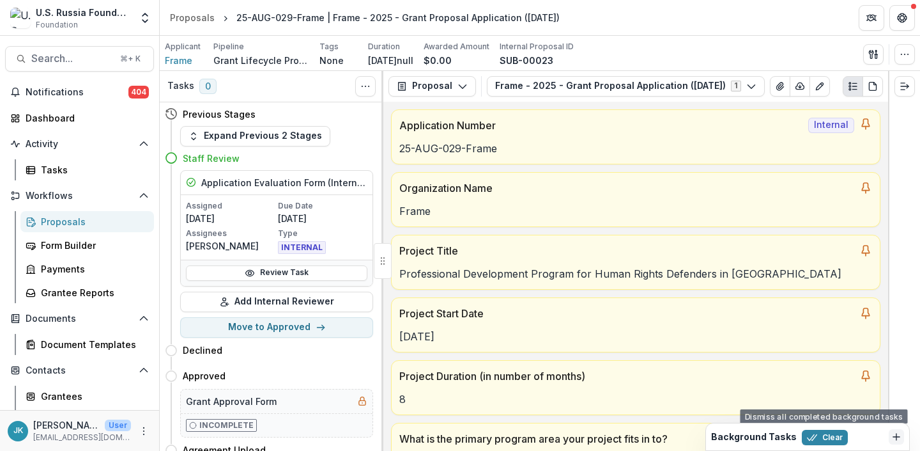
click at [836, 447] on div "Background Tasks Clear" at bounding box center [807, 436] width 203 height 27
click at [831, 440] on button "Clear" at bounding box center [825, 436] width 46 height 15
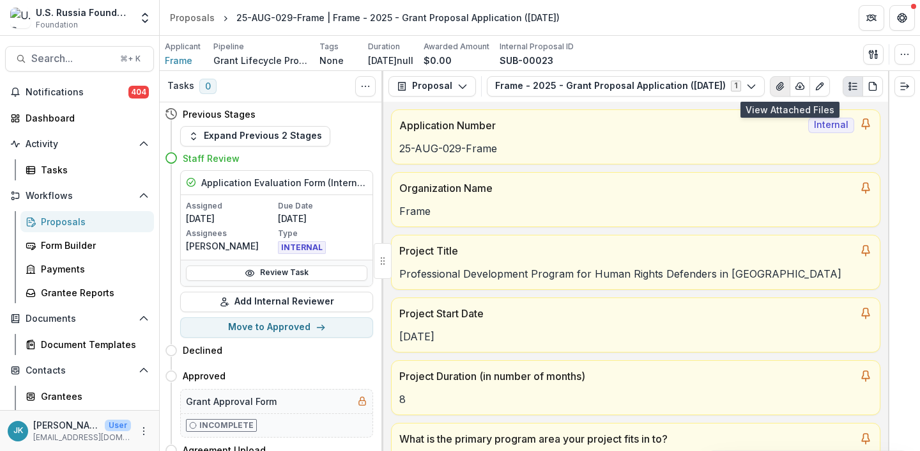
click at [791, 90] on button "View Attached Files" at bounding box center [780, 86] width 20 height 20
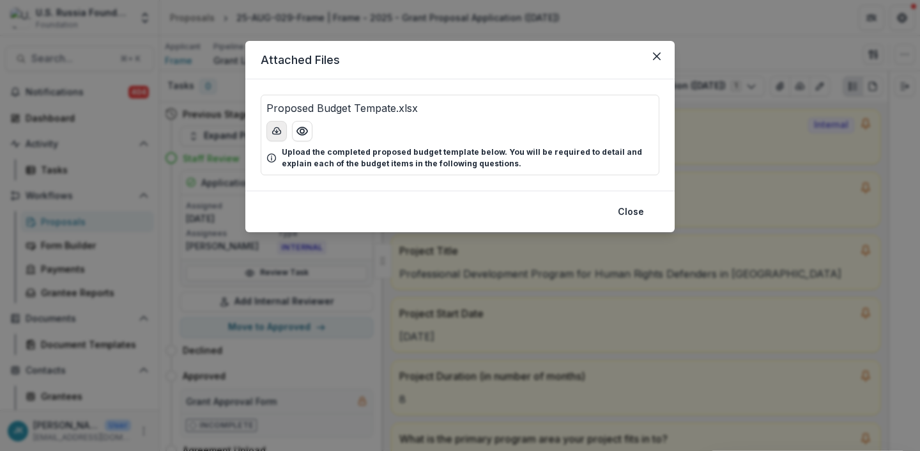
click at [276, 135] on icon "download-button" at bounding box center [277, 131] width 10 height 10
click at [667, 54] on header "Attached Files" at bounding box center [459, 60] width 429 height 38
click at [663, 58] on button "Close" at bounding box center [657, 56] width 20 height 20
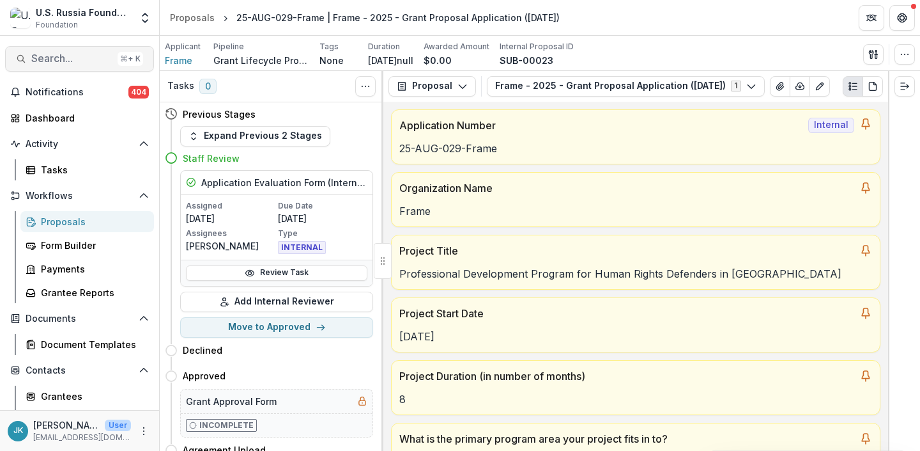
click at [52, 62] on span "Search..." at bounding box center [71, 58] width 81 height 12
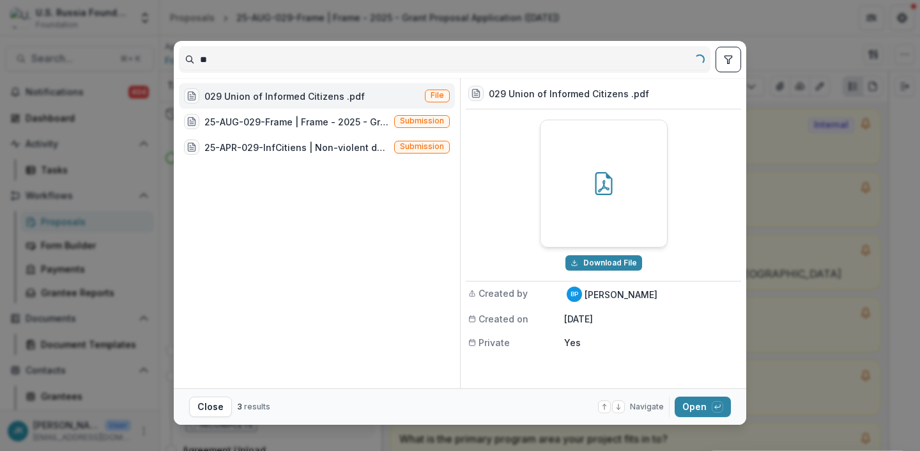
type input "*"
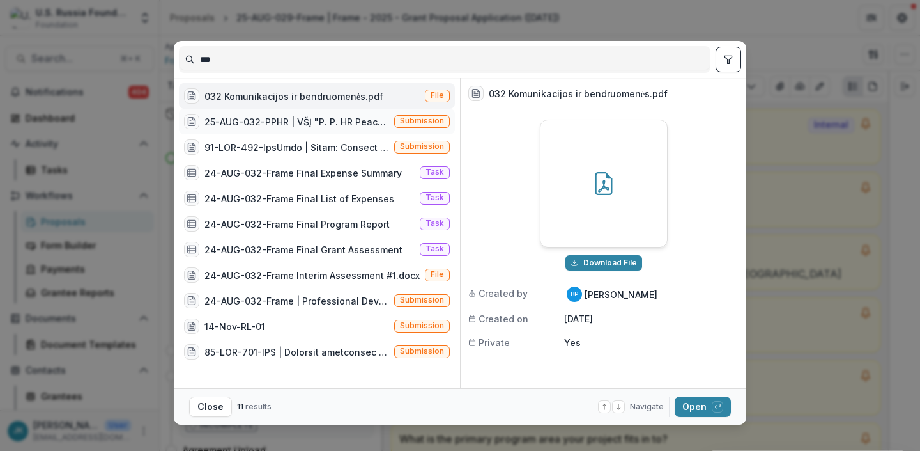
type input "***"
click at [225, 121] on div "25-AUG-032-PPHR | VŠĮ "P. P. HR Peace. Progress. Human Rights." - 2025 - Grant …" at bounding box center [297, 121] width 185 height 13
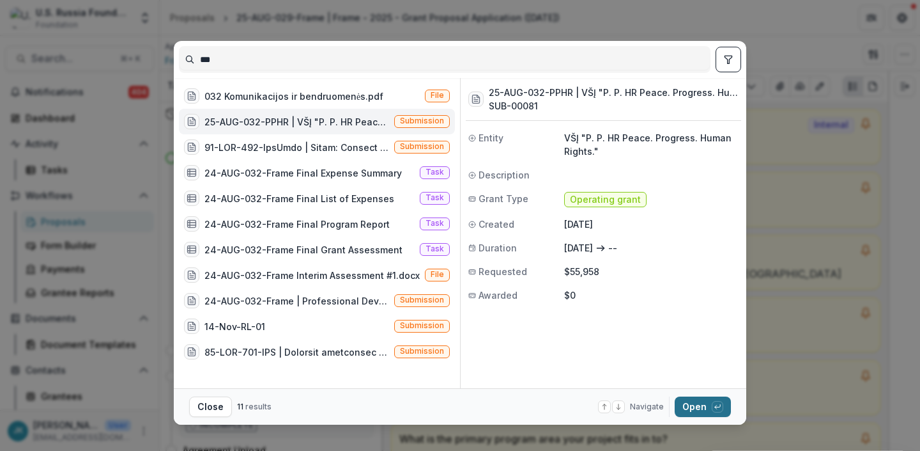
click at [688, 406] on button "Open with enter key" at bounding box center [703, 406] width 56 height 20
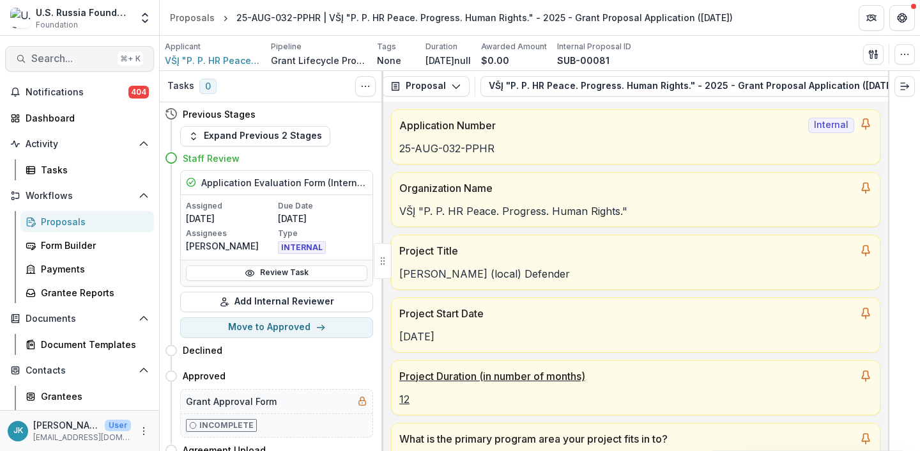
click at [82, 47] on button "Search... ⌘ + K" at bounding box center [79, 59] width 149 height 26
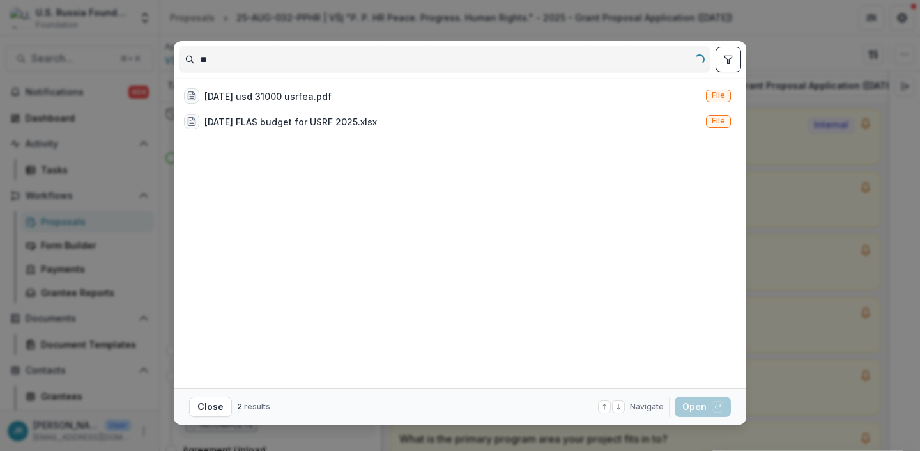
type input "*"
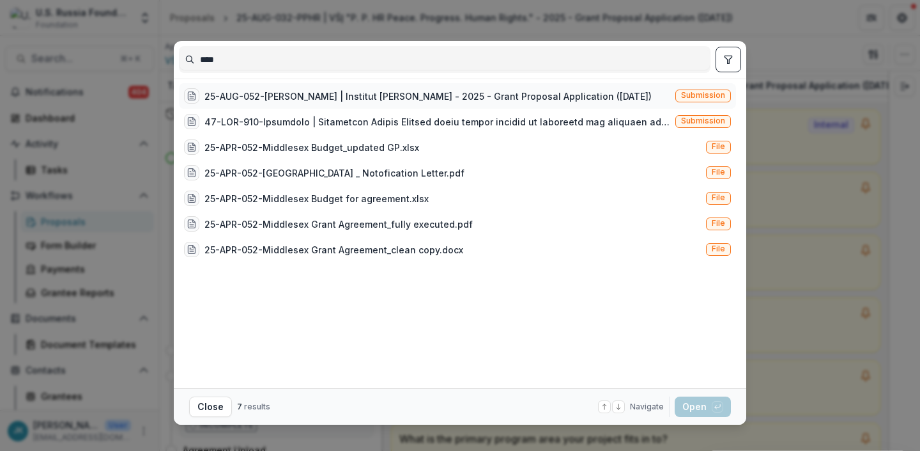
type input "****"
click at [323, 96] on div "25-AUG-052-Sakharov | Institut Andrei Sakharov - 2025 - Grant Proposal Applicat…" at bounding box center [428, 95] width 447 height 13
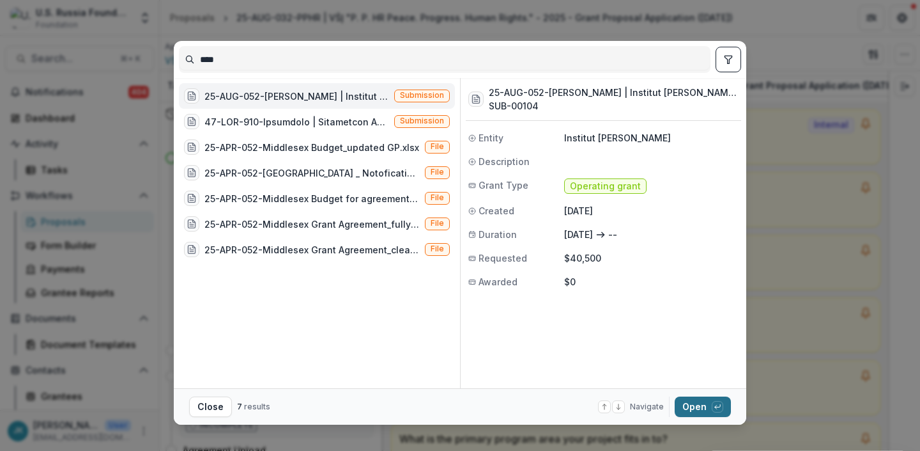
click at [700, 407] on button "Open with enter key" at bounding box center [703, 406] width 56 height 20
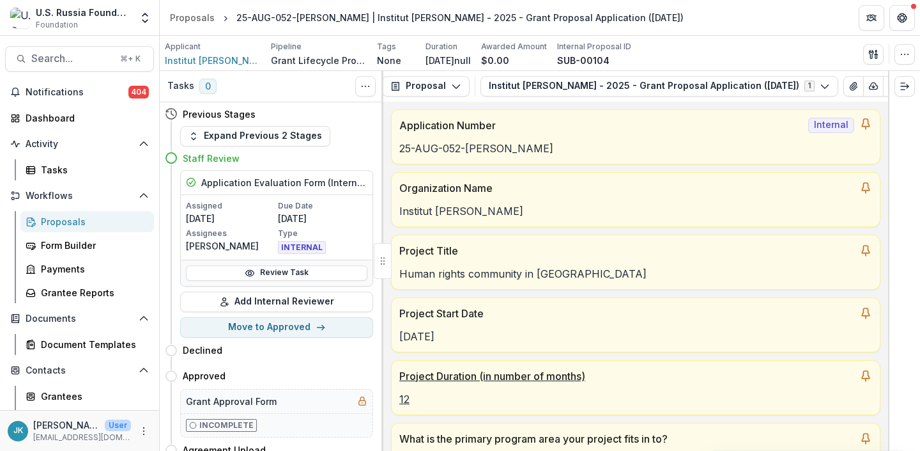
drag, startPoint x: 795, startPoint y: 103, endPoint x: 832, endPoint y: 103, distance: 37.1
click at [832, 103] on div "**********" at bounding box center [635, 261] width 505 height 380
drag, startPoint x: 818, startPoint y: 103, endPoint x: 851, endPoint y: 102, distance: 33.2
click at [851, 102] on div "Proposal Proposal Payments Reports Grant Agreements Board Summaries Bank Detail…" at bounding box center [635, 86] width 505 height 31
click at [864, 89] on button "View Attached Files" at bounding box center [854, 86] width 20 height 20
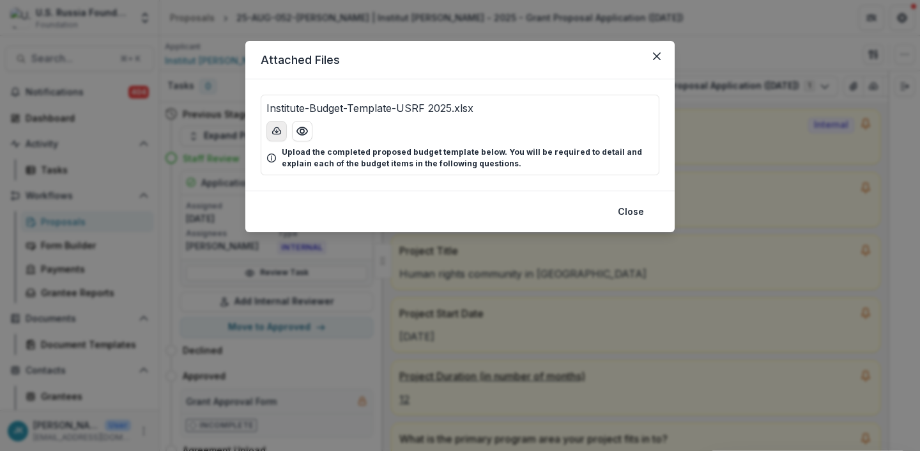
click at [272, 134] on icon "download-button" at bounding box center [277, 131] width 10 height 10
click at [571, 17] on div "Attached Files Institute-Budget-Template-USRF 2025.xlsx Upload the completed pr…" at bounding box center [460, 225] width 920 height 451
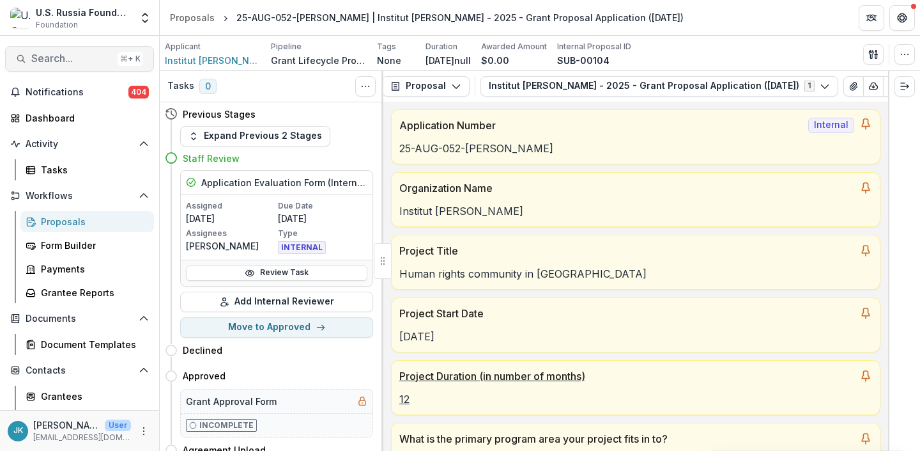
click at [67, 58] on span "Search..." at bounding box center [71, 58] width 81 height 12
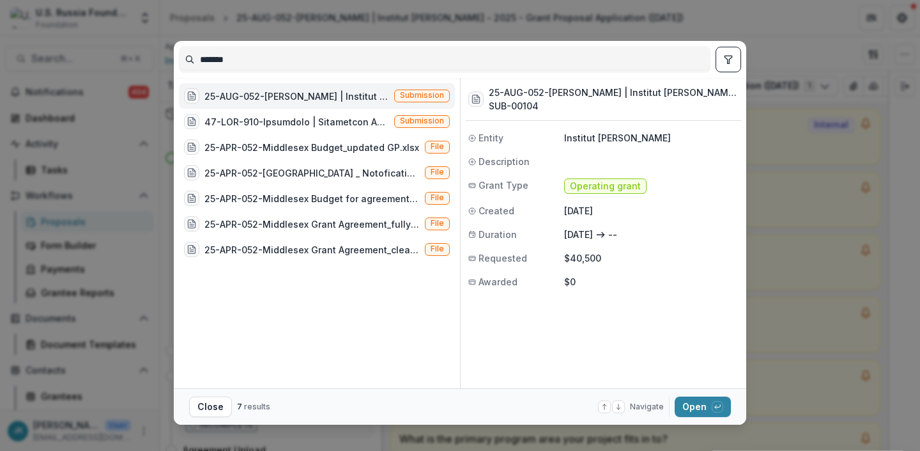
drag, startPoint x: 220, startPoint y: 61, endPoint x: 150, endPoint y: 63, distance: 70.3
click at [150, 63] on div "******* 25-AUG-052-Sakharov | Institut Andrei Sakharov - 2025 - Grant Proposal …" at bounding box center [460, 225] width 920 height 451
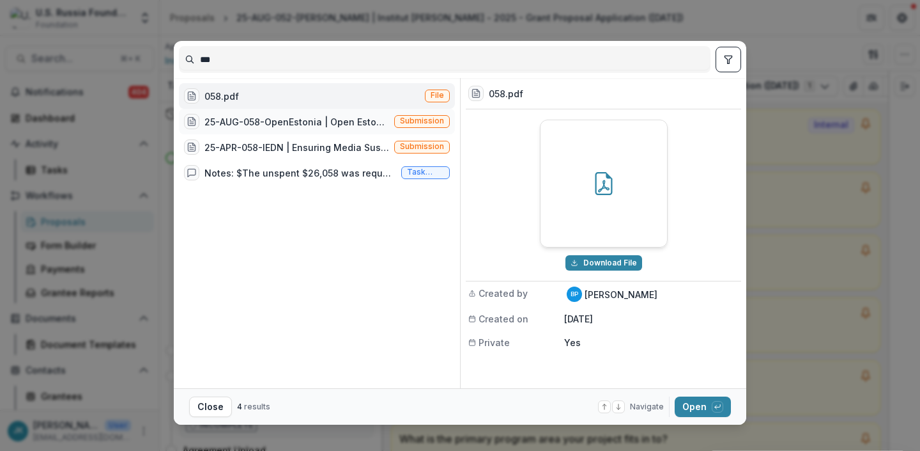
type input "***"
click at [305, 127] on div "25-AUG-058-OpenEstonia | Open Estonia Foundation - 2025 - Grant Proposal Applic…" at bounding box center [297, 121] width 185 height 13
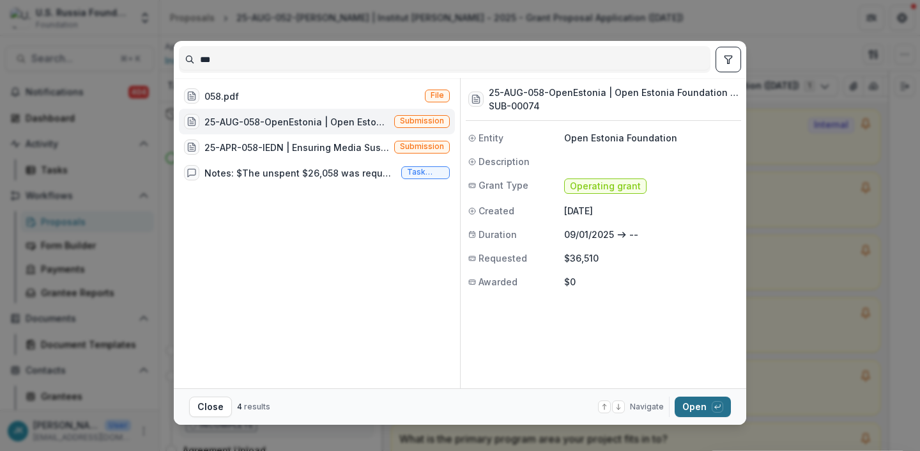
click at [693, 404] on button "Open with enter key" at bounding box center [703, 406] width 56 height 20
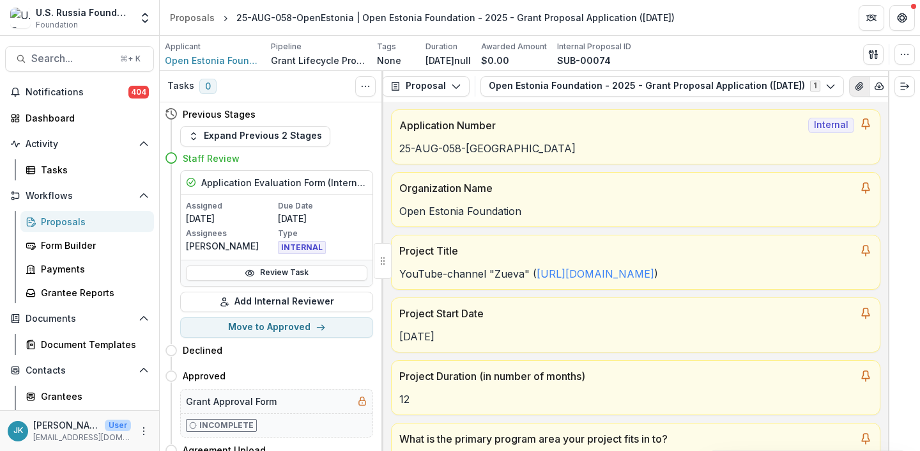
click at [863, 88] on icon "View Attached Files" at bounding box center [859, 86] width 7 height 8
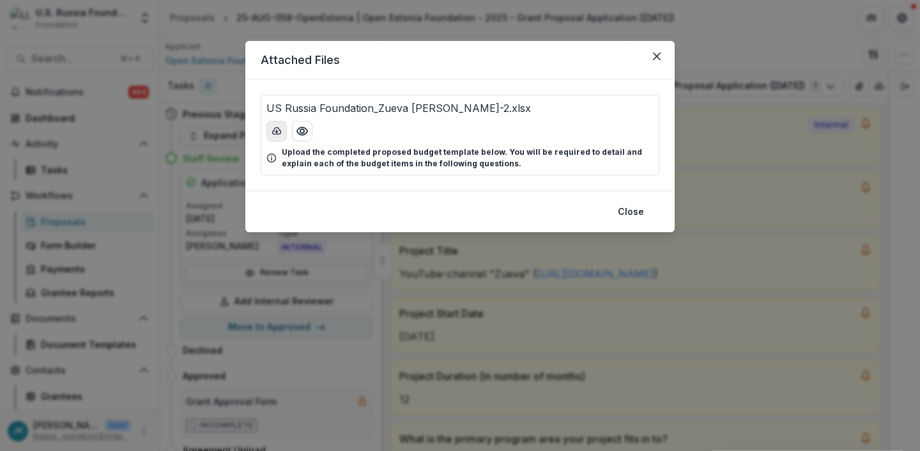
click at [279, 132] on icon "download-button" at bounding box center [277, 131] width 10 height 10
click at [658, 56] on icon "Close" at bounding box center [657, 56] width 8 height 8
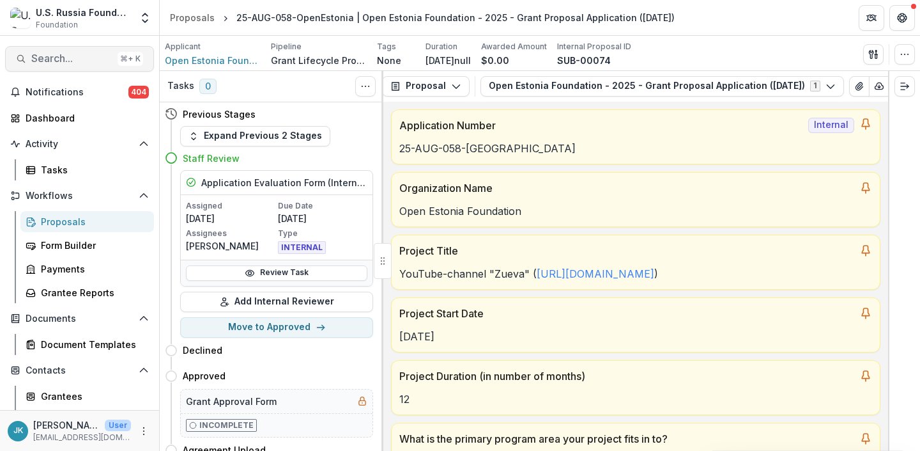
click at [52, 62] on span "Search..." at bounding box center [71, 58] width 81 height 12
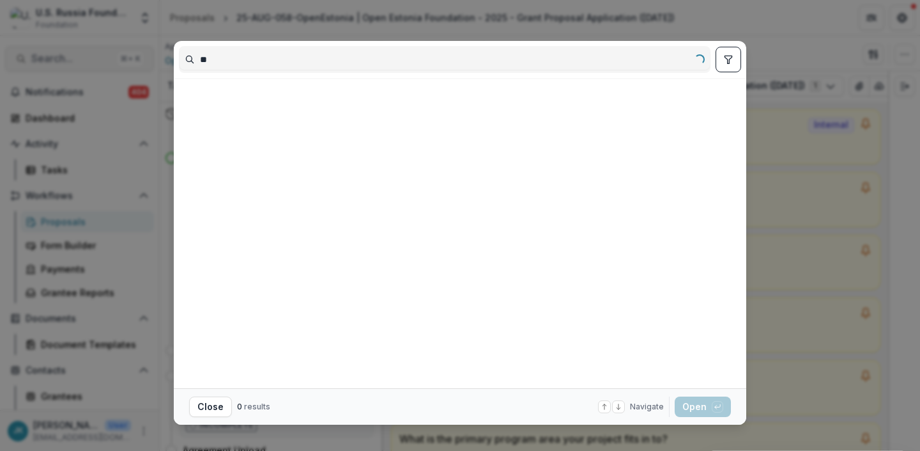
type input "*"
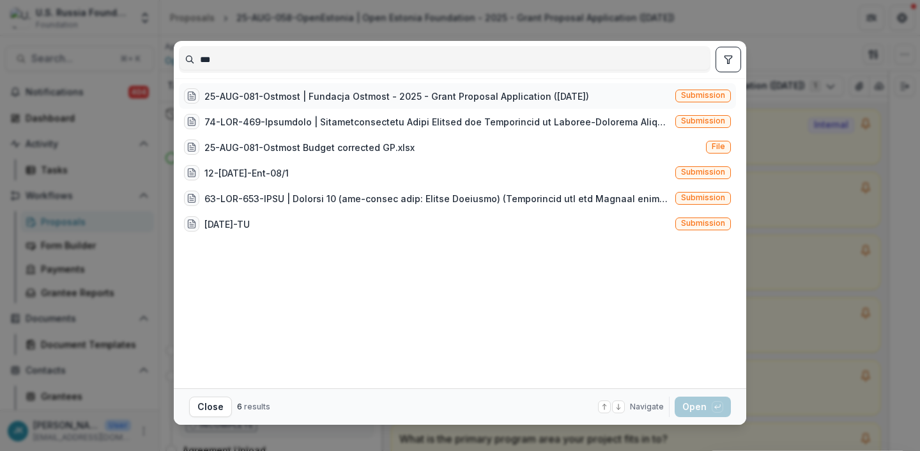
type input "***"
click at [362, 103] on div "25-AUG-081-Ostmost | Fundacja Ostmost - 2025 - Grant Proposal Application ([DAT…" at bounding box center [386, 95] width 405 height 15
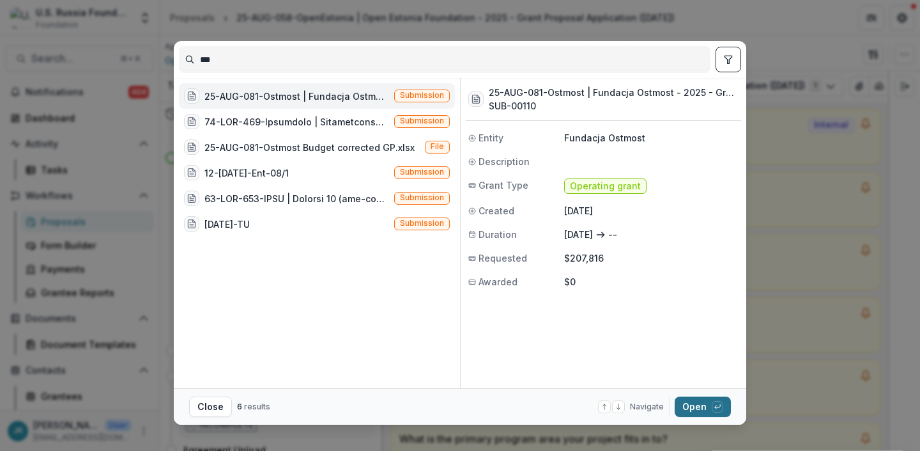
click at [693, 406] on button "Open with enter key" at bounding box center [703, 406] width 56 height 20
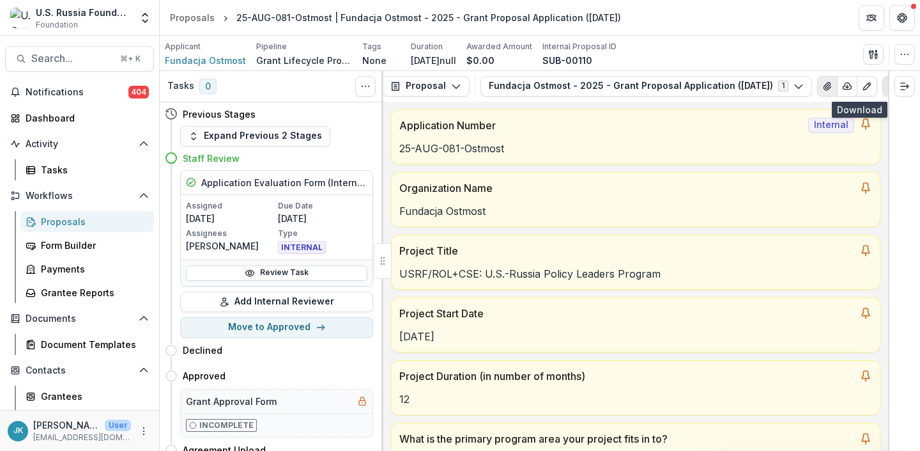
click at [831, 86] on icon "View Attached Files" at bounding box center [827, 86] width 7 height 8
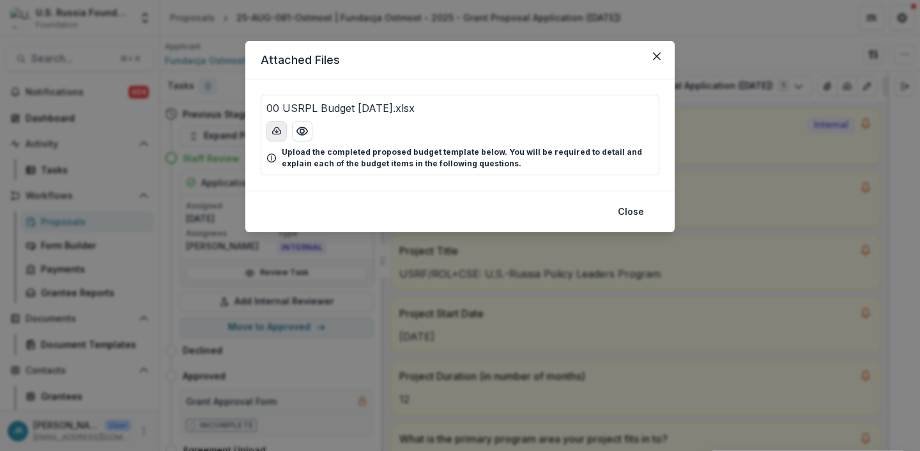
click at [281, 134] on icon "download-button" at bounding box center [277, 131] width 10 height 10
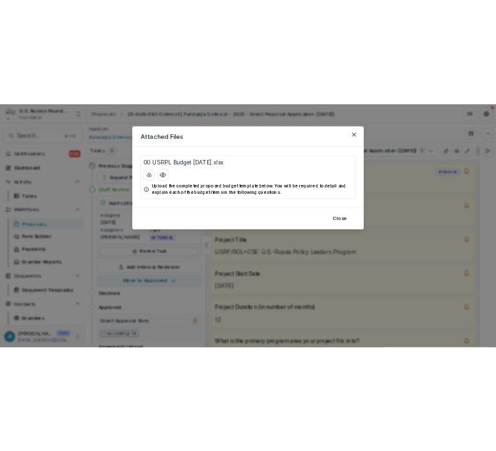
scroll to position [0, 6]
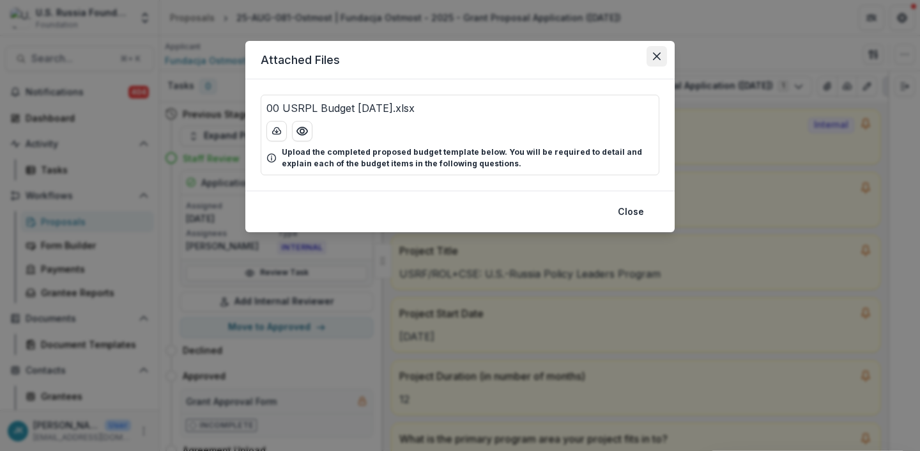
click at [654, 57] on icon "Close" at bounding box center [657, 56] width 8 height 8
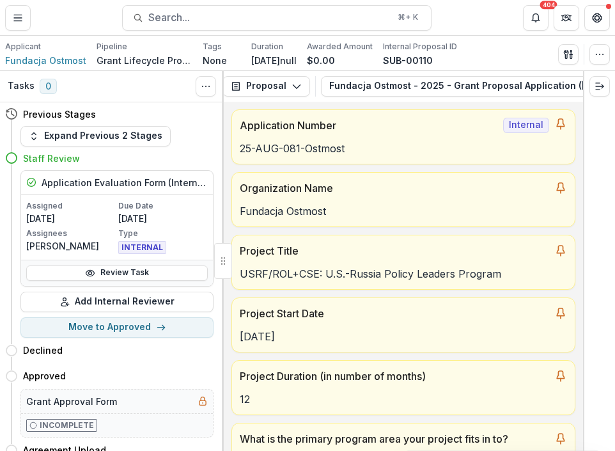
click at [611, 62] on div "Applicant Fundacja Ostmost Pipeline Grant Lifecycle Process Tags None All tags …" at bounding box center [307, 53] width 615 height 35
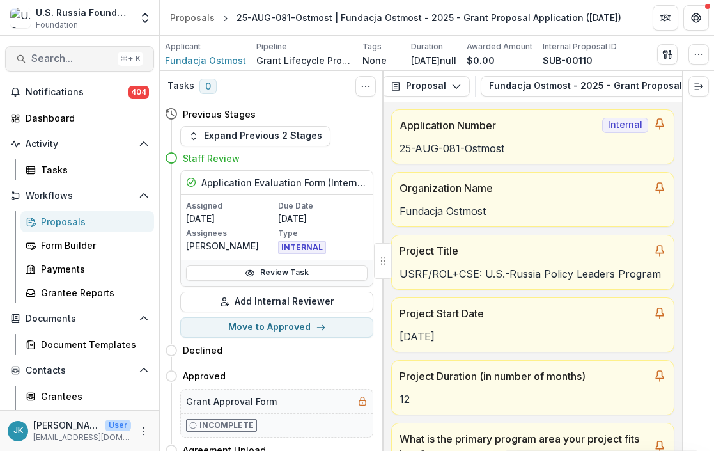
click at [68, 66] on button "Search... ⌘ + K" at bounding box center [79, 59] width 149 height 26
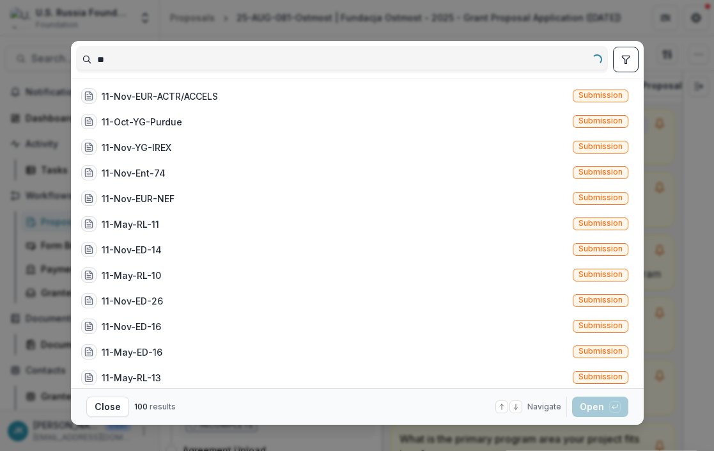
type input "*"
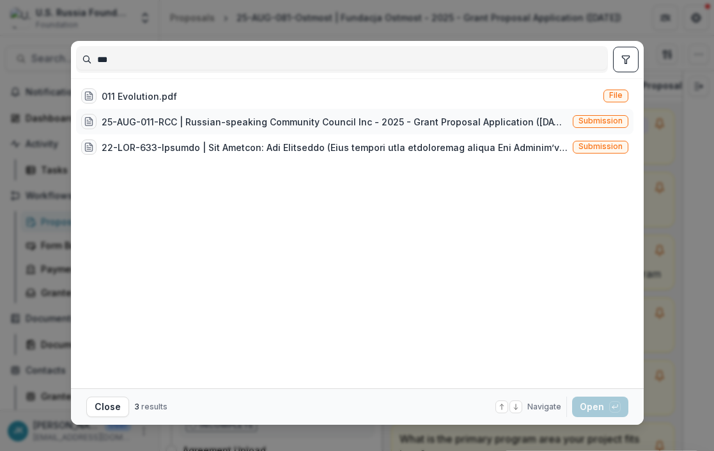
type input "***"
click at [185, 121] on div "25-AUG-011-RCC | Russian-speaking Community Council Inc - 2025 - Grant Proposal…" at bounding box center [335, 121] width 466 height 13
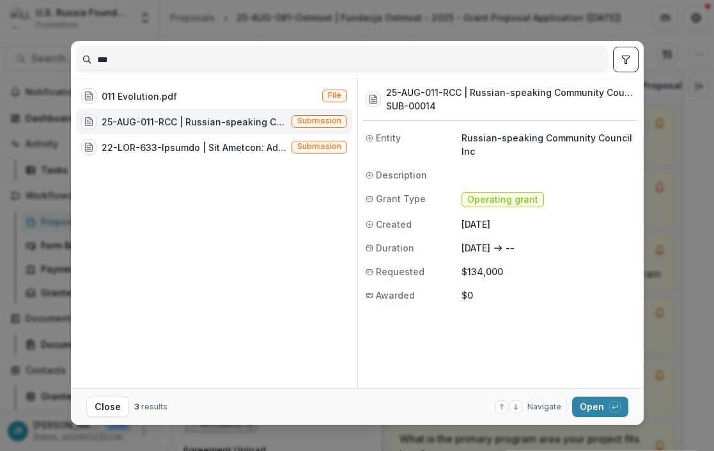
click at [261, 128] on div "25-AUG-011-RCC | Russian-speaking Community Council Inc - 2025 - Grant Proposal…" at bounding box center [183, 121] width 205 height 15
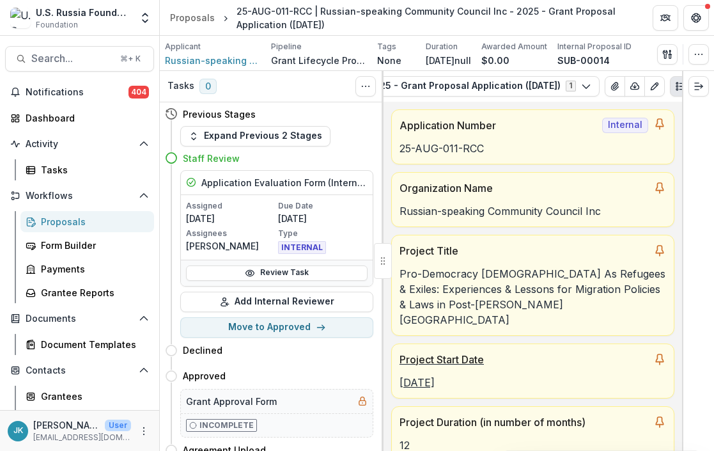
scroll to position [0, 338]
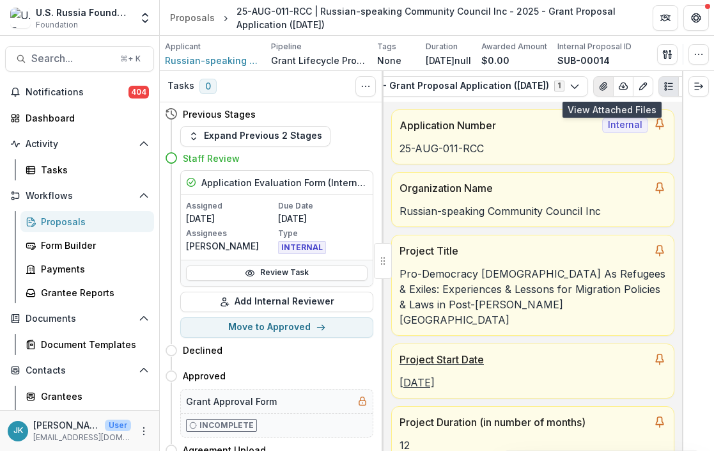
click at [614, 92] on button "View Attached Files" at bounding box center [603, 86] width 20 height 20
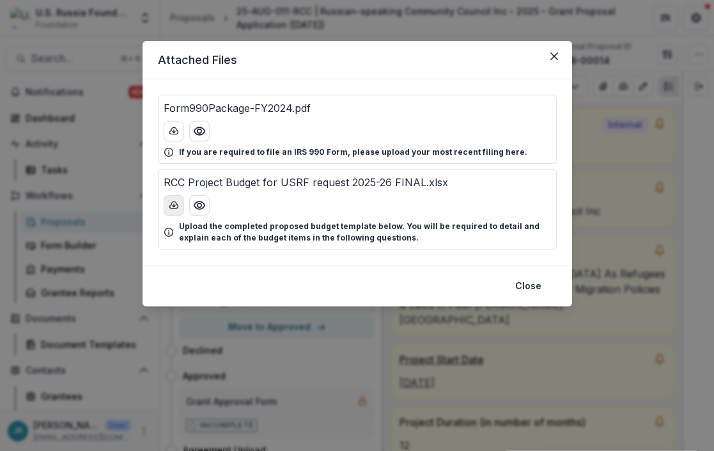
click at [174, 207] on icon "download-button" at bounding box center [174, 205] width 10 height 10
click at [561, 58] on button "Close" at bounding box center [554, 56] width 20 height 20
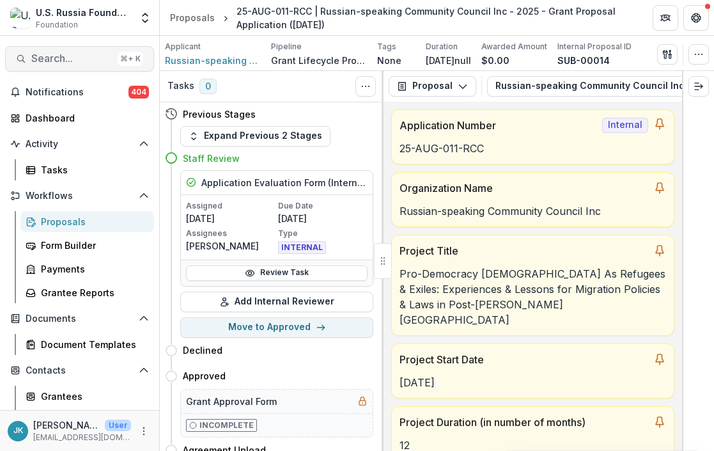
click at [69, 62] on span "Search..." at bounding box center [71, 58] width 81 height 12
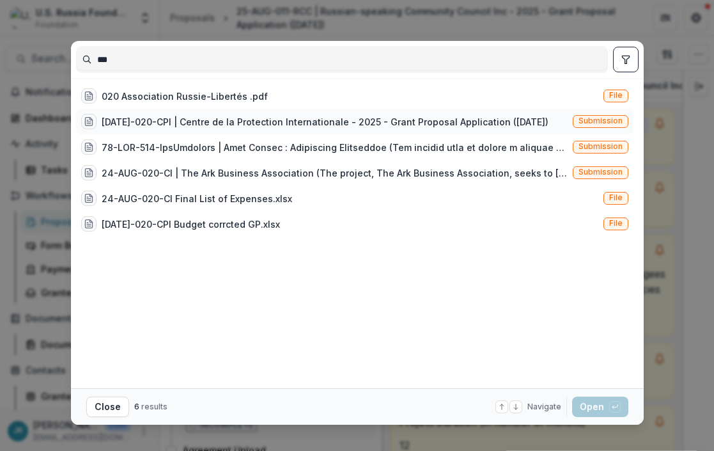
type input "***"
click at [151, 124] on div "[DATE]-020-CPI | Centre de la Protection Internationale - 2025 - Grant Proposal…" at bounding box center [325, 121] width 447 height 13
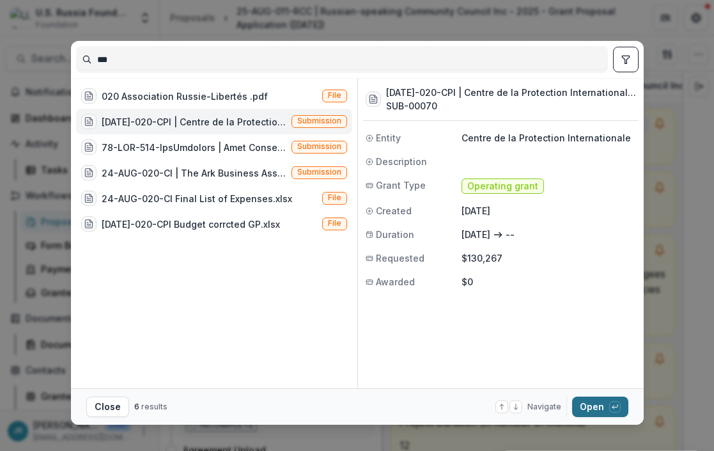
click at [601, 402] on button "Open with enter key" at bounding box center [600, 406] width 56 height 20
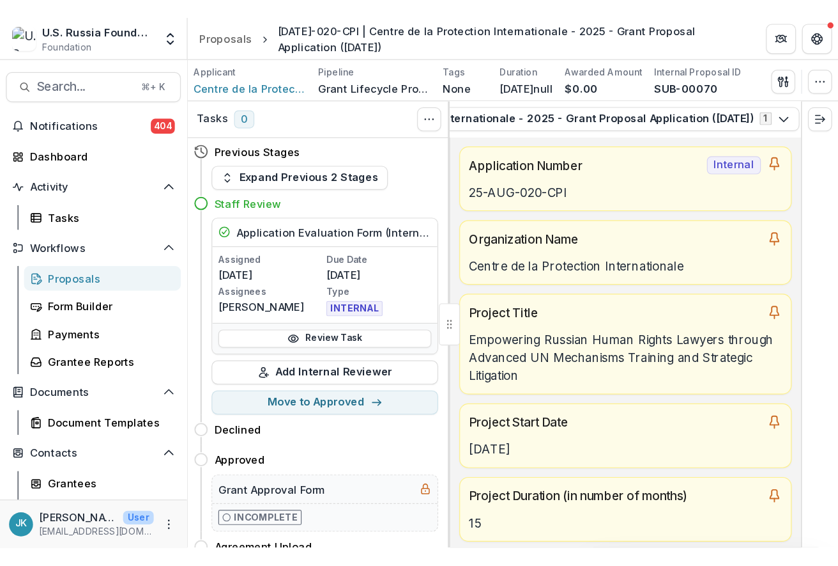
scroll to position [0, 341]
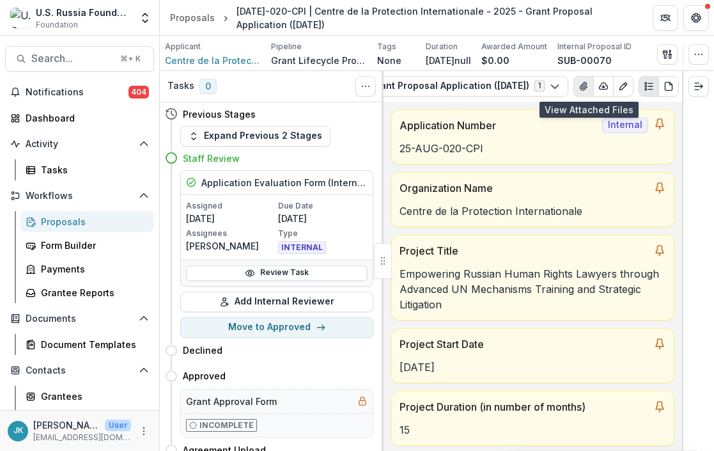
click at [589, 89] on icon "View Attached Files" at bounding box center [583, 86] width 10 height 10
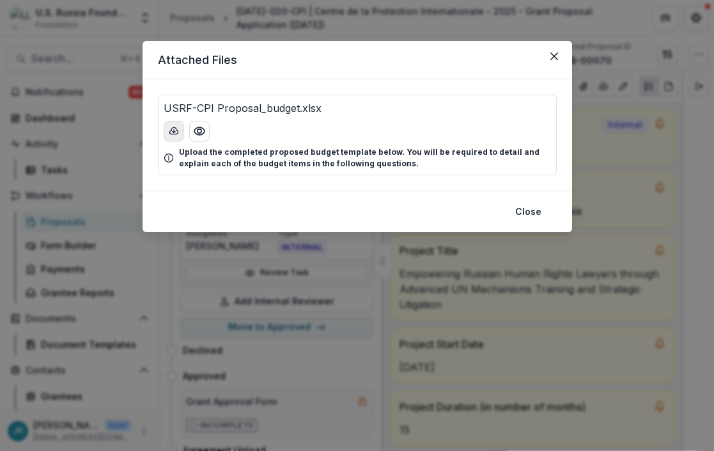
click at [167, 136] on button "download-button" at bounding box center [174, 131] width 20 height 20
click at [593, 48] on div "Attached Files USRF-CPI Proposal_budget.xlsx Upload the completed proposed budg…" at bounding box center [357, 225] width 714 height 451
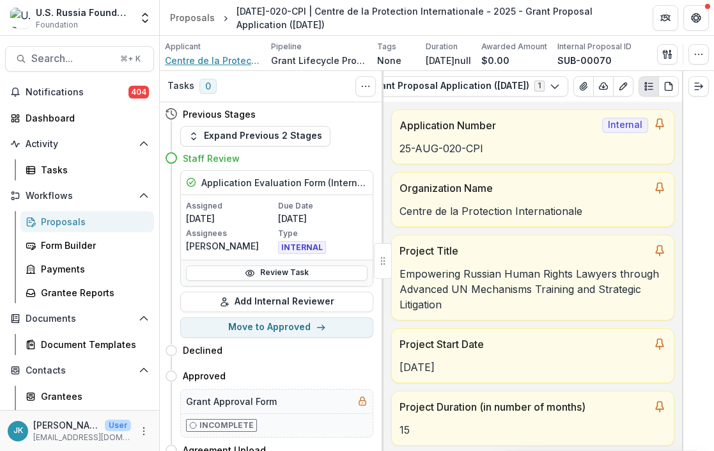
click at [211, 59] on span "Centre de la Protection Internationale" at bounding box center [213, 60] width 96 height 13
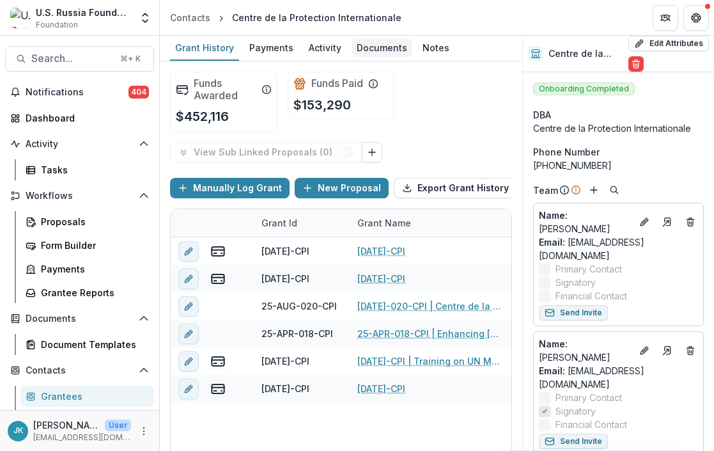
click at [359, 38] on div "Documents" at bounding box center [381, 47] width 61 height 19
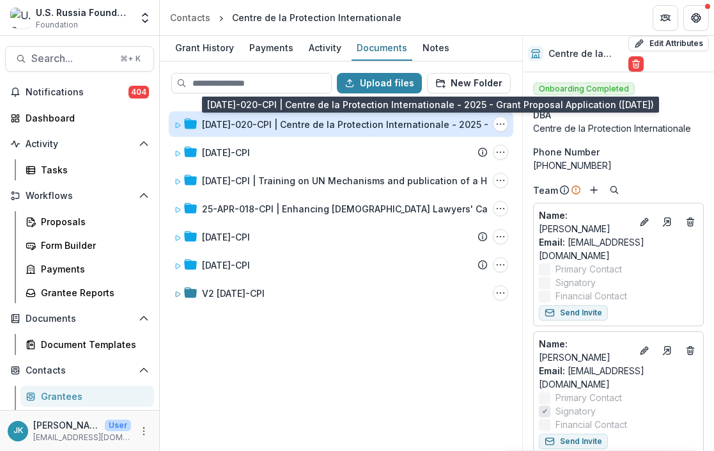
click at [273, 125] on div "25 AUG-020-CPI | Centre de la Protection Internationale - 2025 - Grant Proposal…" at bounding box center [413, 124] width 422 height 13
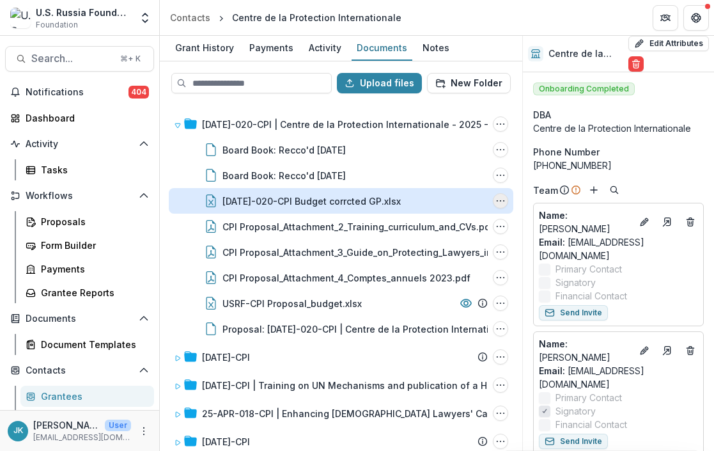
click at [502, 201] on button "25 AUG-020-CPI Budget corrcted GP.xlsx Options" at bounding box center [500, 200] width 15 height 15
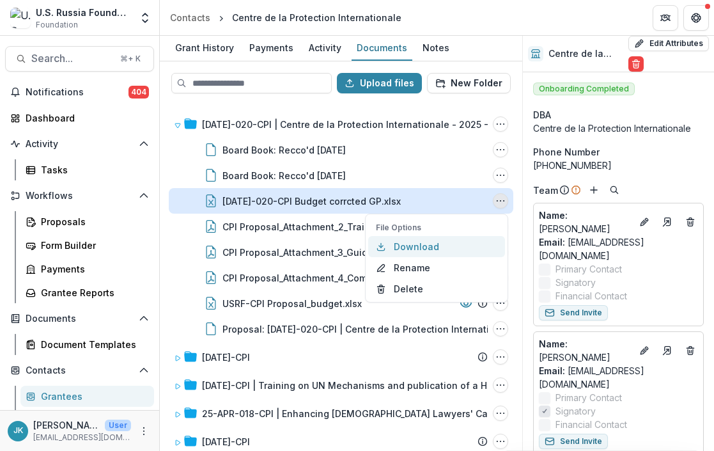
click at [431, 246] on button "Download" at bounding box center [436, 246] width 137 height 21
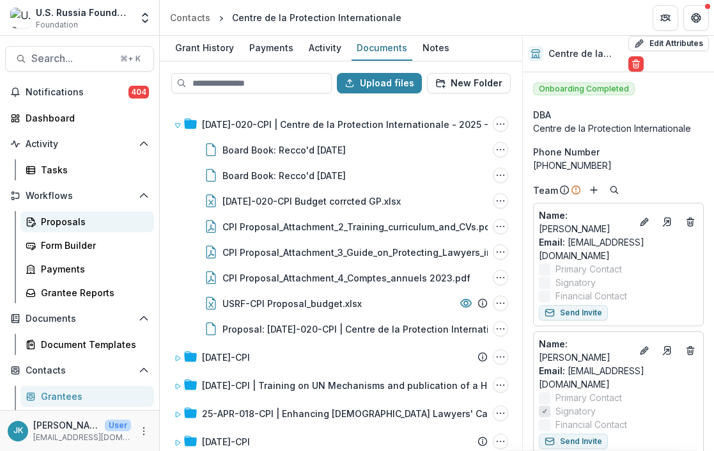
click at [68, 226] on div "Proposals" at bounding box center [92, 221] width 103 height 13
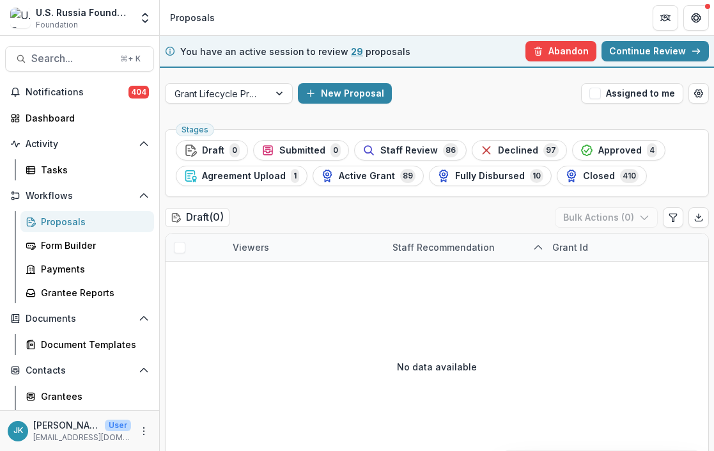
click at [489, 54] on div "You have an active session to review 29 proposals Abandon Are you sure? This ac…" at bounding box center [437, 52] width 554 height 32
click at [552, 54] on button "Abandon" at bounding box center [560, 51] width 71 height 20
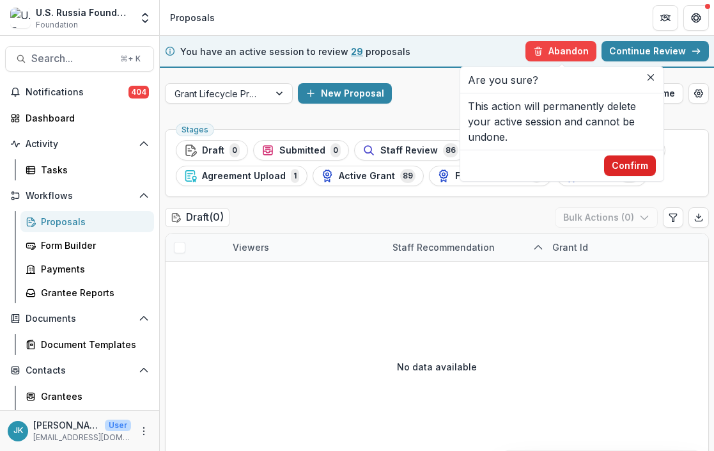
click at [635, 164] on button "Confirm" at bounding box center [630, 165] width 52 height 20
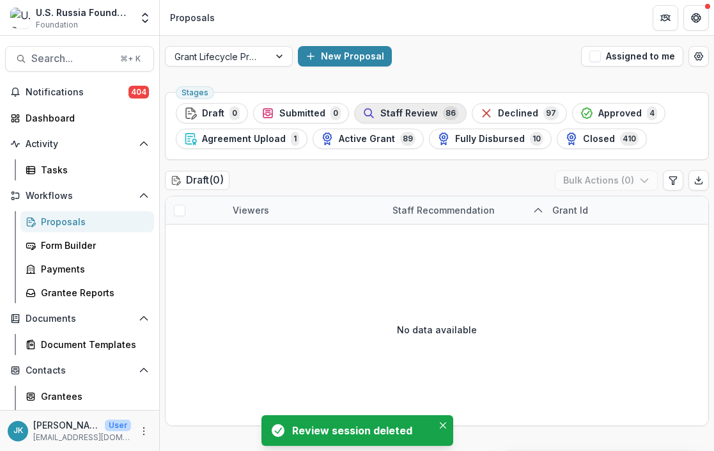
click at [433, 114] on div "Staff Review 86" at bounding box center [410, 113] width 96 height 14
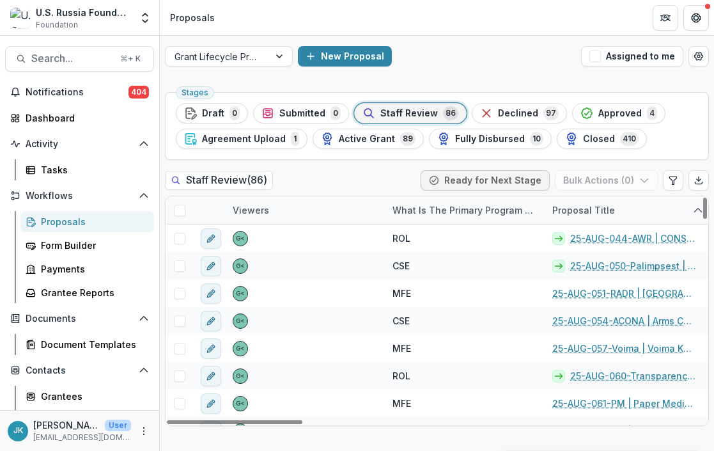
click at [599, 215] on div "Proposal Title" at bounding box center [584, 209] width 78 height 13
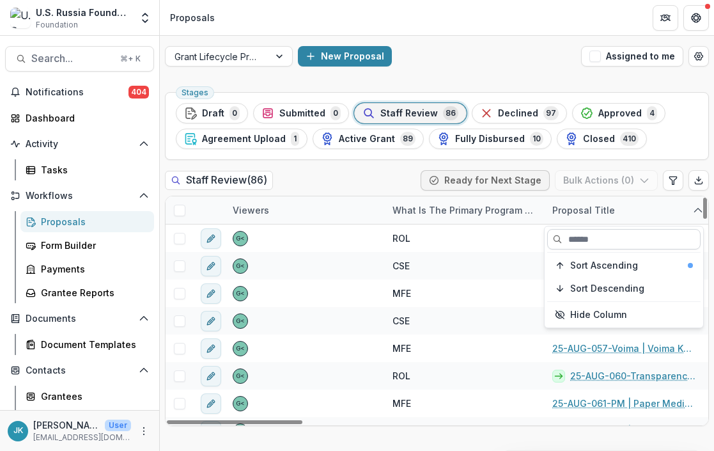
click at [618, 236] on input at bounding box center [623, 239] width 153 height 20
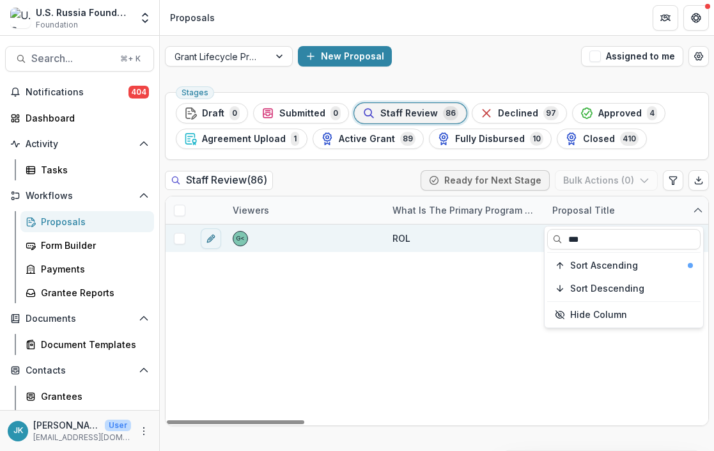
type input "***"
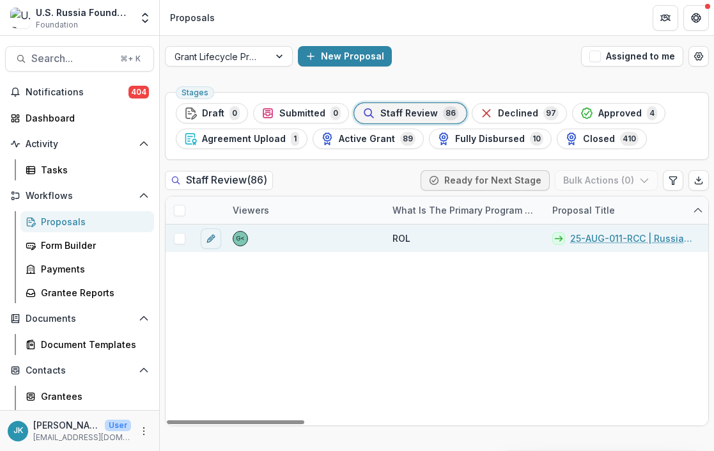
click at [180, 236] on span at bounding box center [180, 239] width 12 height 12
click at [585, 209] on div "Proposal Title" at bounding box center [584, 209] width 78 height 13
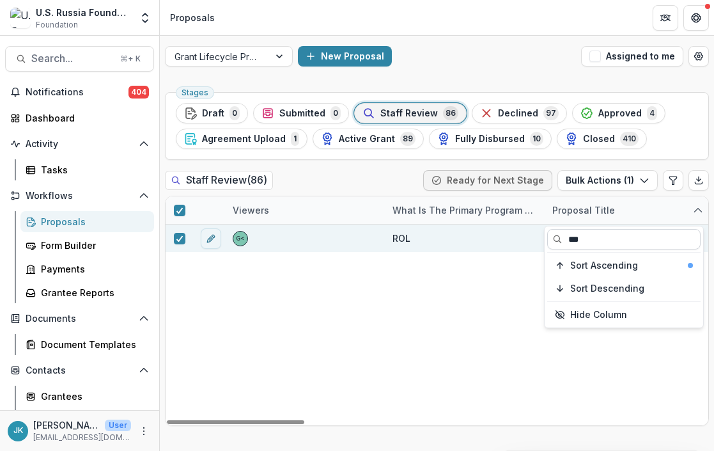
click at [595, 239] on input "***" at bounding box center [623, 239] width 153 height 20
type input "***"
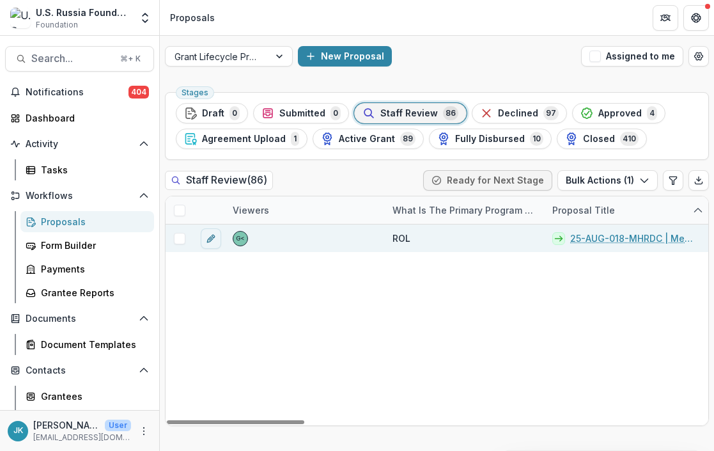
click at [177, 245] on div at bounding box center [179, 237] width 27 height 27
click at [179, 241] on span at bounding box center [180, 239] width 12 height 12
click at [576, 208] on div "Proposal Title" at bounding box center [584, 209] width 78 height 13
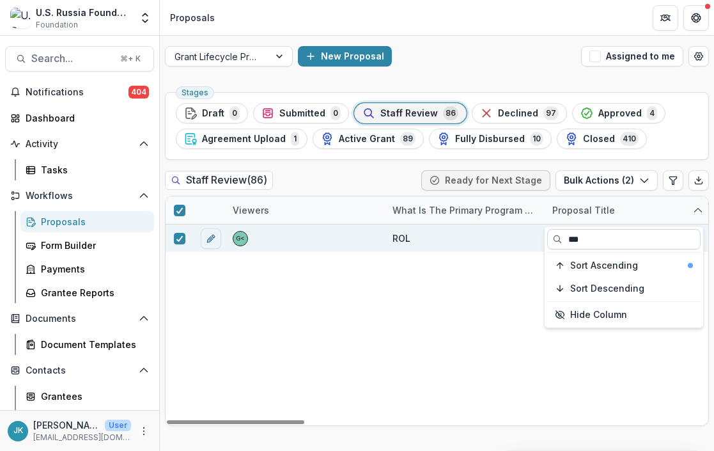
click at [595, 242] on input "***" at bounding box center [623, 239] width 153 height 20
type input "***"
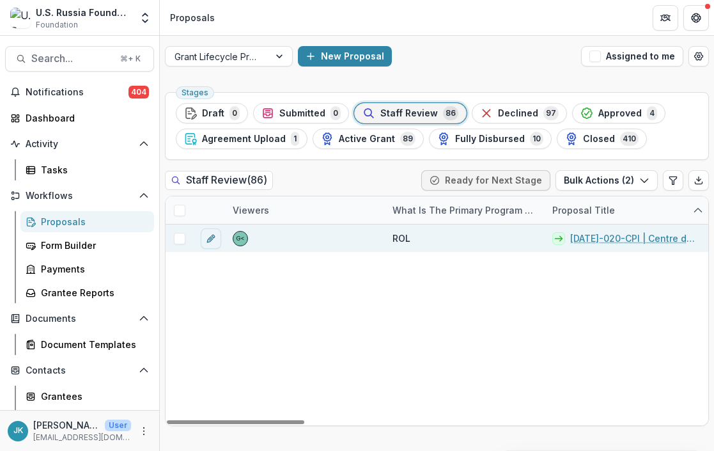
click at [177, 237] on span at bounding box center [180, 239] width 12 height 12
click at [587, 208] on div "Proposal Title" at bounding box center [584, 209] width 78 height 13
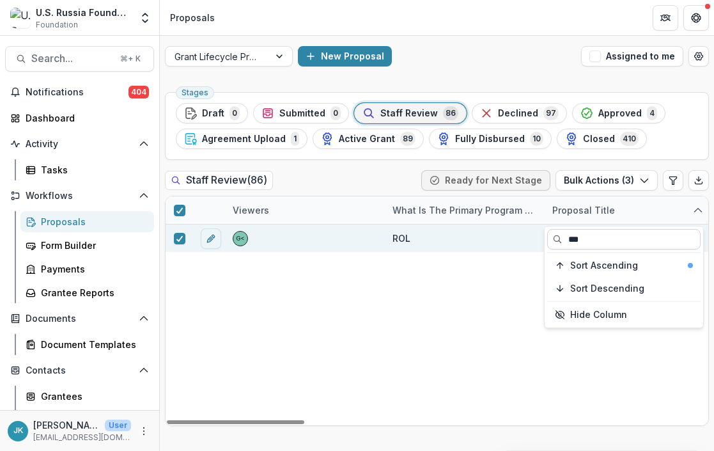
click at [582, 247] on input "***" at bounding box center [623, 239] width 153 height 20
click at [582, 243] on input "***" at bounding box center [623, 239] width 153 height 20
type input "***"
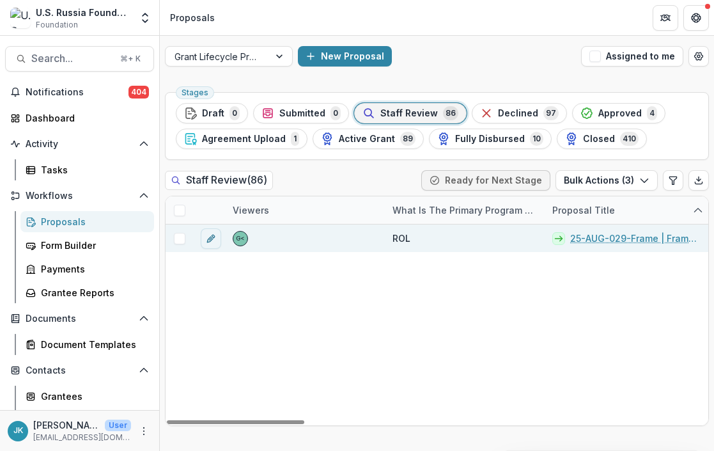
click at [184, 237] on span at bounding box center [180, 239] width 12 height 12
click at [594, 208] on div "Proposal Title" at bounding box center [584, 209] width 78 height 13
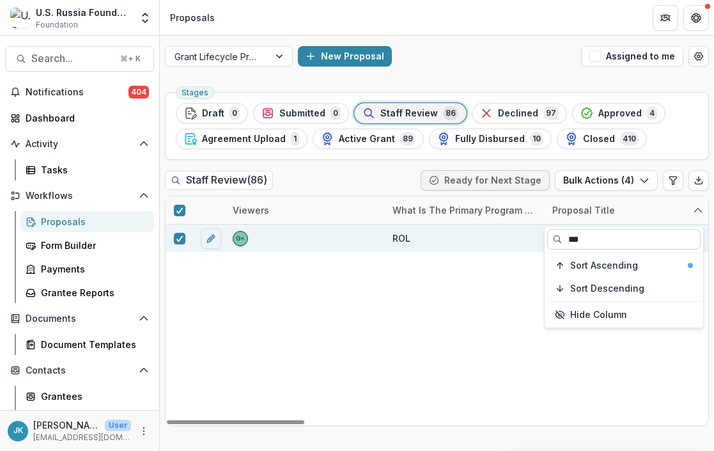
click at [589, 243] on input "***" at bounding box center [623, 239] width 153 height 20
type input "***"
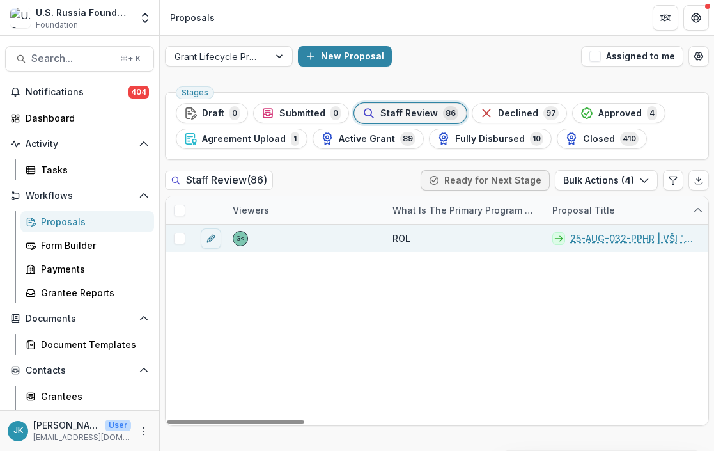
click at [180, 239] on span at bounding box center [180, 239] width 12 height 12
click at [579, 208] on div "Proposal Title" at bounding box center [584, 209] width 78 height 13
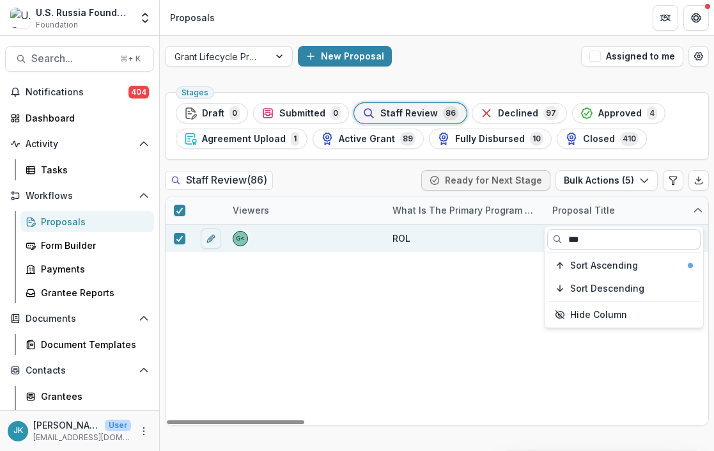
click at [577, 235] on input "***" at bounding box center [623, 239] width 153 height 20
type input "***"
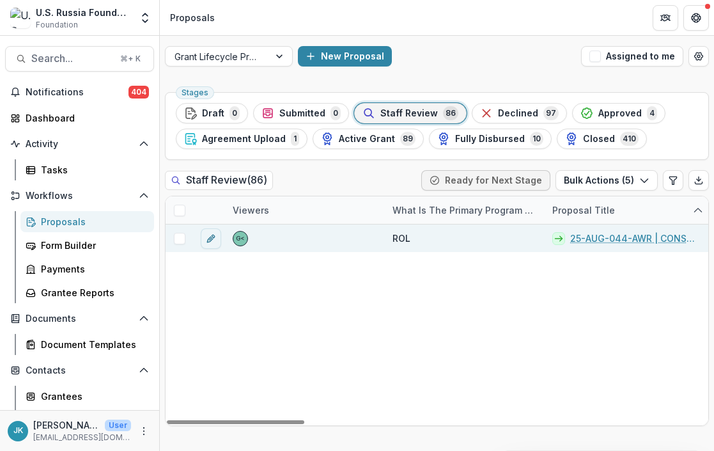
click at [180, 239] on span at bounding box center [180, 239] width 12 height 12
click at [598, 211] on div "Proposal Title" at bounding box center [584, 209] width 78 height 13
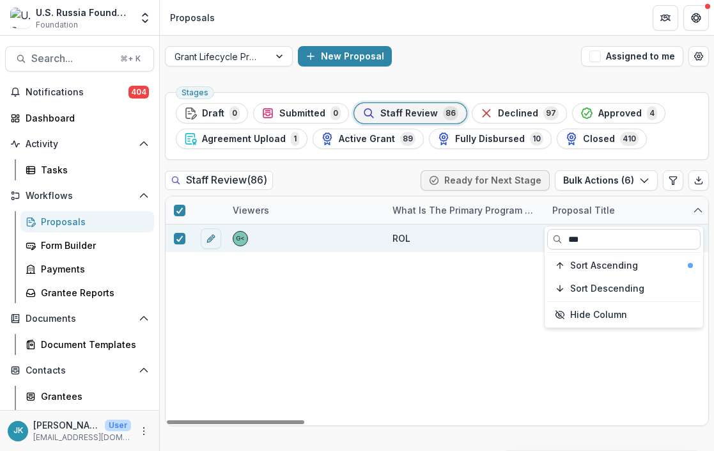
click at [594, 239] on input "***" at bounding box center [623, 239] width 153 height 20
type input "***"
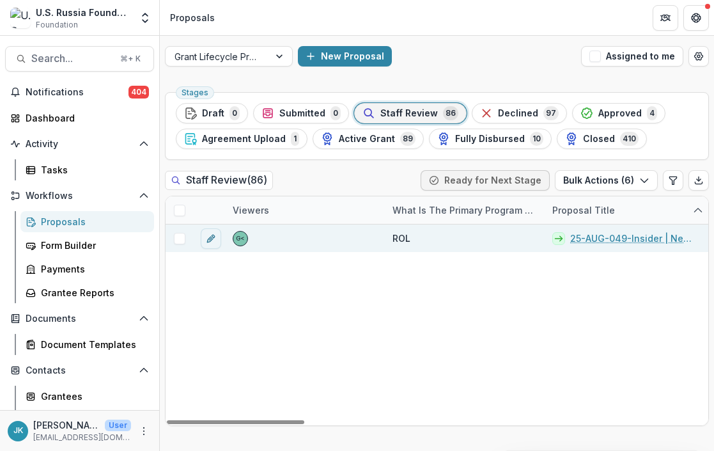
click at [176, 243] on span at bounding box center [180, 239] width 12 height 12
click at [583, 208] on div "Proposal Title" at bounding box center [584, 209] width 78 height 13
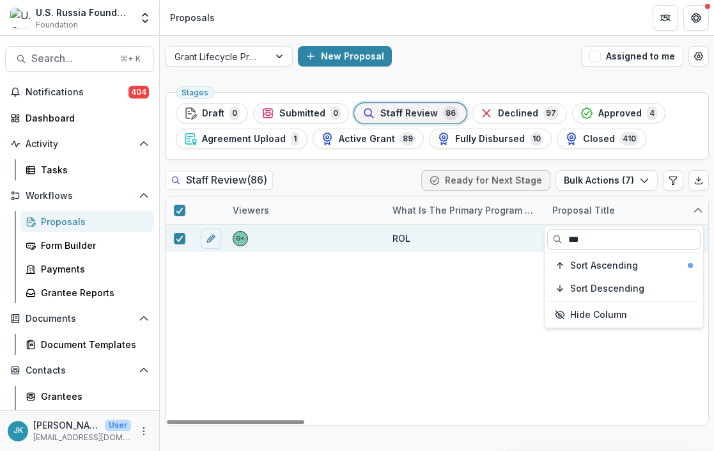
click at [581, 237] on input "***" at bounding box center [623, 239] width 153 height 20
type input "***"
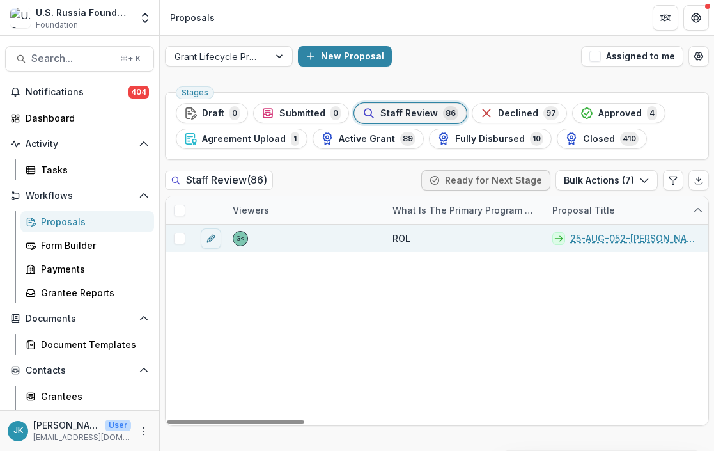
click at [178, 241] on span at bounding box center [180, 239] width 12 height 12
click at [587, 210] on div "Proposal Title" at bounding box center [584, 209] width 78 height 13
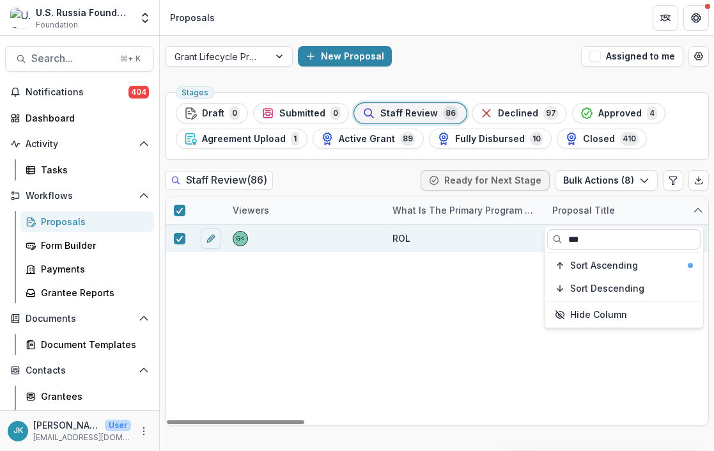
click at [587, 234] on input "***" at bounding box center [623, 239] width 153 height 20
click at [587, 235] on input "***" at bounding box center [623, 239] width 153 height 20
type input "***"
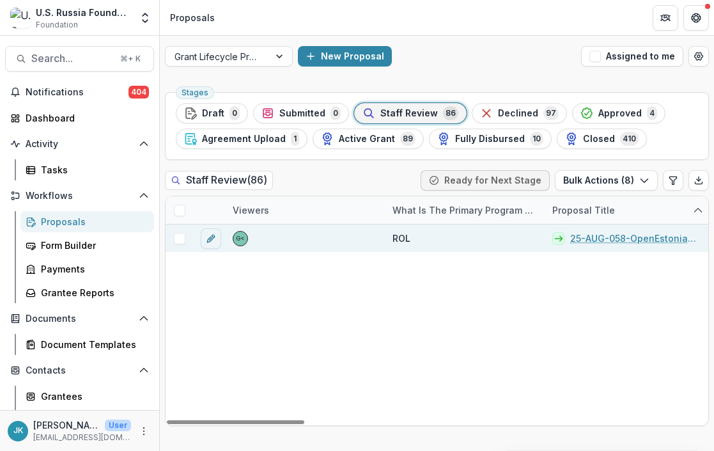
click at [181, 242] on span at bounding box center [180, 239] width 12 height 12
click at [584, 209] on div "Proposal Title" at bounding box center [584, 209] width 78 height 13
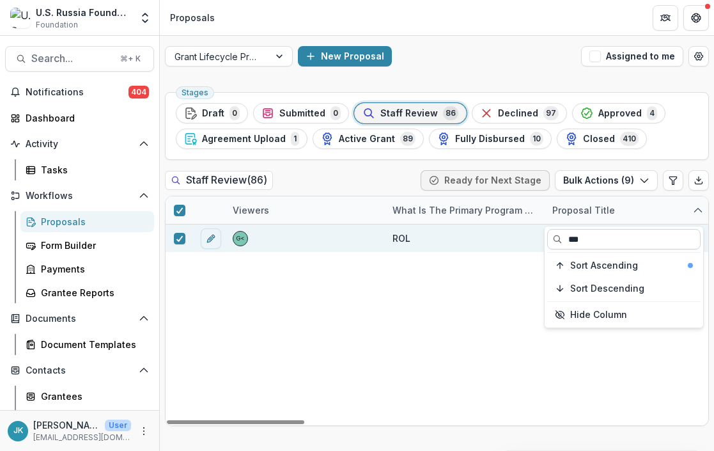
click at [582, 246] on input "***" at bounding box center [623, 239] width 153 height 20
type input "***"
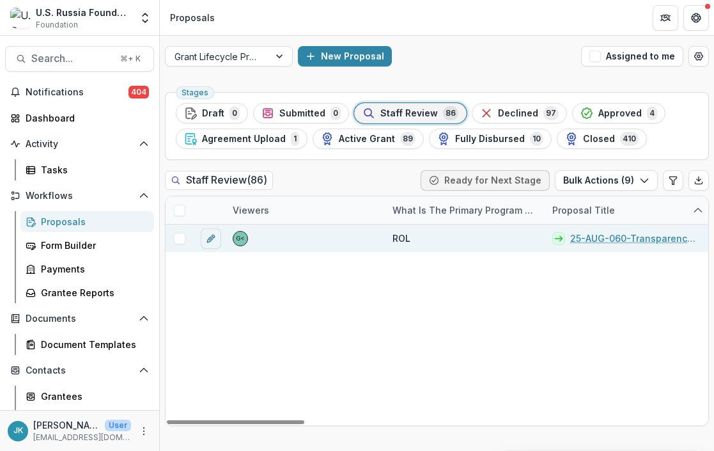
click at [181, 238] on span at bounding box center [180, 239] width 12 height 12
click at [582, 212] on div "Proposal Title" at bounding box center [584, 209] width 78 height 13
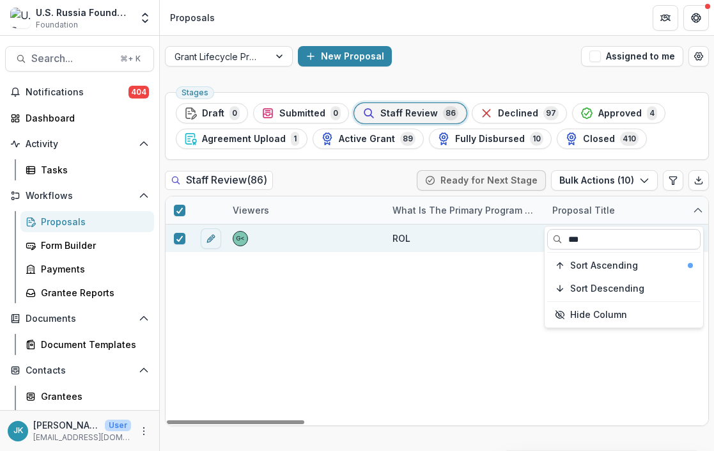
click at [578, 242] on input "***" at bounding box center [623, 239] width 153 height 20
type input "***"
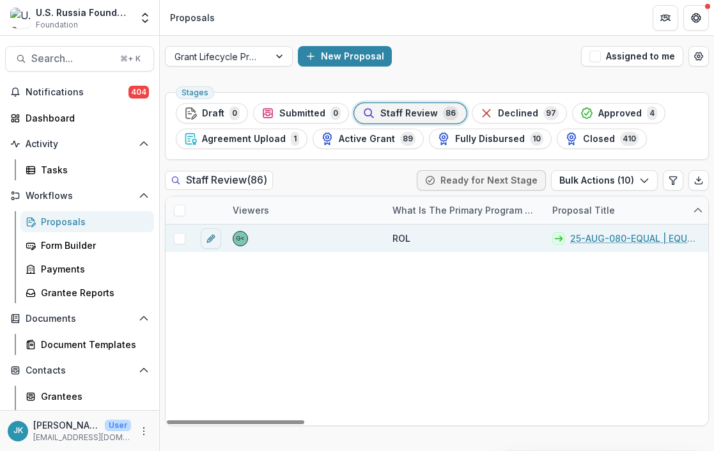
click at [180, 235] on span at bounding box center [180, 239] width 12 height 12
click at [580, 205] on div "Proposal Title" at bounding box center [584, 209] width 78 height 13
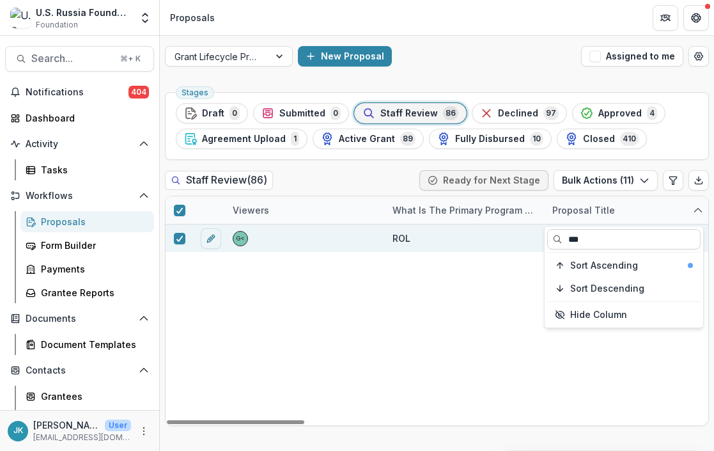
click at [587, 243] on input "***" at bounding box center [623, 239] width 153 height 20
type input "***"
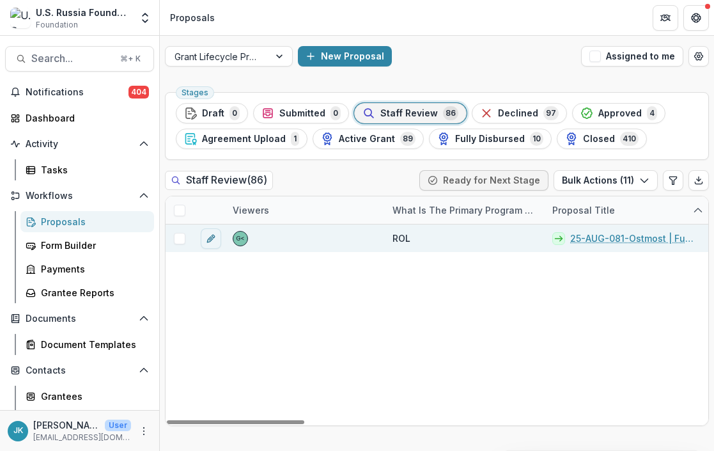
click at [182, 237] on span at bounding box center [180, 239] width 12 height 12
click at [593, 210] on div "Proposal Title" at bounding box center [584, 209] width 78 height 13
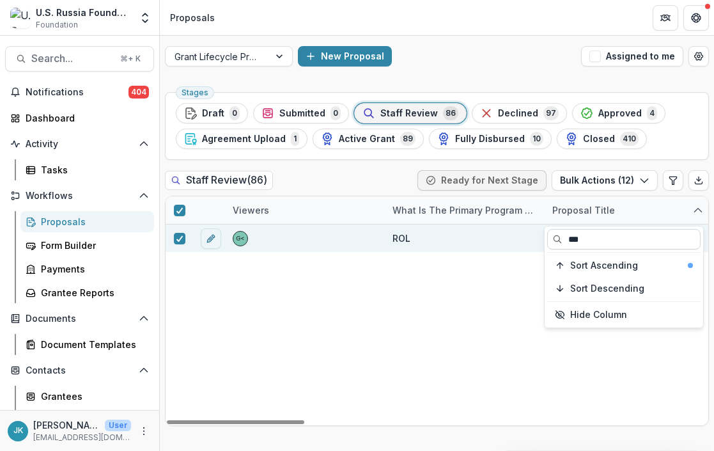
click at [589, 241] on input "***" at bounding box center [623, 239] width 153 height 20
type input "***"
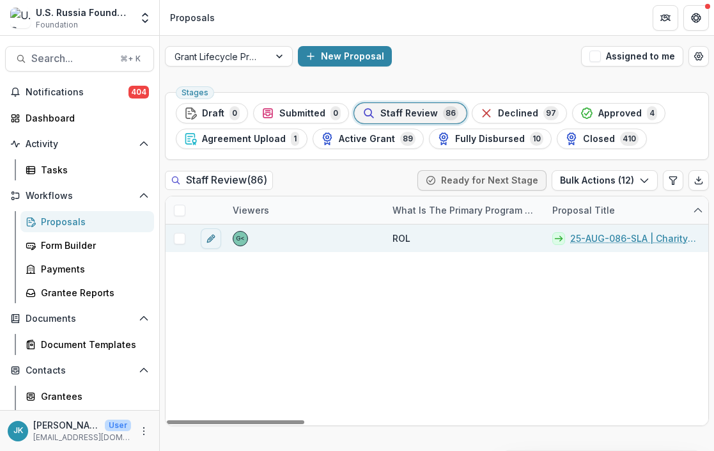
click at [180, 238] on span at bounding box center [180, 239] width 12 height 12
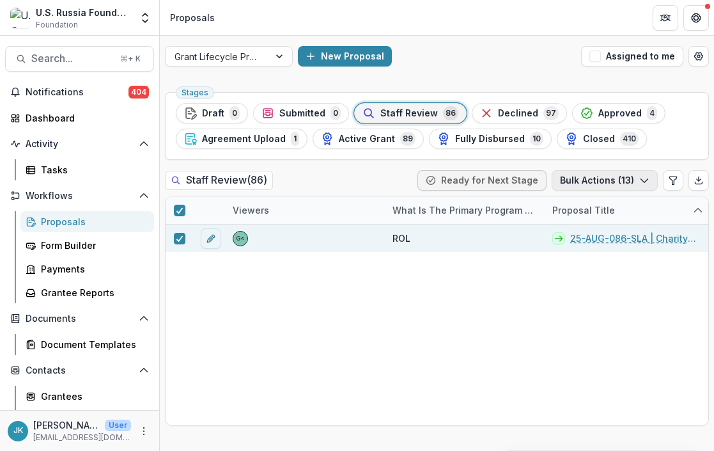
click at [594, 183] on button "Bulk Actions ( 13 )" at bounding box center [605, 180] width 106 height 20
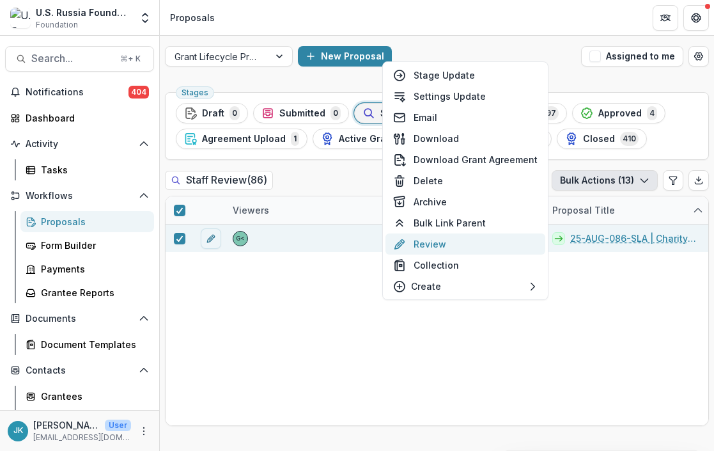
click at [461, 243] on button "Review" at bounding box center [465, 243] width 160 height 21
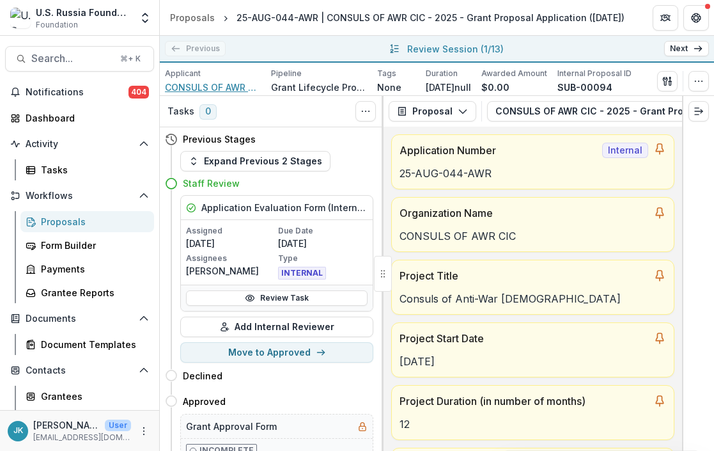
click at [190, 86] on span "CONSULS OF AWR CIC" at bounding box center [213, 87] width 96 height 13
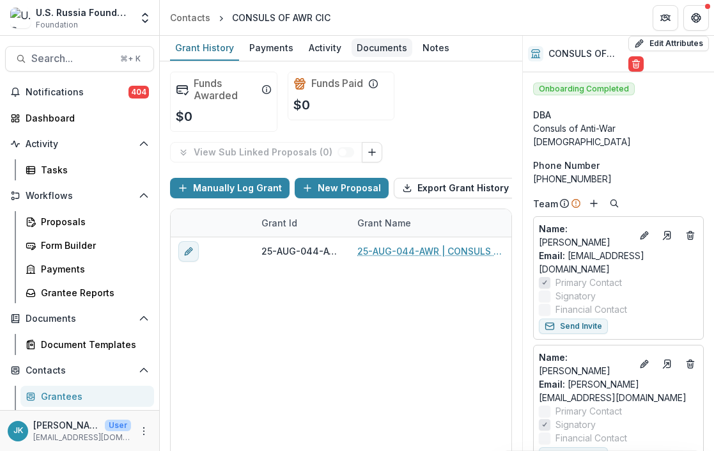
click at [362, 45] on div "Documents" at bounding box center [381, 47] width 61 height 19
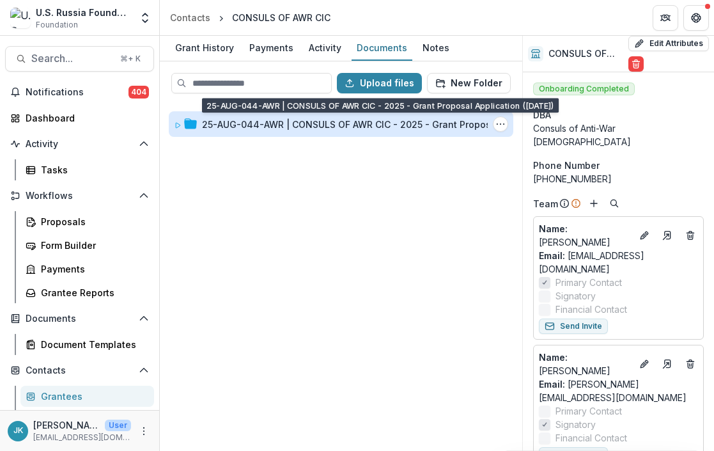
click at [271, 127] on div "25-AUG-044-AWR | CONSULS OF AWR CIC - 2025 - Grant Proposal Application (August…" at bounding box center [396, 124] width 388 height 13
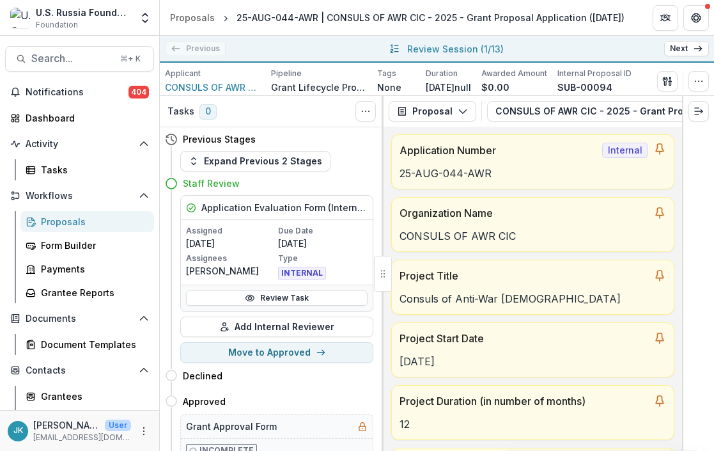
click at [695, 43] on icon at bounding box center [698, 48] width 10 height 10
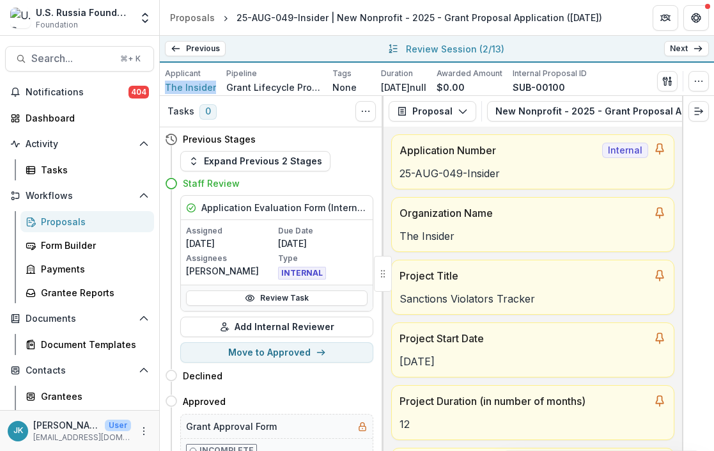
click at [682, 49] on link "Next" at bounding box center [686, 48] width 45 height 15
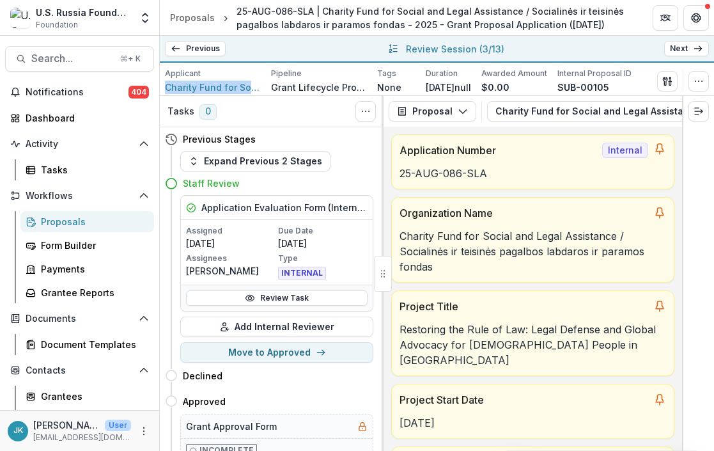
click at [676, 44] on link "Next" at bounding box center [686, 48] width 45 height 15
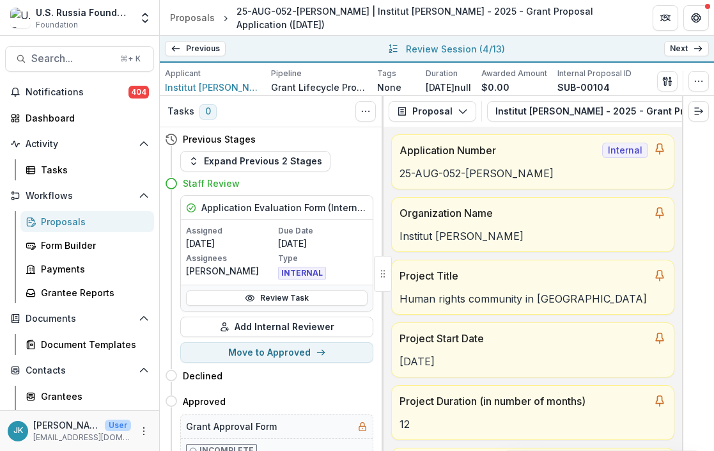
click at [685, 50] on link "Next" at bounding box center [686, 48] width 45 height 15
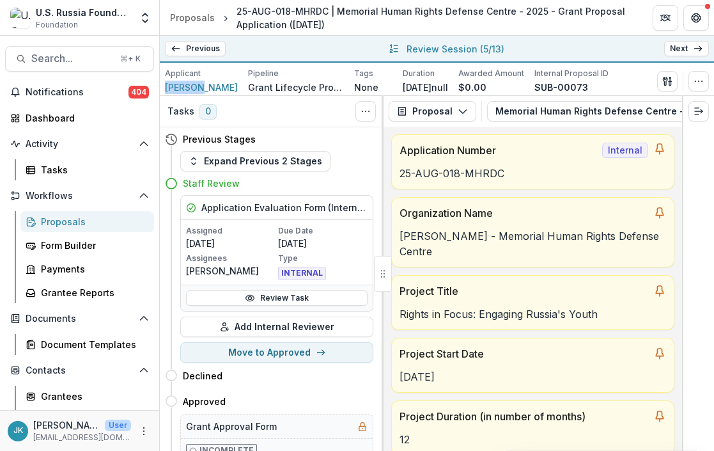
click at [694, 53] on icon at bounding box center [698, 48] width 10 height 10
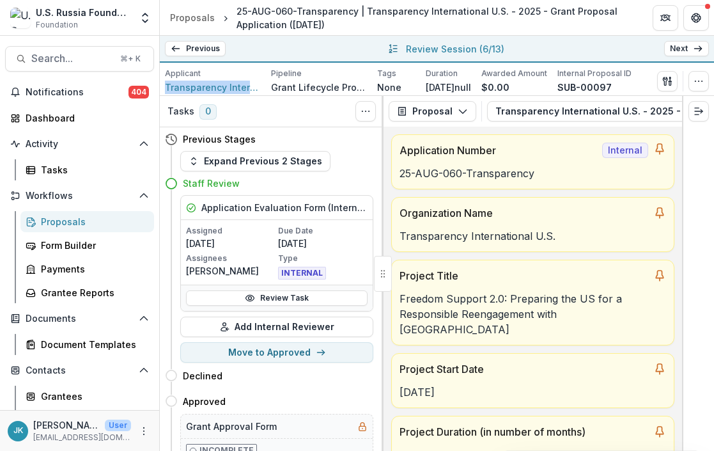
click at [687, 50] on link "Next" at bounding box center [686, 48] width 45 height 15
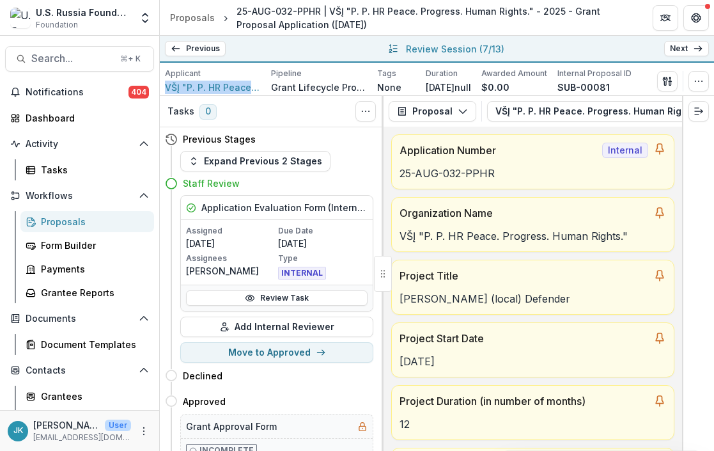
click at [683, 49] on link "Next" at bounding box center [686, 48] width 45 height 15
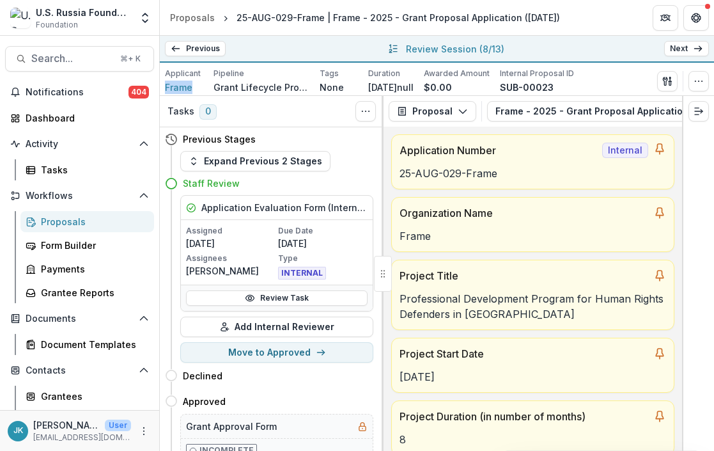
click at [688, 52] on link "Next" at bounding box center [686, 48] width 45 height 15
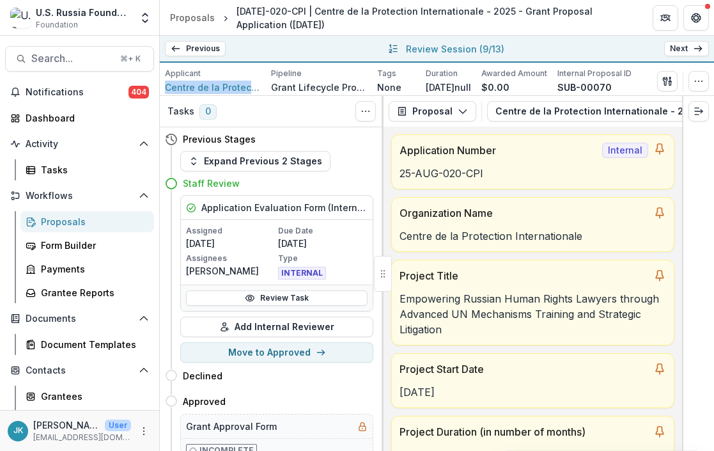
click at [698, 45] on icon at bounding box center [698, 48] width 10 height 10
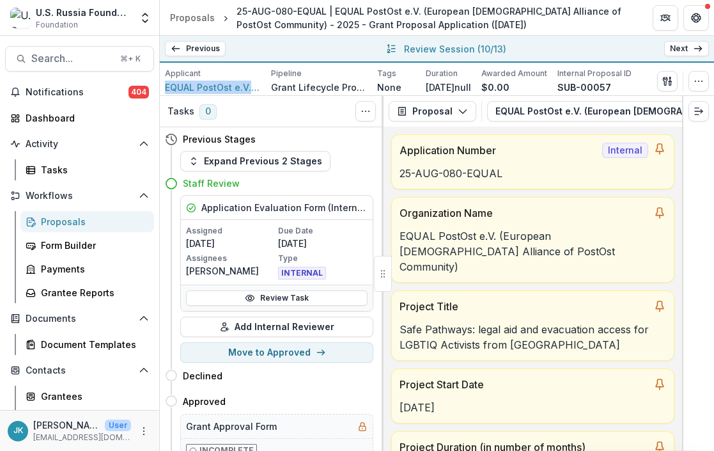
click at [684, 49] on link "Next" at bounding box center [686, 48] width 45 height 15
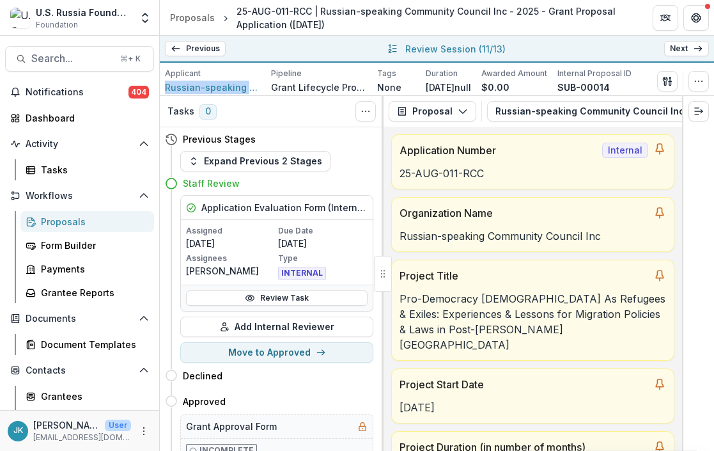
click at [691, 50] on link "Next" at bounding box center [686, 48] width 45 height 15
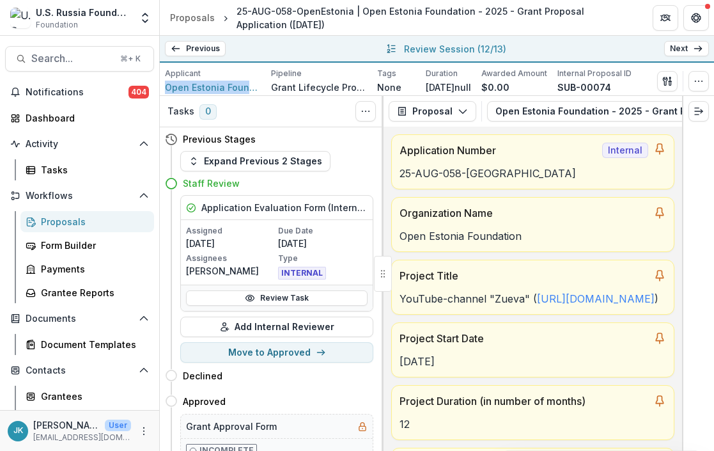
click at [691, 47] on link "Next" at bounding box center [686, 48] width 45 height 15
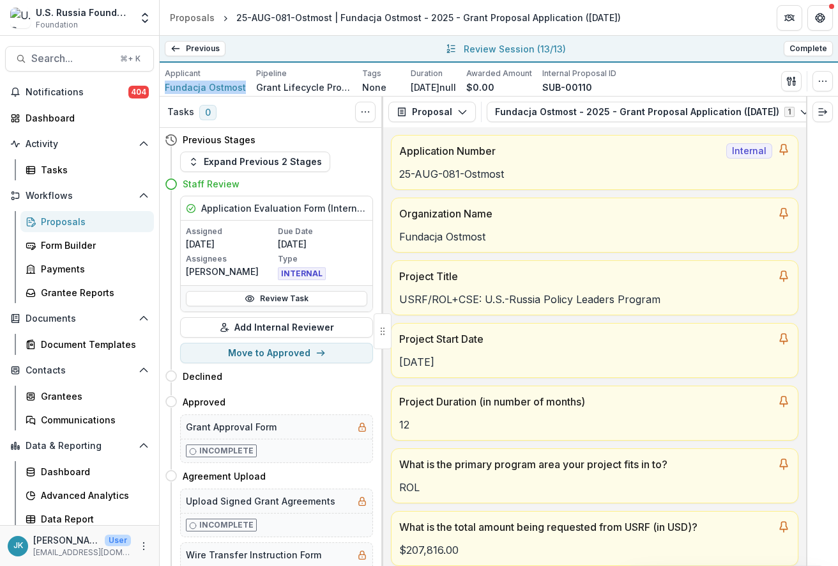
click at [208, 46] on link "Previous" at bounding box center [195, 48] width 61 height 15
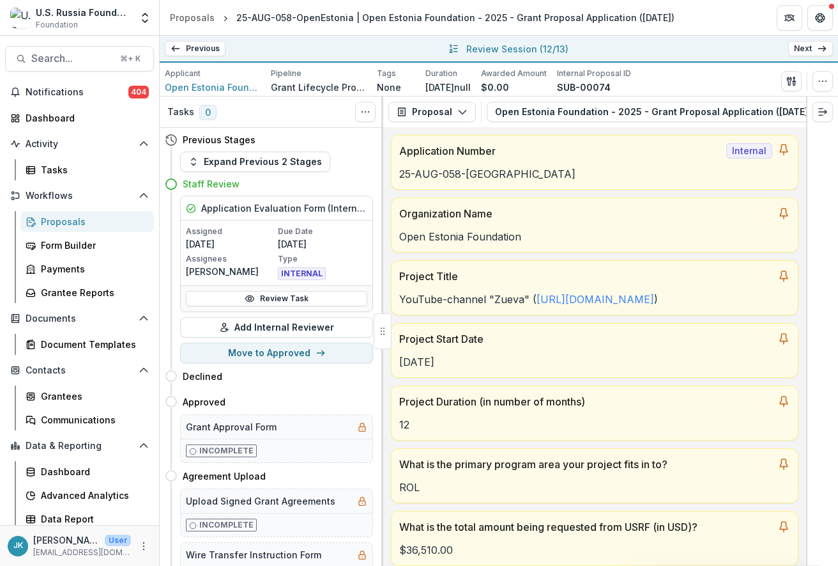
click at [207, 47] on link "Previous" at bounding box center [195, 48] width 61 height 15
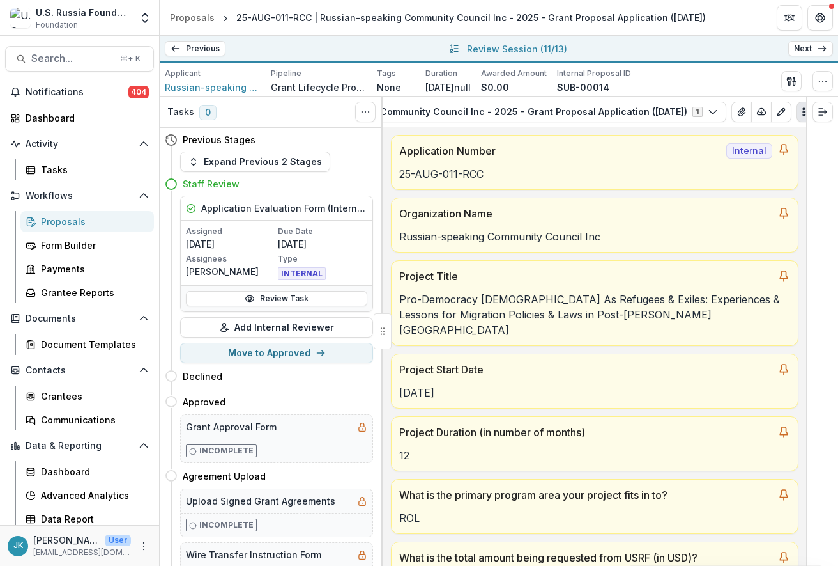
scroll to position [0, 242]
click at [713, 116] on icon "PDF view" at bounding box center [790, 112] width 7 height 8
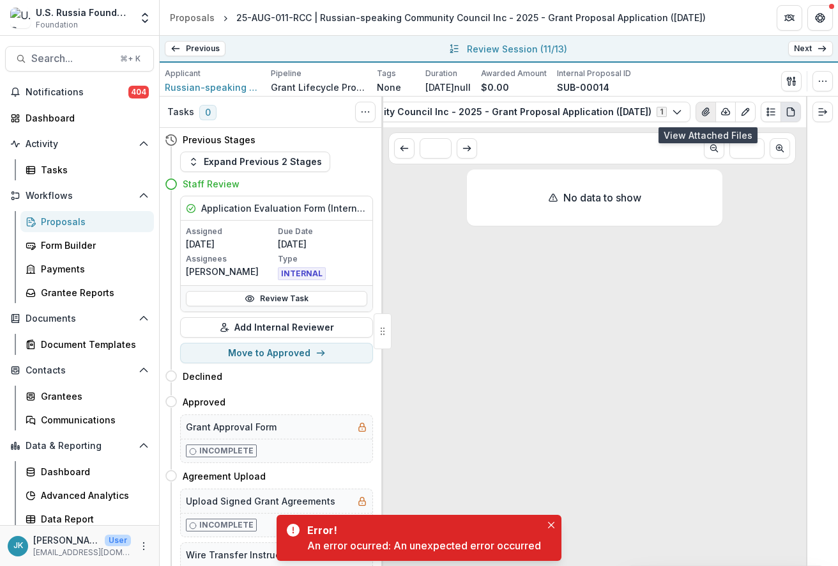
click at [709, 114] on icon "View Attached Files" at bounding box center [706, 112] width 10 height 10
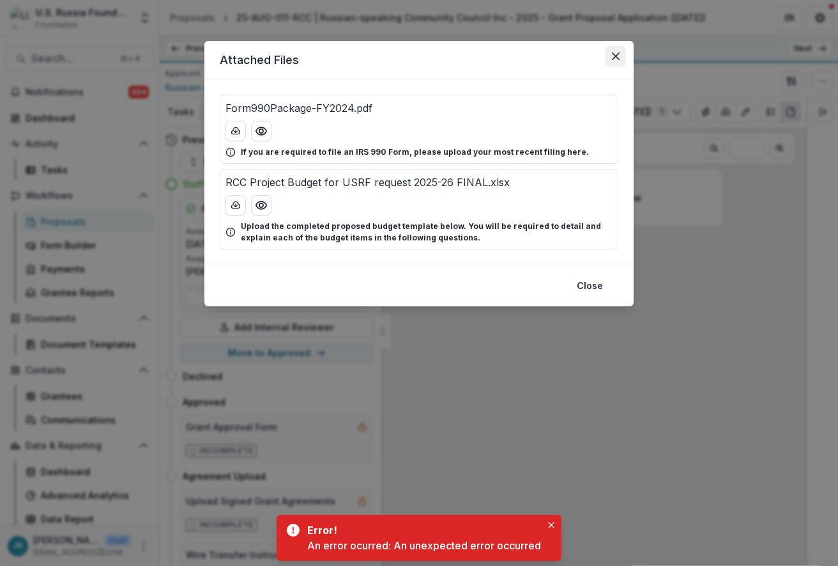
click at [618, 52] on icon "Close" at bounding box center [616, 56] width 8 height 8
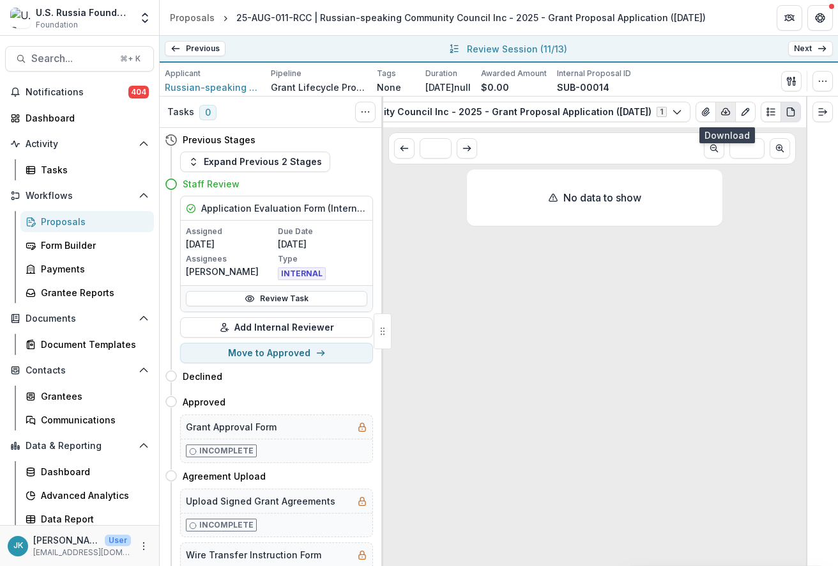
click at [713, 114] on icon "button" at bounding box center [726, 112] width 10 height 10
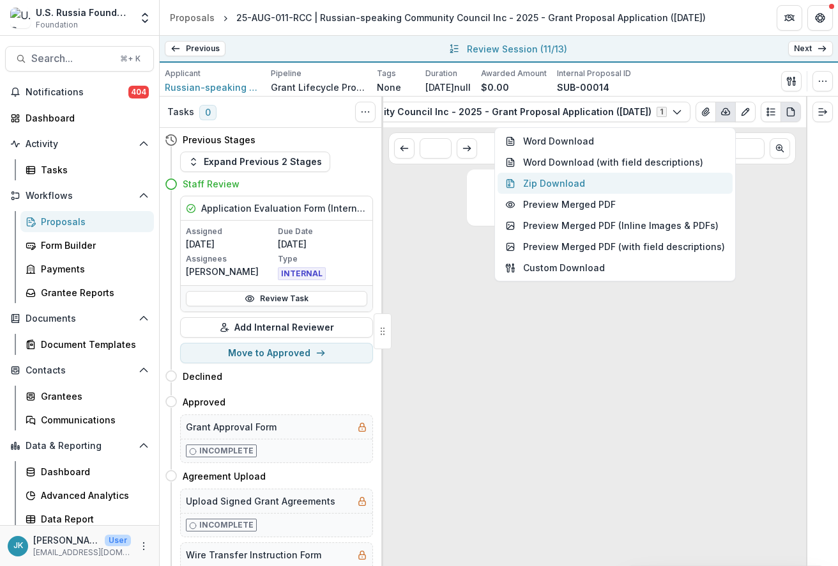
click at [640, 185] on button "Zip Download" at bounding box center [615, 183] width 235 height 21
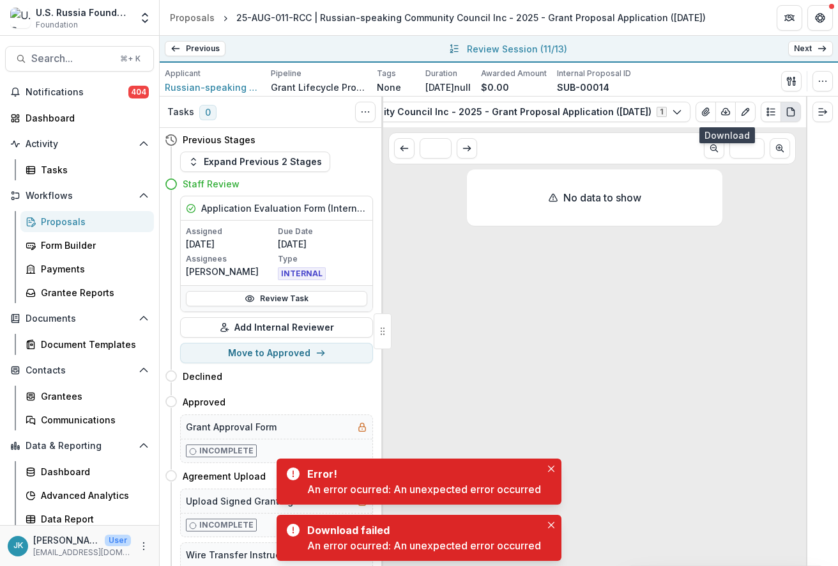
click at [596, 247] on div "No data to show" at bounding box center [595, 364] width 256 height 391
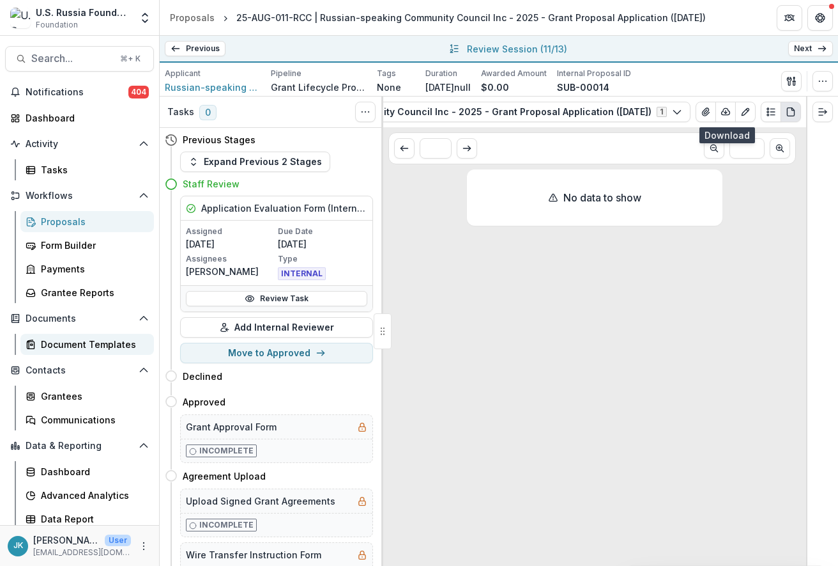
click at [74, 348] on div "Document Templates" at bounding box center [92, 343] width 103 height 13
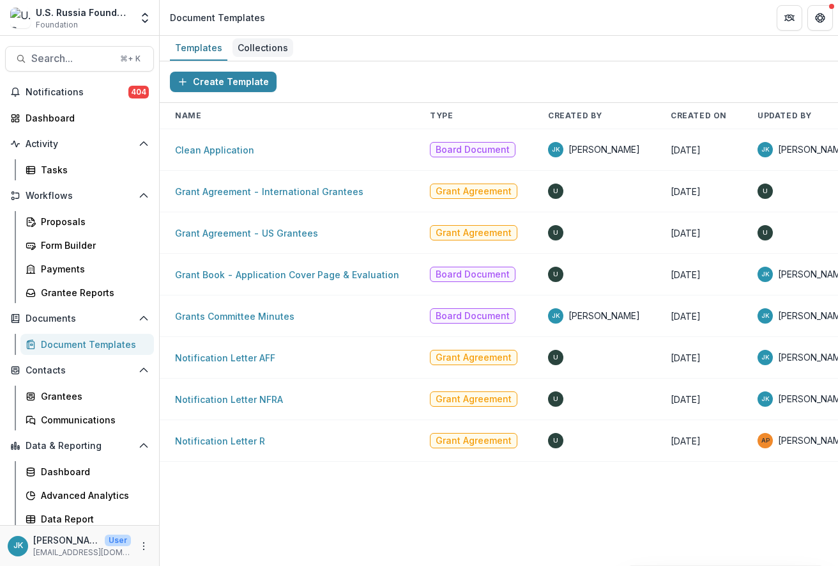
click at [244, 43] on div "Collections" at bounding box center [263, 47] width 61 height 19
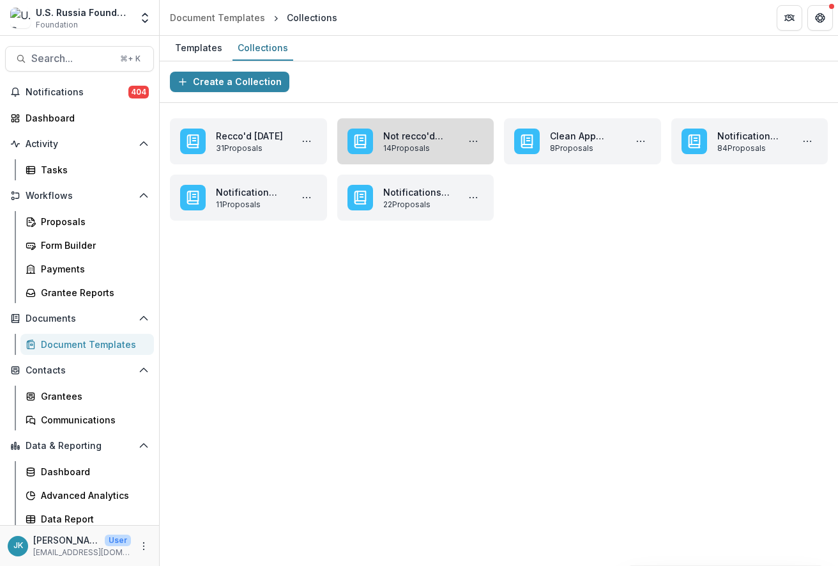
click at [412, 142] on link "Not recco'd ROL October 2025" at bounding box center [418, 135] width 70 height 13
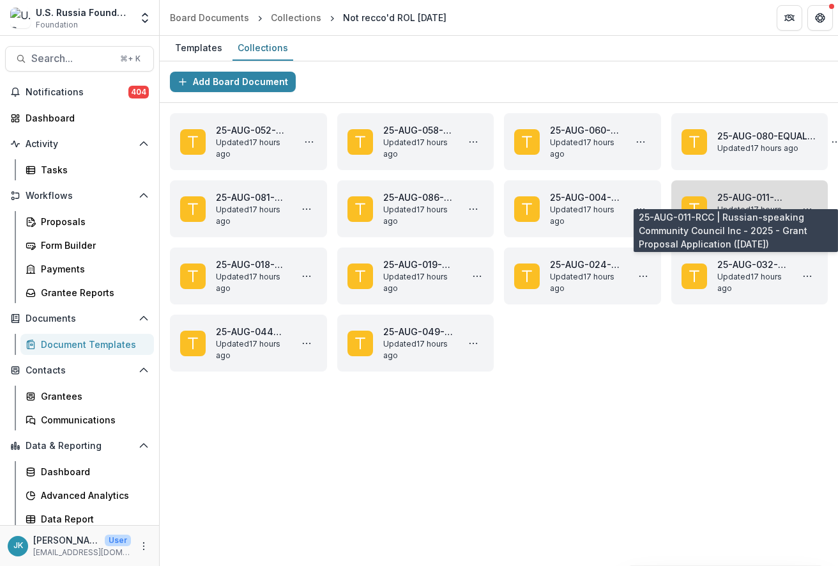
click at [713, 204] on link "25-AUG-011-RCC | Russian-speaking Community Council Inc - 2025 - Grant Proposal…" at bounding box center [753, 196] width 70 height 13
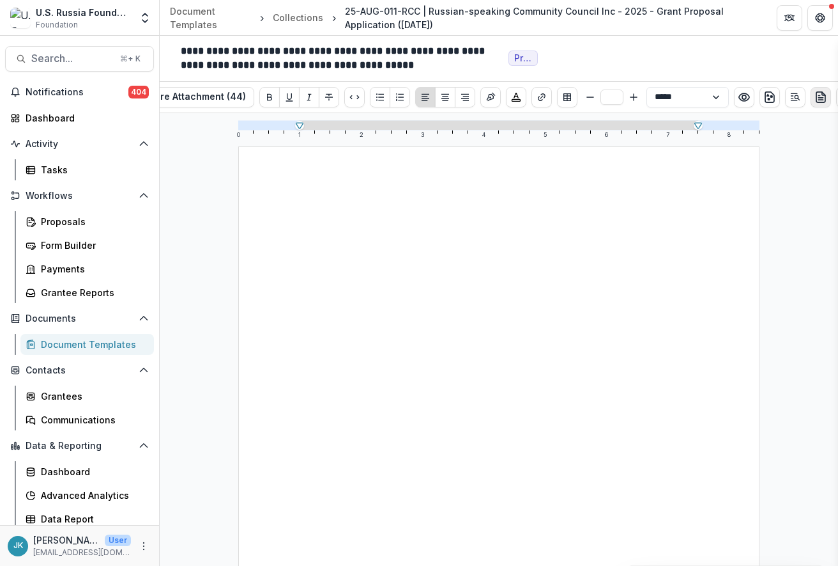
click at [713, 105] on button "preview-proposal-pdf" at bounding box center [821, 97] width 20 height 20
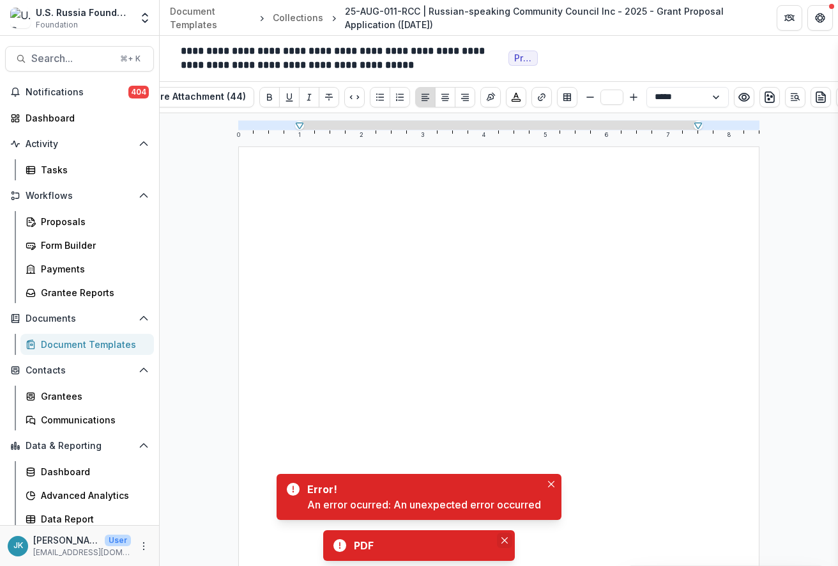
click at [502, 450] on button "Close" at bounding box center [504, 539] width 15 height 15
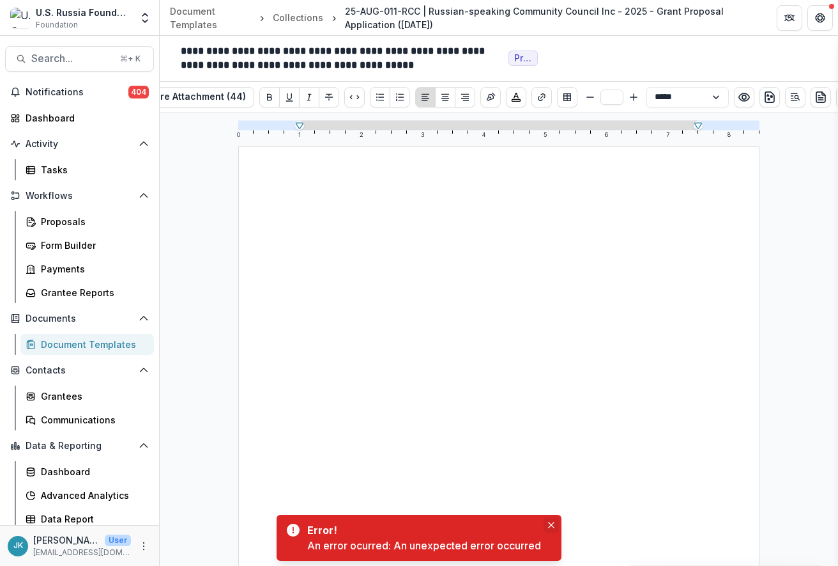
click at [555, 450] on button "Close" at bounding box center [551, 524] width 15 height 15
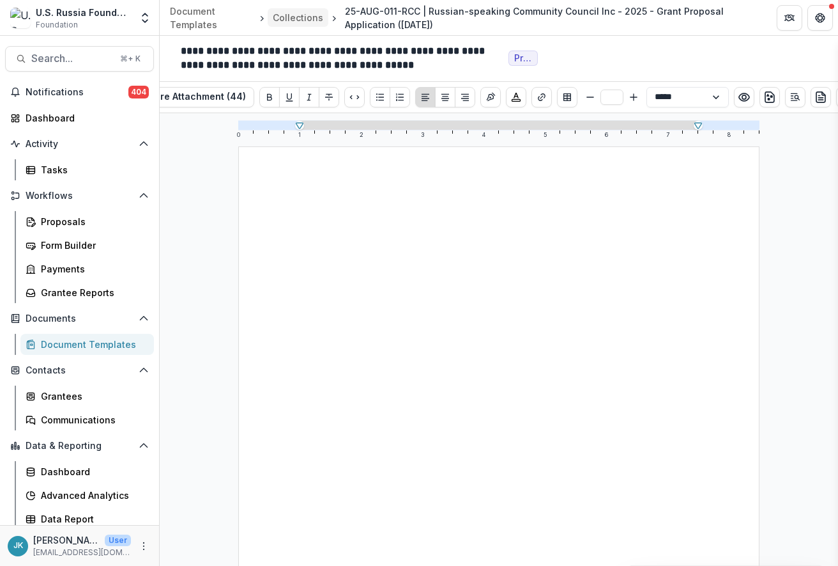
click at [273, 15] on div "Collections" at bounding box center [298, 17] width 50 height 13
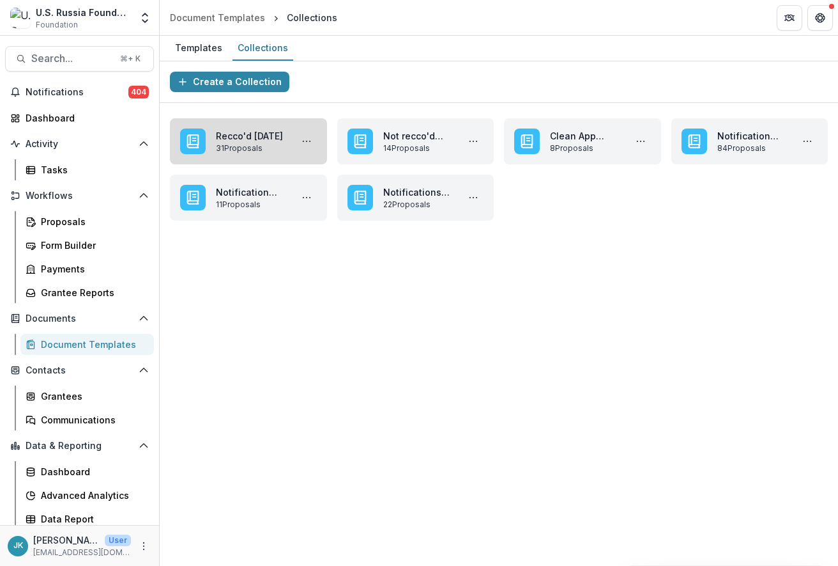
click at [223, 129] on link "Recco'd October 2025" at bounding box center [251, 135] width 70 height 13
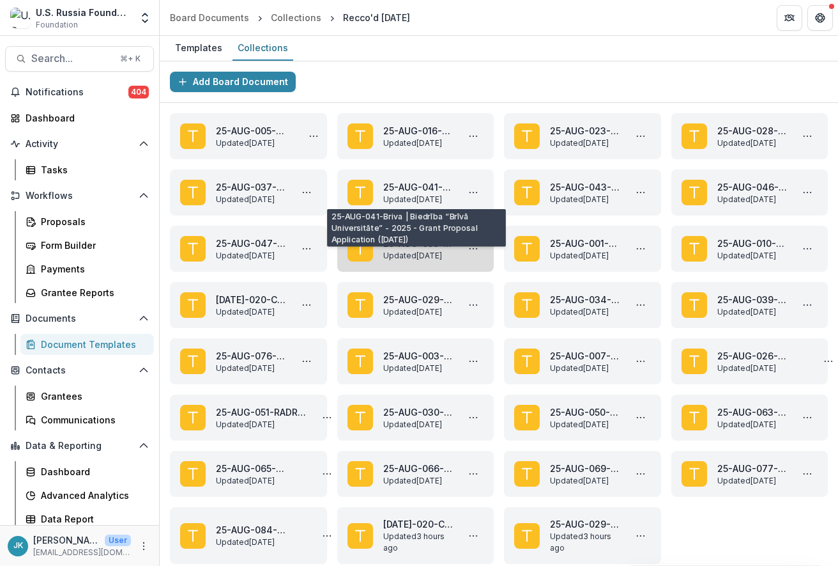
scroll to position [84, 0]
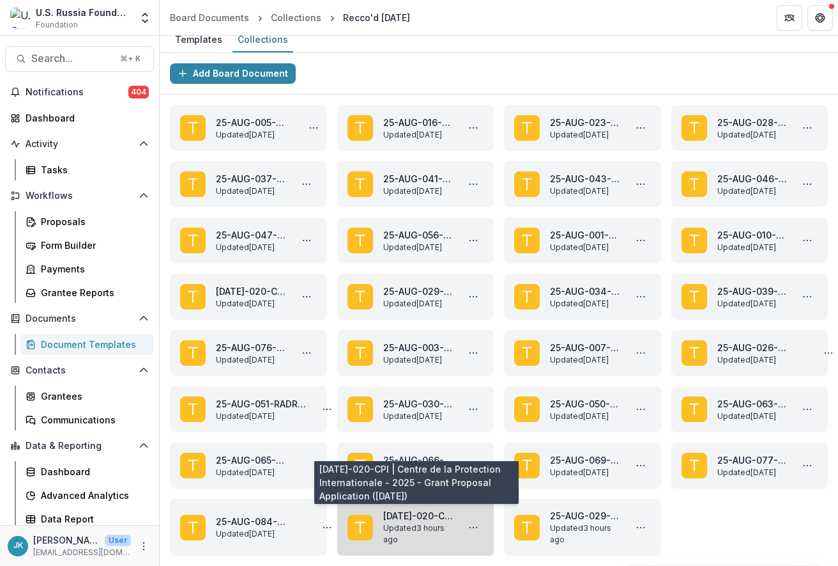
click at [444, 450] on link "25 AUG-020-CPI | Centre de la Protection Internationale - 2025 - Grant Proposal…" at bounding box center [418, 515] width 70 height 13
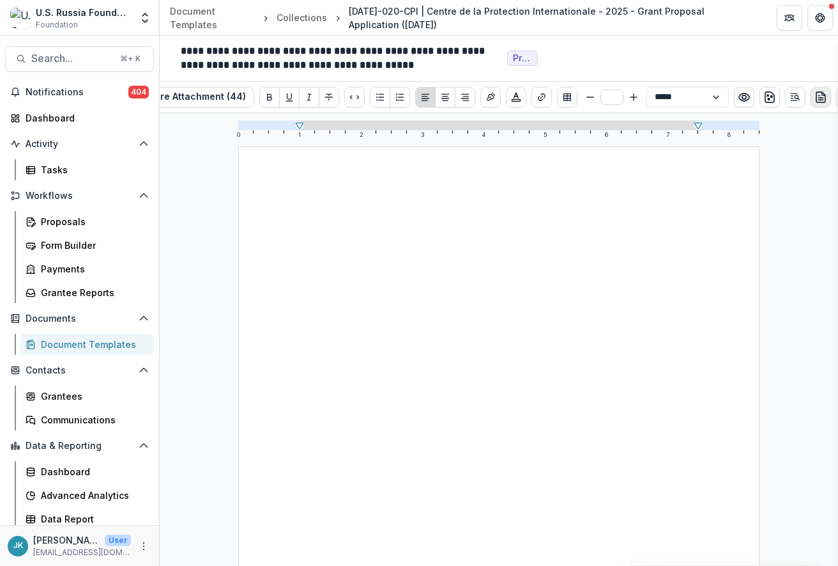
click at [713, 97] on icon "preview-proposal-pdf" at bounding box center [821, 97] width 13 height 13
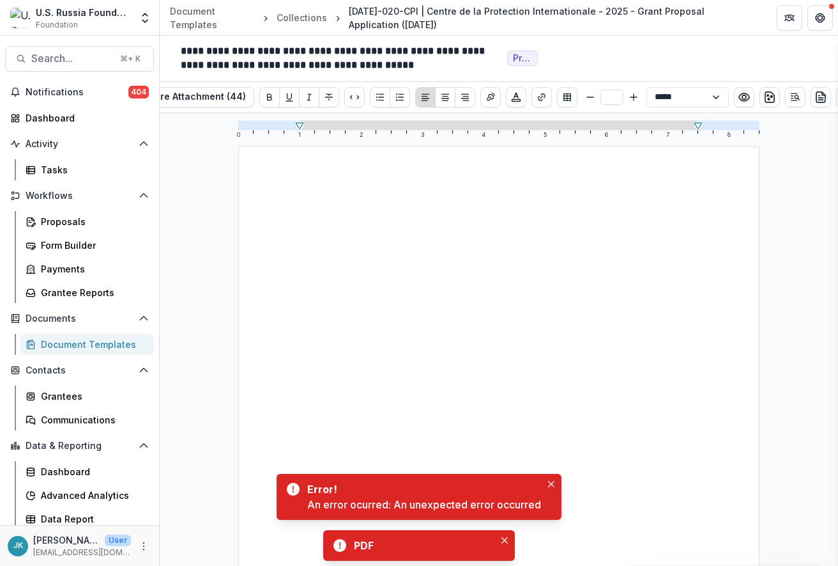
click at [498, 425] on div at bounding box center [499, 483] width 398 height 551
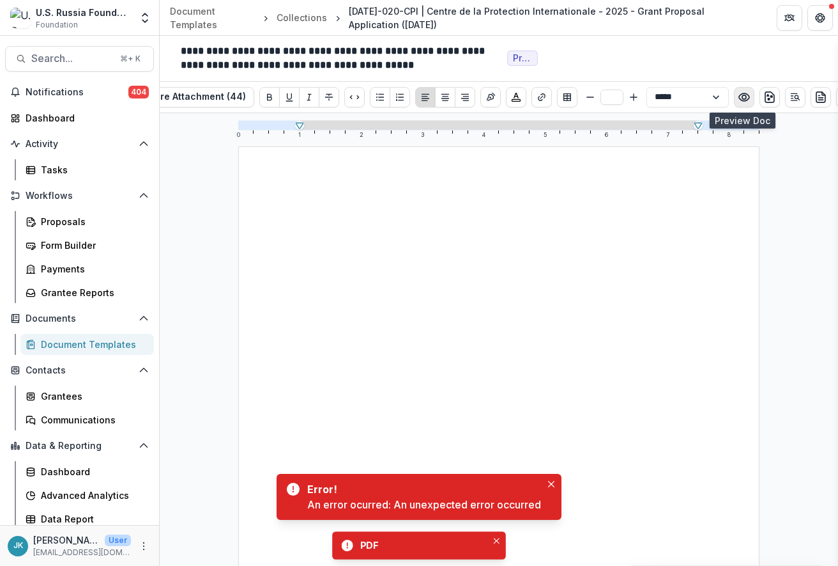
click at [713, 96] on icon "Preview preview-doc.pdf" at bounding box center [744, 97] width 13 height 13
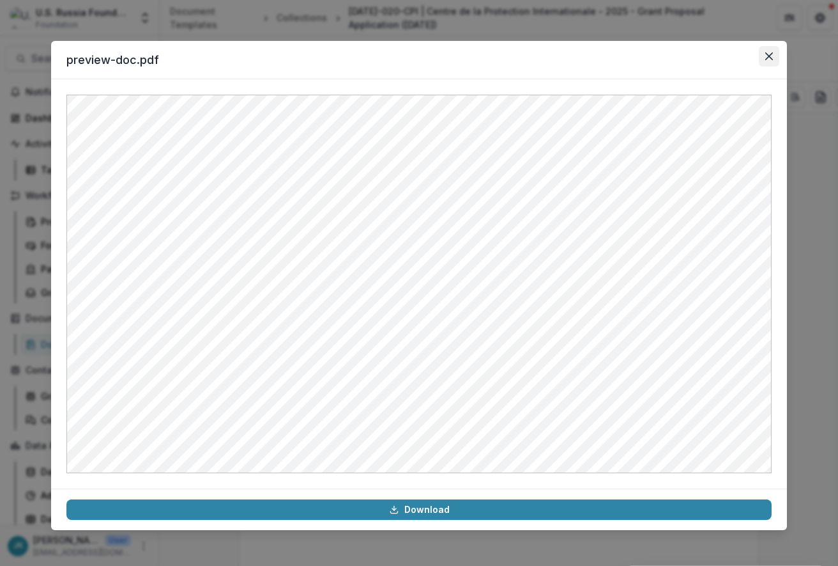
click at [713, 51] on button "Close" at bounding box center [769, 56] width 20 height 20
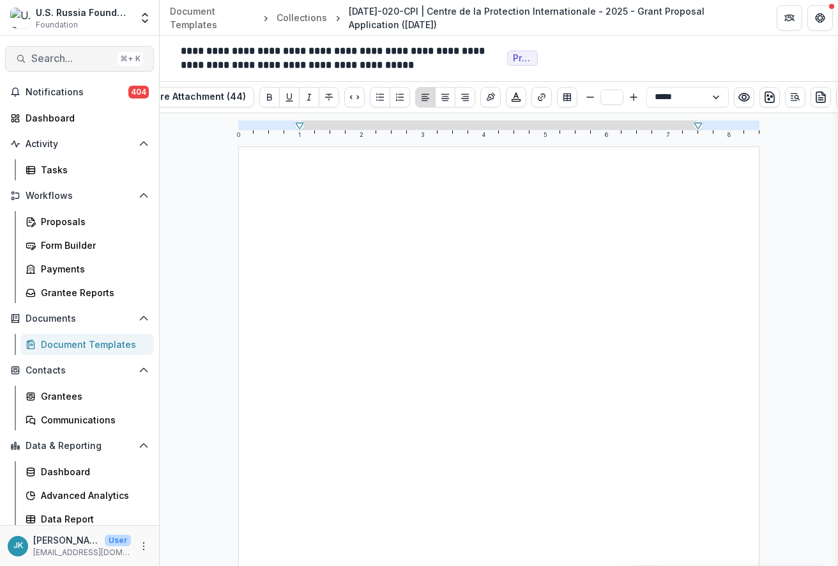
click at [70, 48] on button "Search... ⌘ + K" at bounding box center [79, 59] width 149 height 26
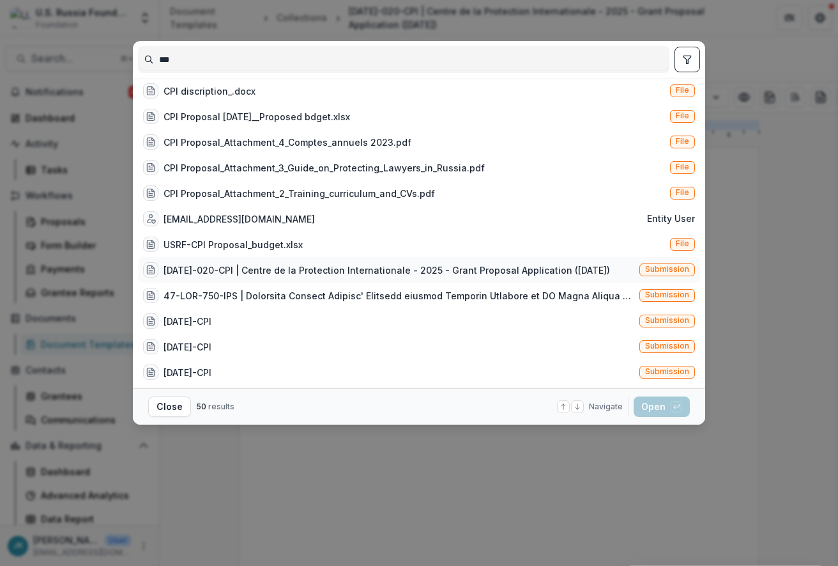
type input "***"
click at [274, 277] on div "25 AUG-020-CPI | Centre de la Protection Internationale - 2025 - Grant Proposal…" at bounding box center [387, 269] width 447 height 13
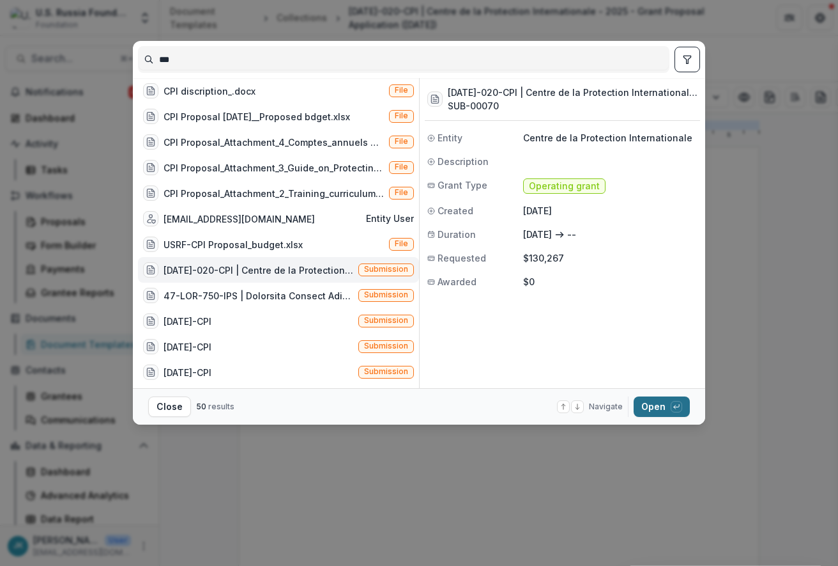
click at [684, 415] on button "Open with enter key" at bounding box center [662, 406] width 56 height 20
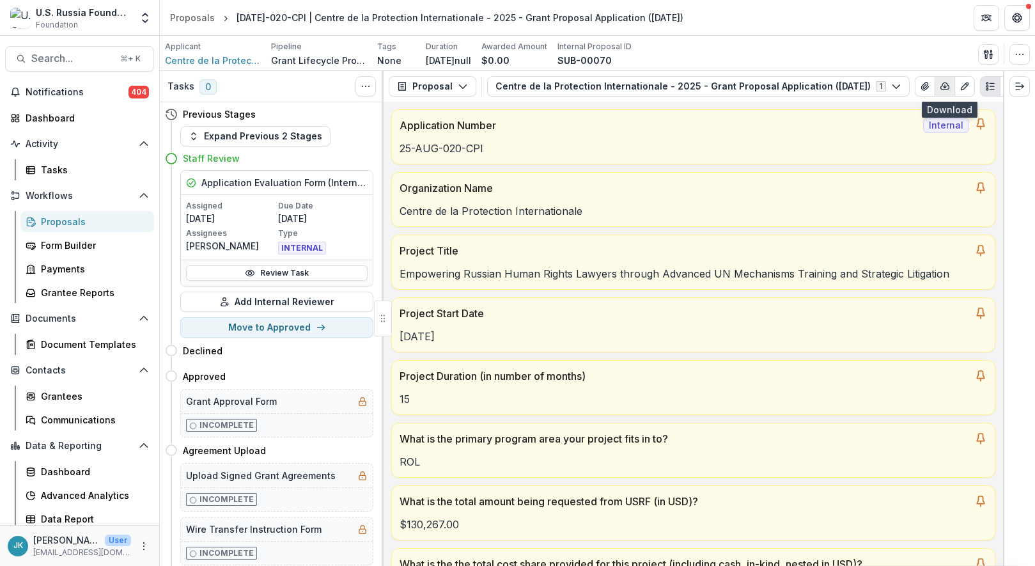
click at [713, 86] on icon "button" at bounding box center [944, 86] width 10 height 10
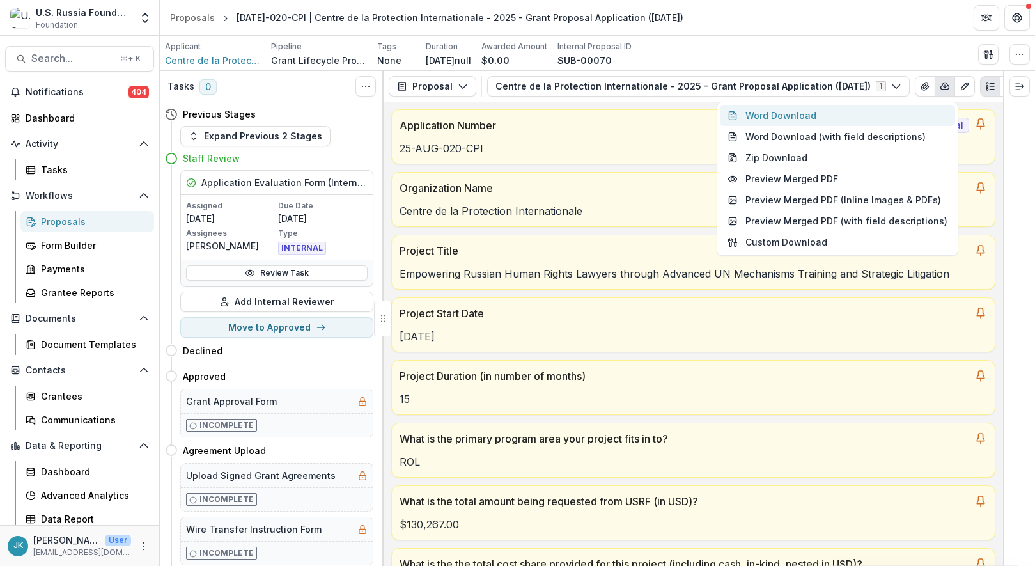
click at [713, 113] on button "Word Download" at bounding box center [837, 115] width 235 height 21
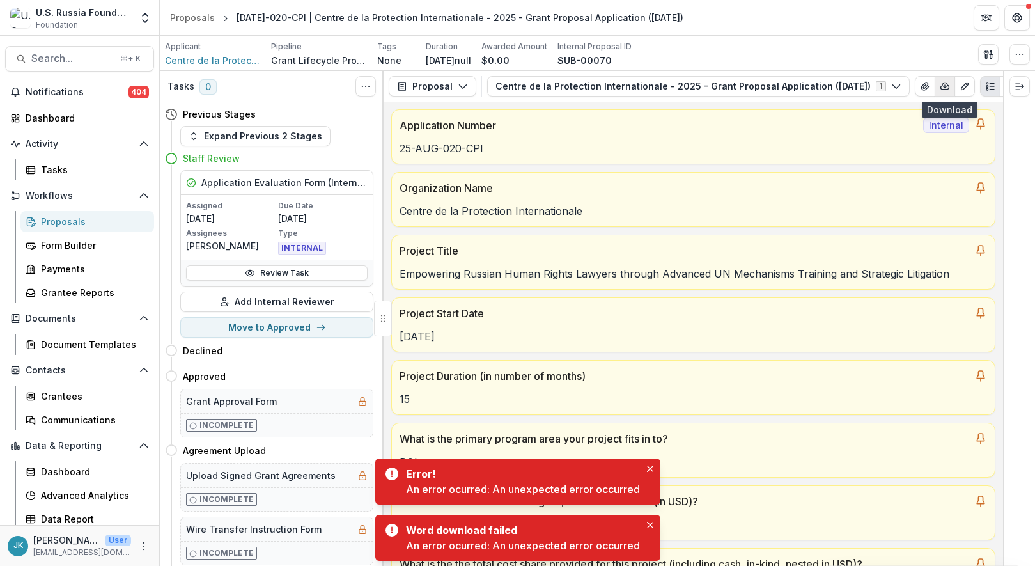
click at [713, 93] on button "button" at bounding box center [944, 86] width 20 height 20
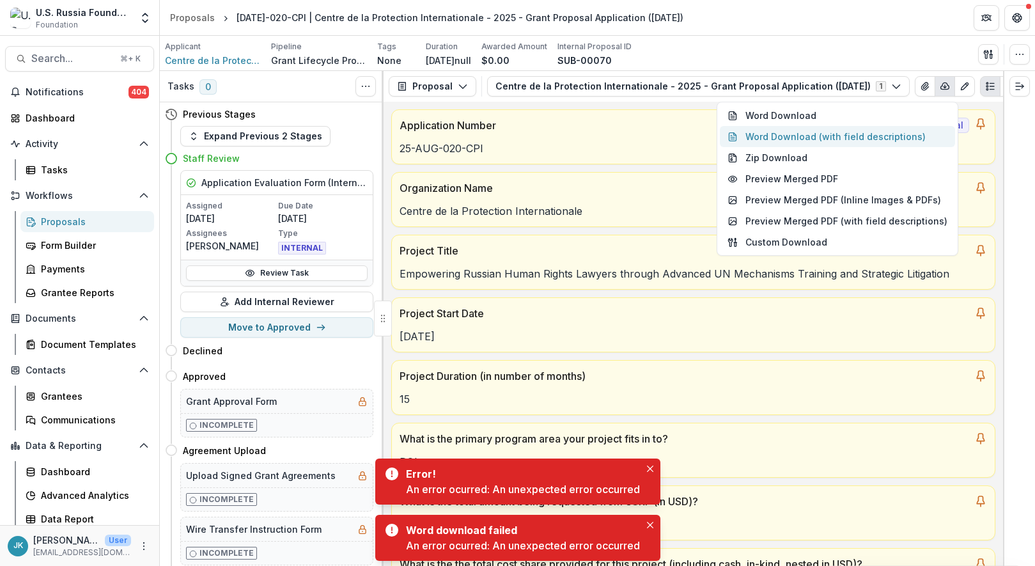
click at [713, 126] on button "Word Download (with field descriptions)" at bounding box center [837, 136] width 235 height 21
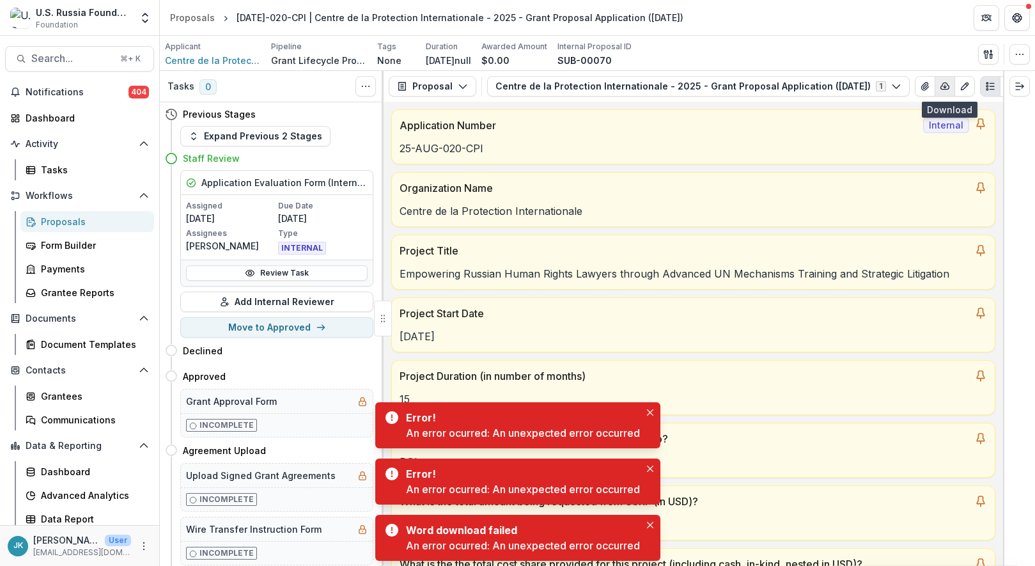
click at [713, 89] on icon "button" at bounding box center [944, 86] width 10 height 10
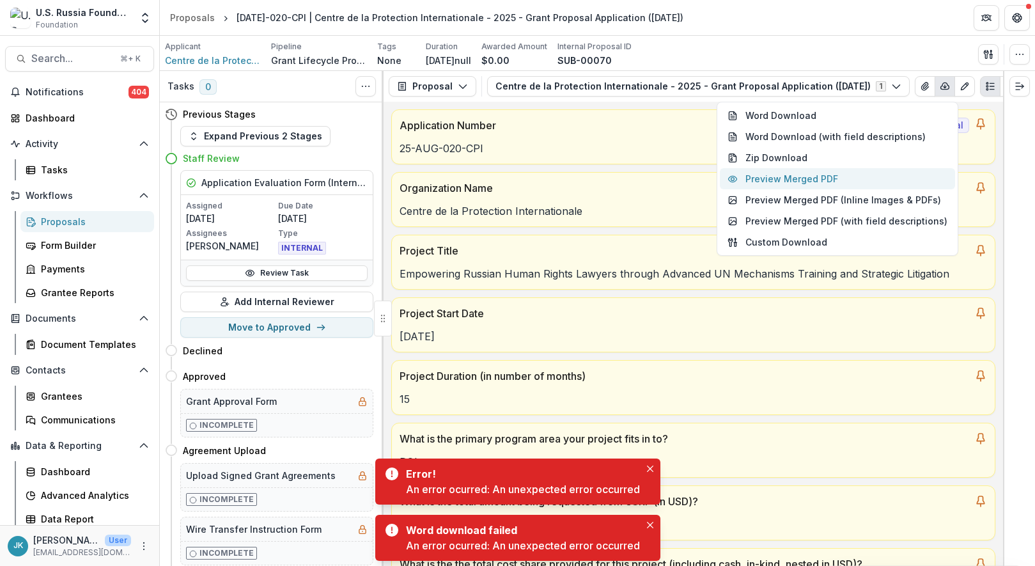
click at [713, 168] on button "Preview Merged PDF" at bounding box center [837, 178] width 235 height 21
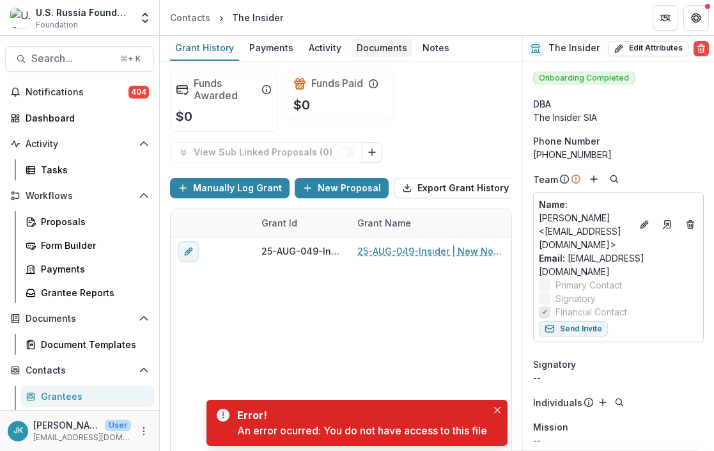
click at [379, 47] on div "Documents" at bounding box center [381, 47] width 61 height 19
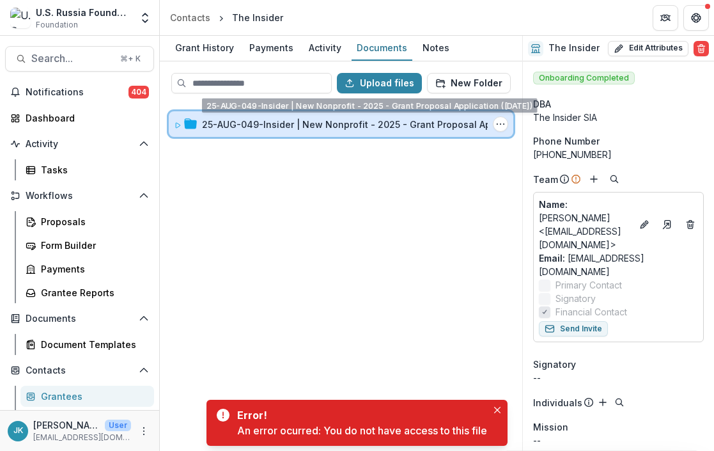
click at [355, 134] on div "25-AUG-049-Insider | New Nonprofit - 2025 - Grant Proposal Application ([DATE])…" at bounding box center [341, 124] width 344 height 26
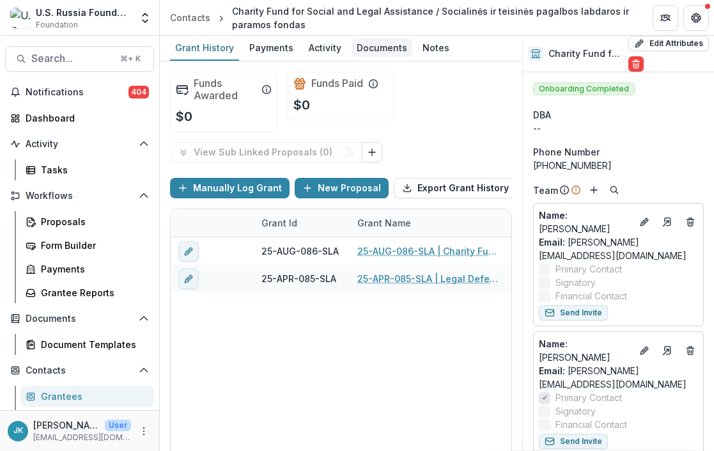
click at [362, 44] on div "Documents" at bounding box center [381, 47] width 61 height 19
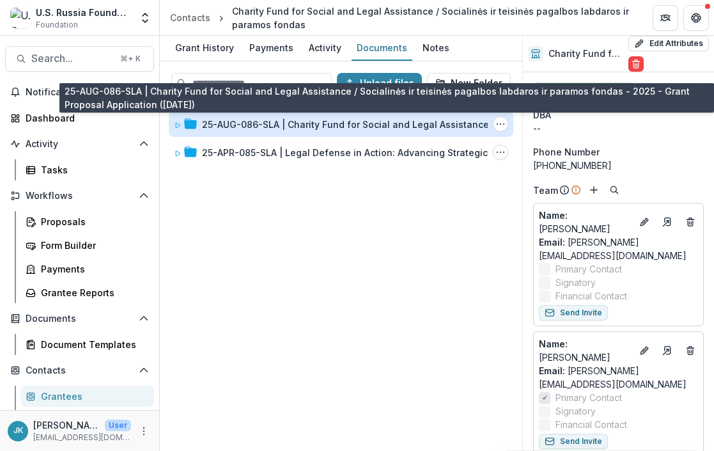
click at [350, 128] on div "25-AUG-086-SLA | Charity Fund for Social and Legal Assistance / Socialinės ir t…" at bounding box center [413, 124] width 422 height 13
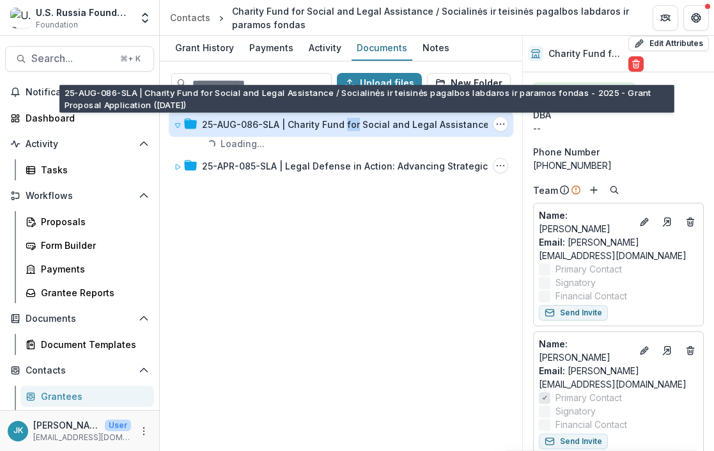
click at [350, 128] on div "25-AUG-086-SLA | Charity Fund for Social and Legal Assistance / Socialinės ir t…" at bounding box center [413, 124] width 422 height 13
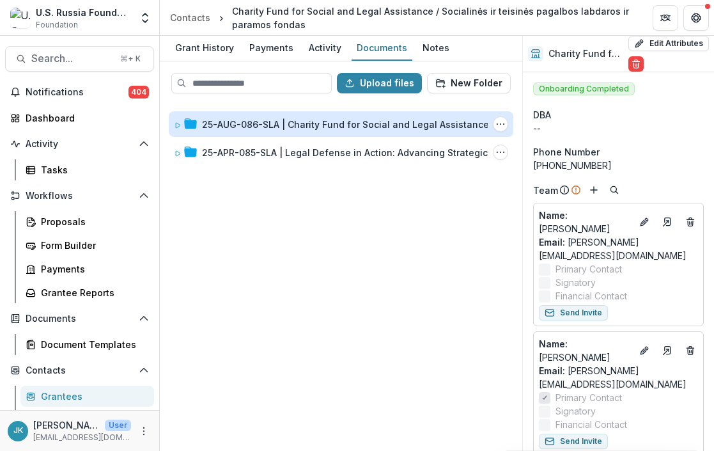
click at [350, 128] on div "25-AUG-086-SLA | Charity Fund for Social and Legal Assistance / Socialinės ir t…" at bounding box center [413, 124] width 422 height 13
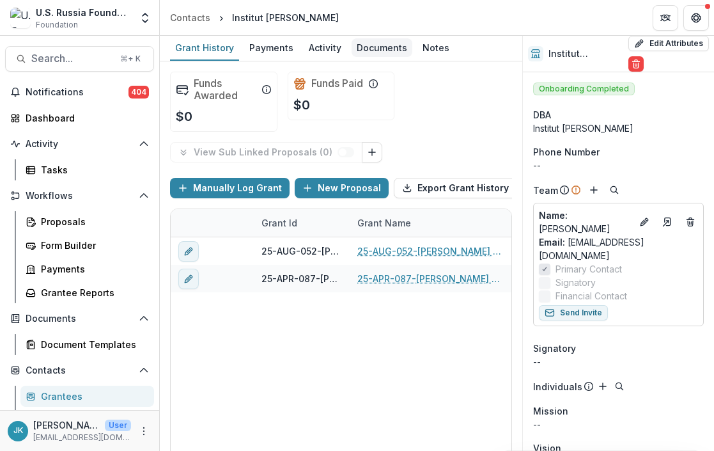
click at [382, 39] on div "Documents" at bounding box center [381, 47] width 61 height 19
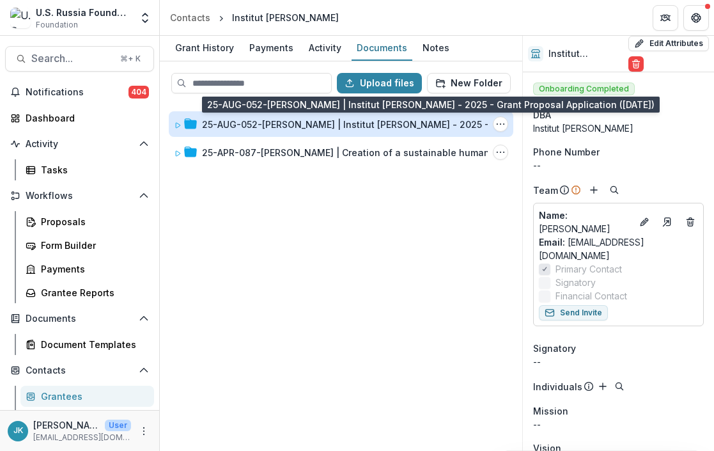
click at [323, 126] on div "25-AUG-052-[PERSON_NAME] | Institut [PERSON_NAME] - 2025 - Grant Proposal Appli…" at bounding box center [413, 124] width 422 height 13
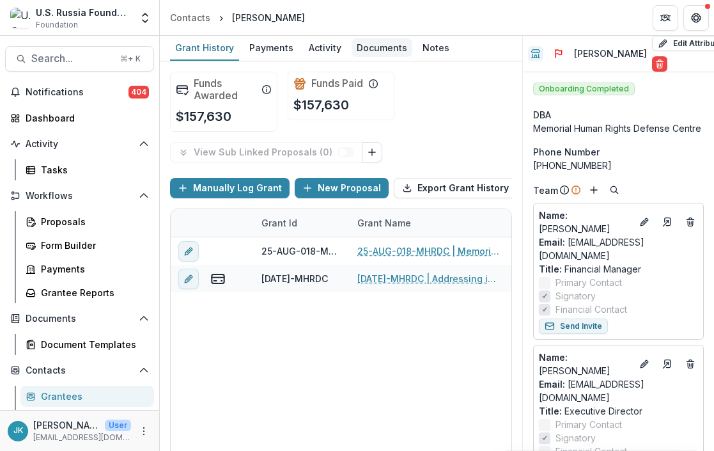
click at [375, 53] on div "Documents" at bounding box center [381, 47] width 61 height 19
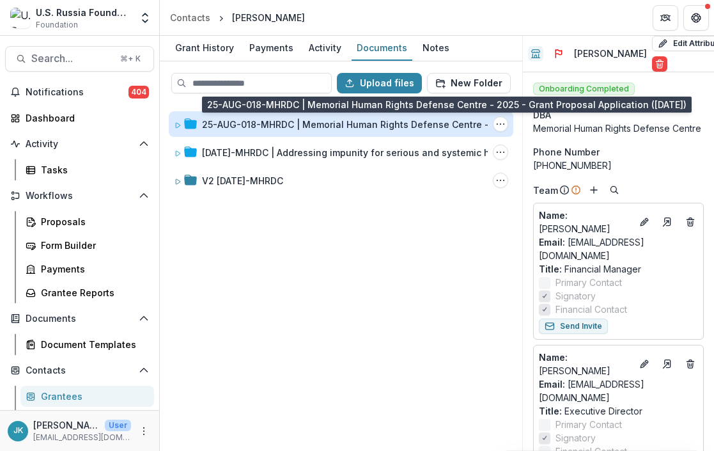
click at [305, 123] on div "25-AUG-018-MHRDC | Memorial Human Rights Defense Centre - 2025 - Grant Proposal…" at bounding box center [413, 124] width 422 height 13
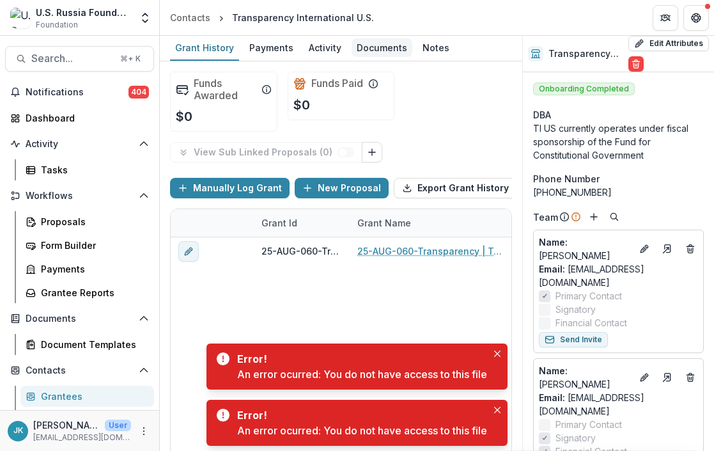
click at [378, 50] on div "Documents" at bounding box center [381, 47] width 61 height 19
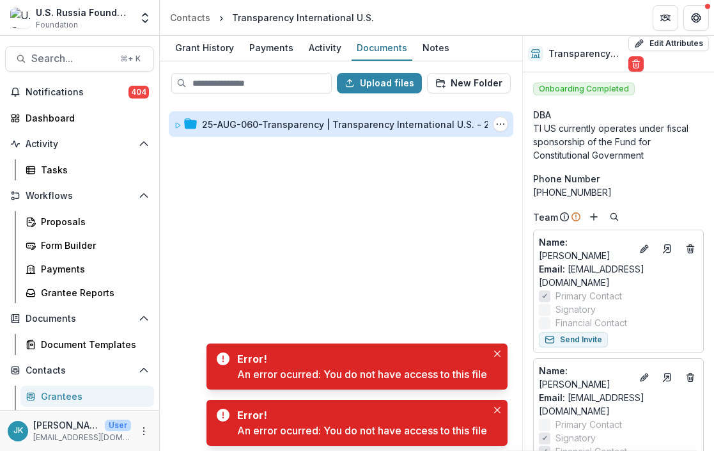
click at [311, 122] on div "25-AUG-060-Transparency | Transparency International U.S. - 2025 - Grant Propos…" at bounding box center [413, 124] width 422 height 13
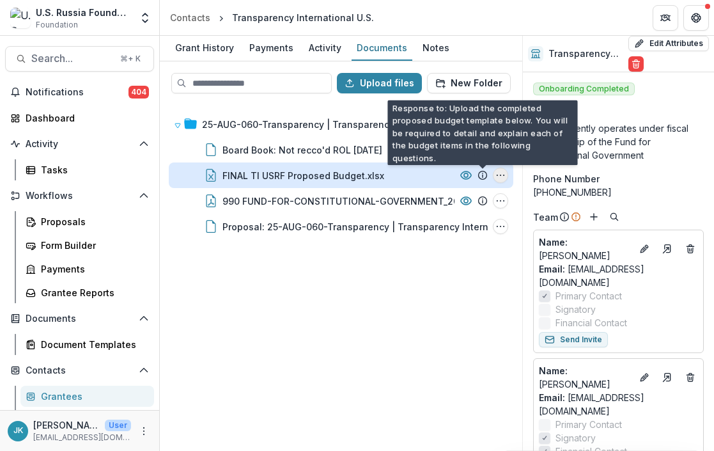
click at [498, 175] on icon "FINAL TI USRF Proposed Budget.xlsx Options" at bounding box center [500, 175] width 10 height 10
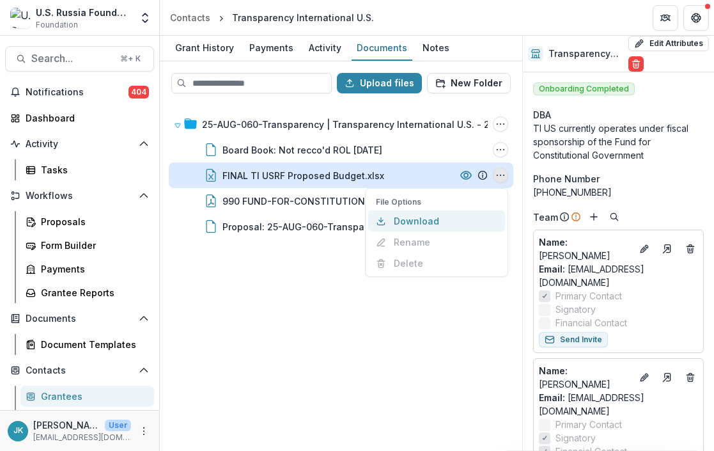
click at [463, 219] on button "Download" at bounding box center [436, 220] width 137 height 21
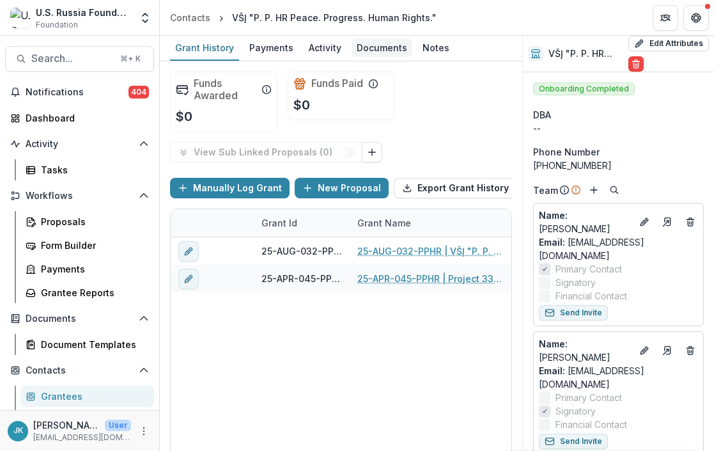
click at [358, 42] on div "Documents" at bounding box center [381, 47] width 61 height 19
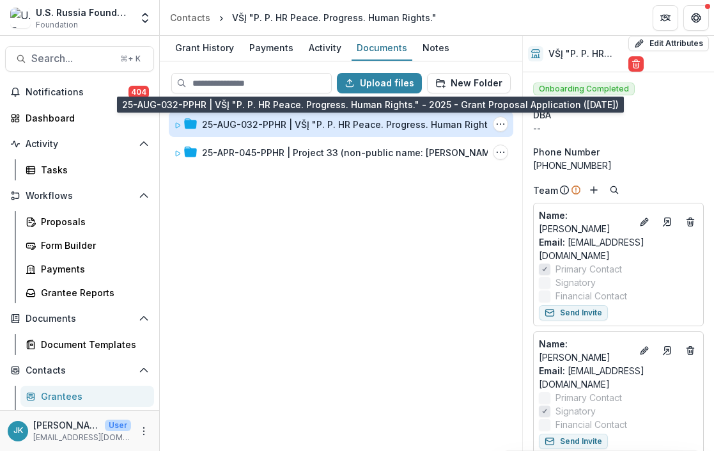
click at [304, 126] on div "25-AUG-032-PPHR | VŠĮ "P. P. HR Peace. Progress. Human Rights." - 2025 - Grant …" at bounding box center [413, 124] width 422 height 13
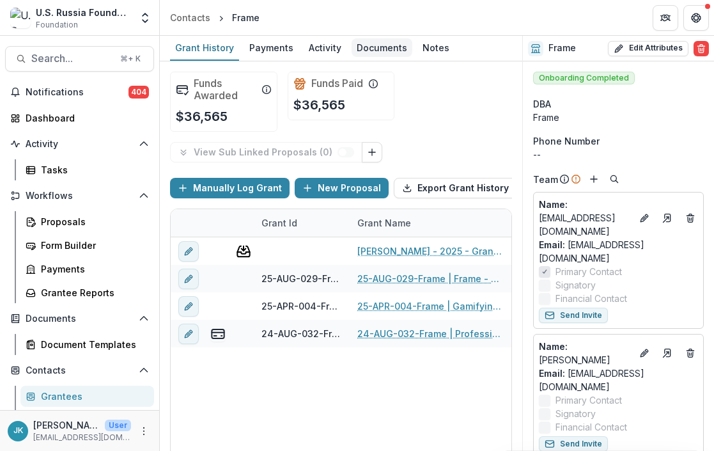
click at [371, 49] on div "Documents" at bounding box center [381, 47] width 61 height 19
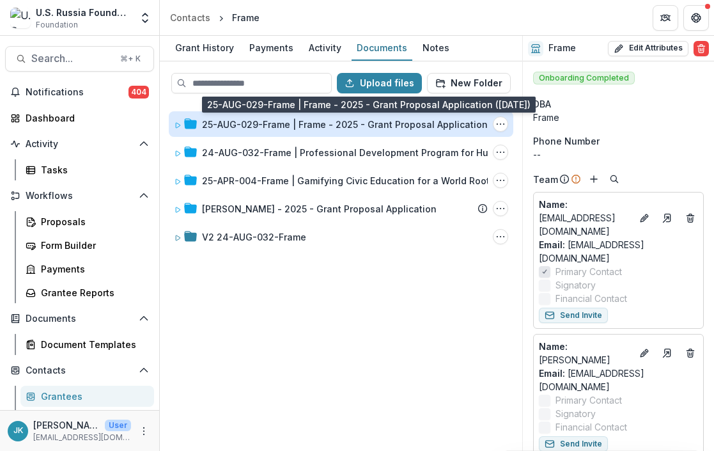
click at [305, 127] on div "25-AUG-029-Frame | Frame - 2025 - Grant Proposal Application ([DATE])" at bounding box center [363, 124] width 323 height 13
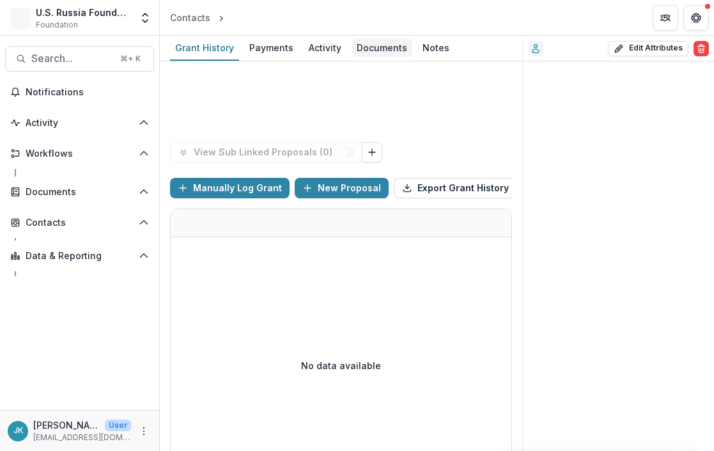
click at [382, 47] on div "Documents" at bounding box center [381, 47] width 61 height 19
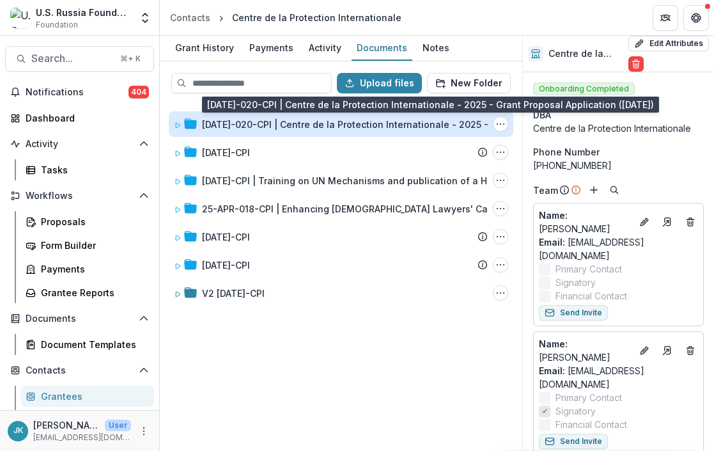
click at [327, 119] on div "[DATE]-020-CPI | Centre de la Protection Internationale - 2025 - Grant Proposal…" at bounding box center [413, 124] width 422 height 13
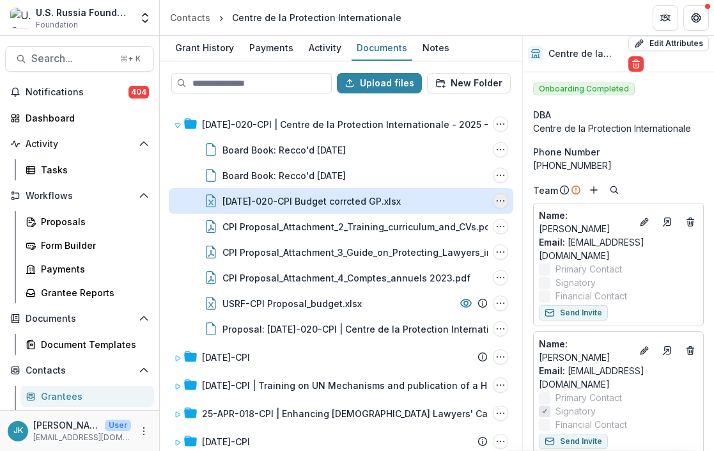
click at [498, 199] on icon "25 AUG-020-CPI Budget corrcted GP.xlsx Options" at bounding box center [500, 201] width 10 height 10
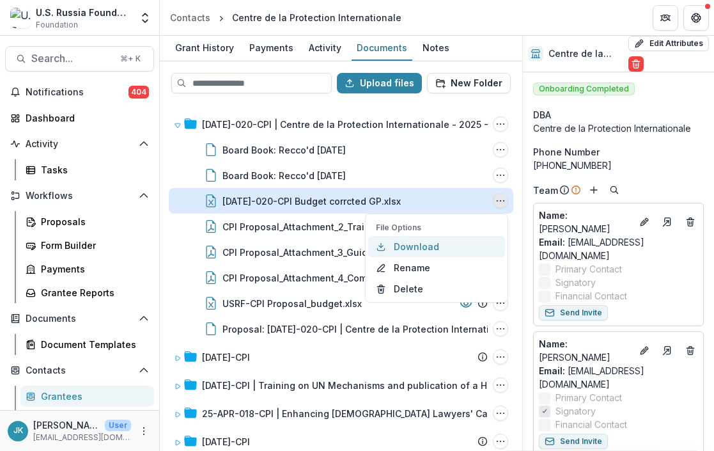
click at [426, 249] on button "Download" at bounding box center [436, 246] width 137 height 21
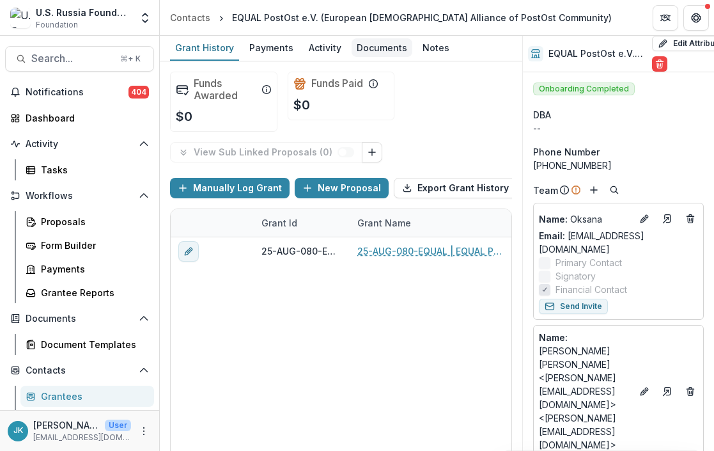
click at [373, 51] on div "Documents" at bounding box center [381, 47] width 61 height 19
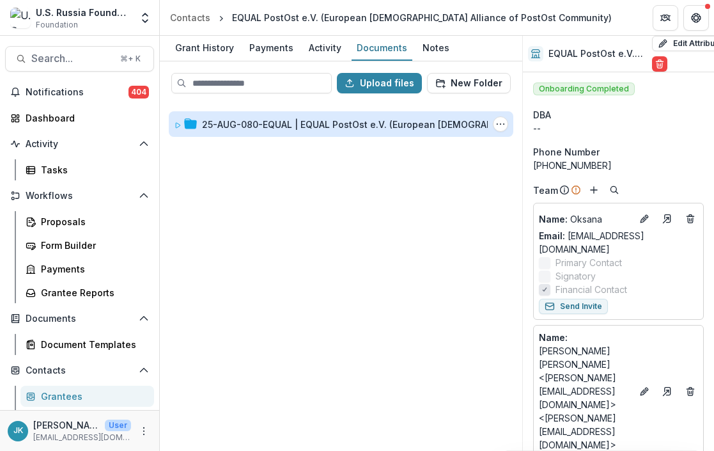
click at [290, 123] on div "25-AUG-080-EQUAL | EQUAL PostOst e.V. (European [DEMOGRAPHIC_DATA] Alliance of …" at bounding box center [413, 124] width 422 height 13
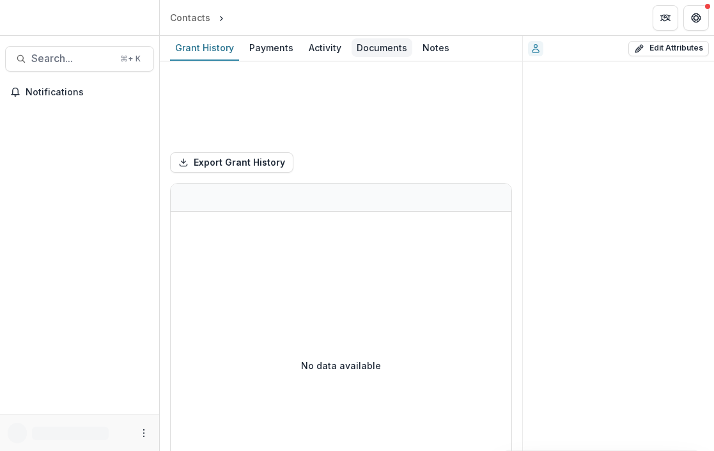
click at [369, 46] on div "Documents" at bounding box center [381, 47] width 61 height 19
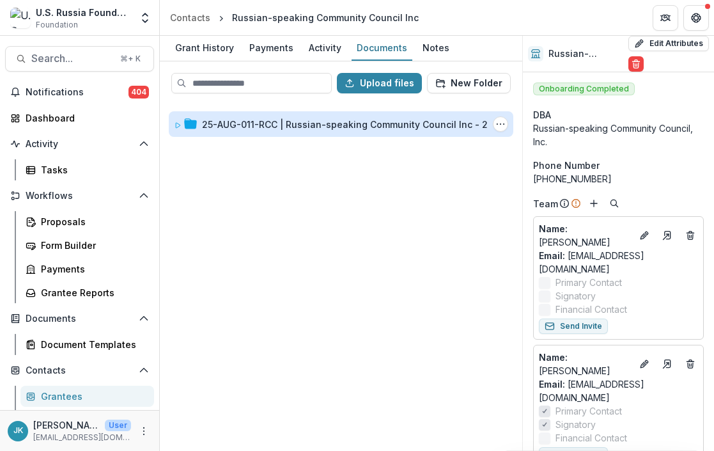
click at [310, 123] on div "25-AUG-011-RCC | Russian-speaking Community Council Inc - 2025 - Grant Proposal…" at bounding box center [413, 124] width 422 height 13
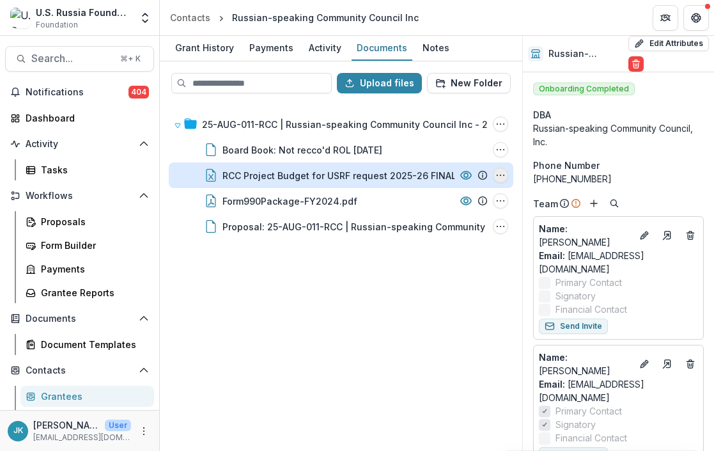
click at [506, 178] on button "RCC Project Budget for USRF request 2025-26 FINAL.xlsx Options" at bounding box center [500, 174] width 15 height 15
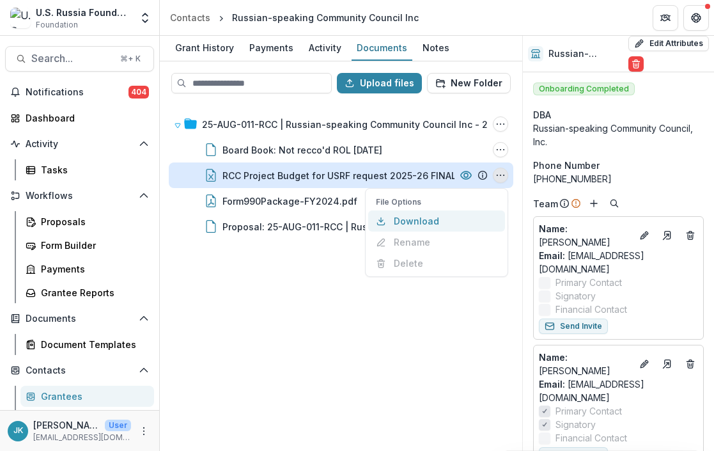
click at [461, 224] on button "Download" at bounding box center [436, 220] width 137 height 21
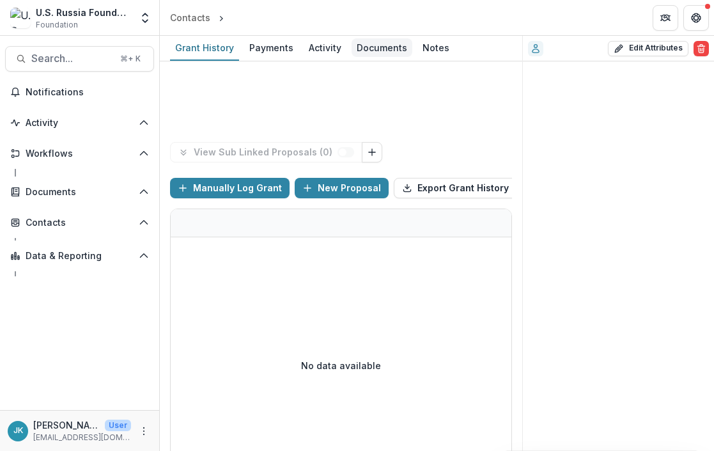
click at [367, 49] on div "Documents" at bounding box center [381, 47] width 61 height 19
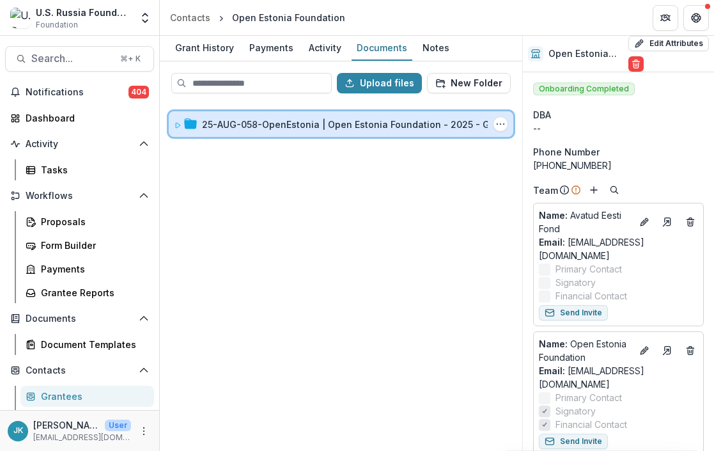
click at [297, 131] on div "25-AUG-058-OpenEstonia | Open Estonia Foundation - 2025 - Grant Proposal Applic…" at bounding box center [341, 124] width 344 height 26
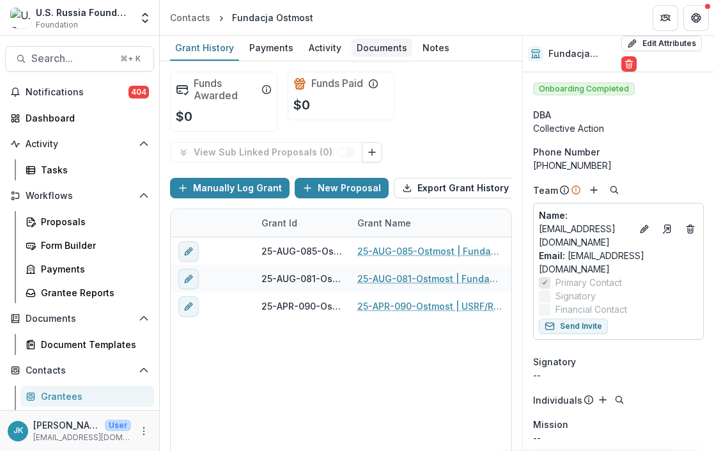
click at [368, 37] on link "Documents" at bounding box center [381, 48] width 61 height 25
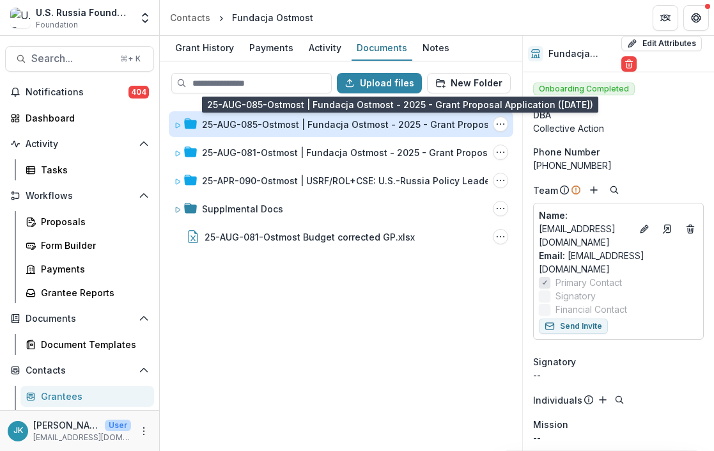
click at [282, 123] on div "25-AUG-085-Ostmost | Fundacja Ostmost - 2025 - Grant Proposal Application ([DAT…" at bounding box center [395, 124] width 386 height 13
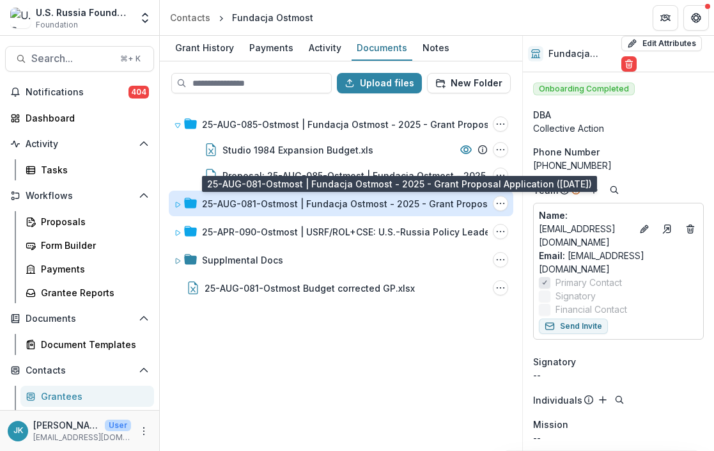
click at [387, 206] on div "25-AUG-081-Ostmost | Fundacja Ostmost - 2025 - Grant Proposal Application ([DAT…" at bounding box center [394, 203] width 385 height 13
